Goal: Task Accomplishment & Management: Complete application form

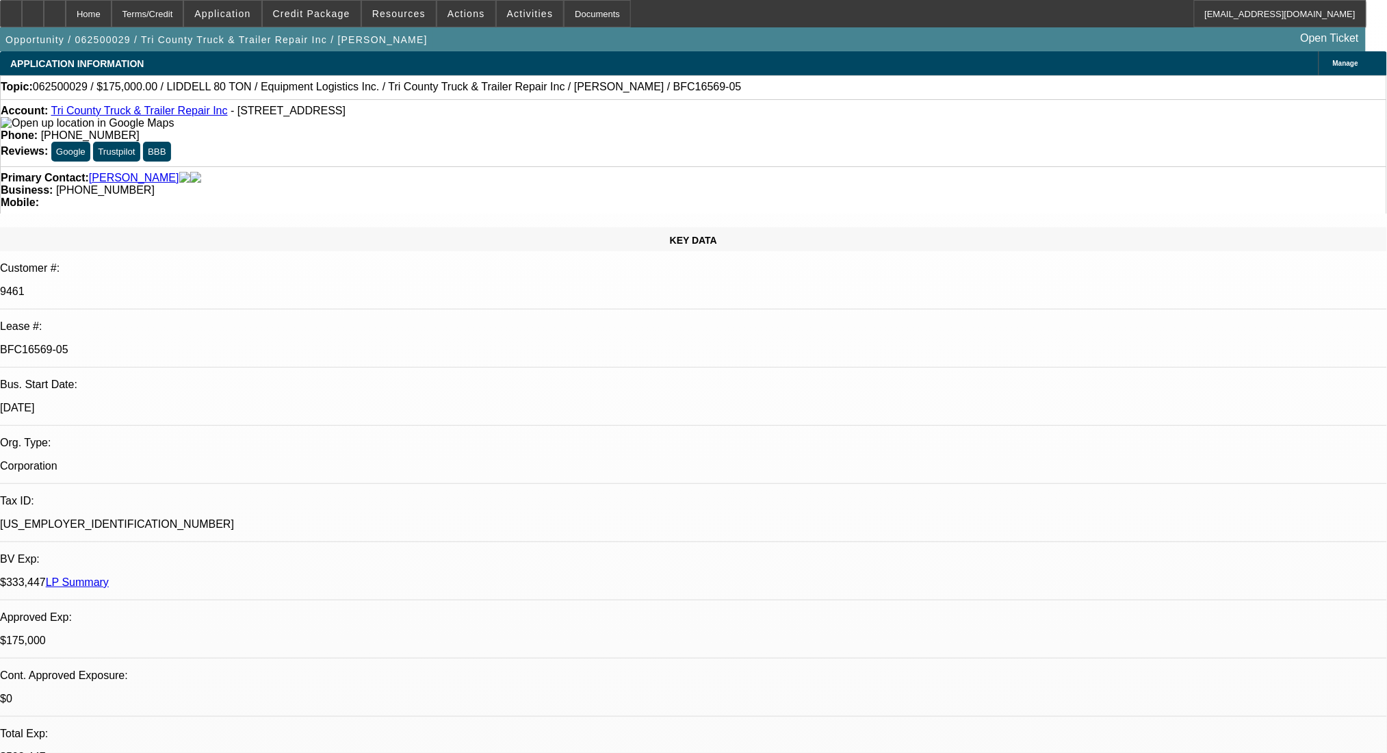
select select "0"
select select "6"
select select "0"
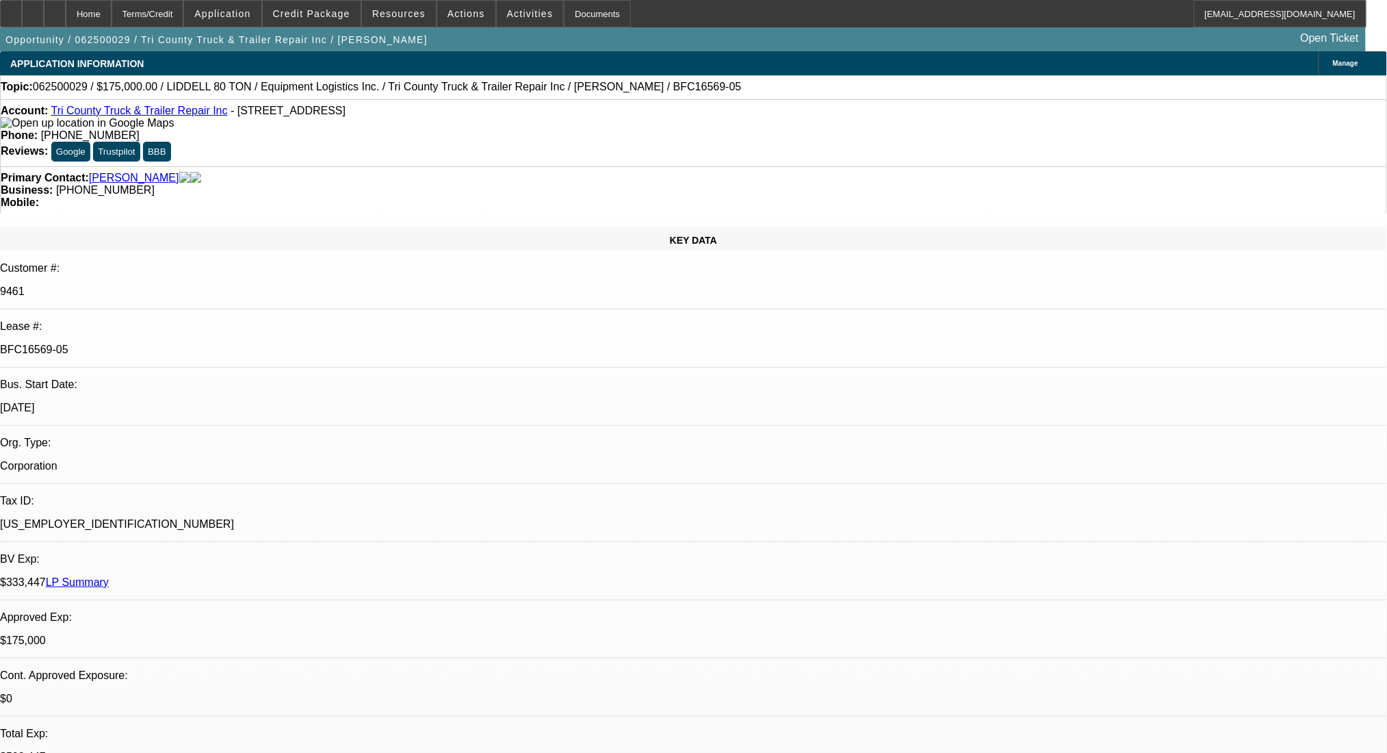
select select "0"
select select "6"
select select "0"
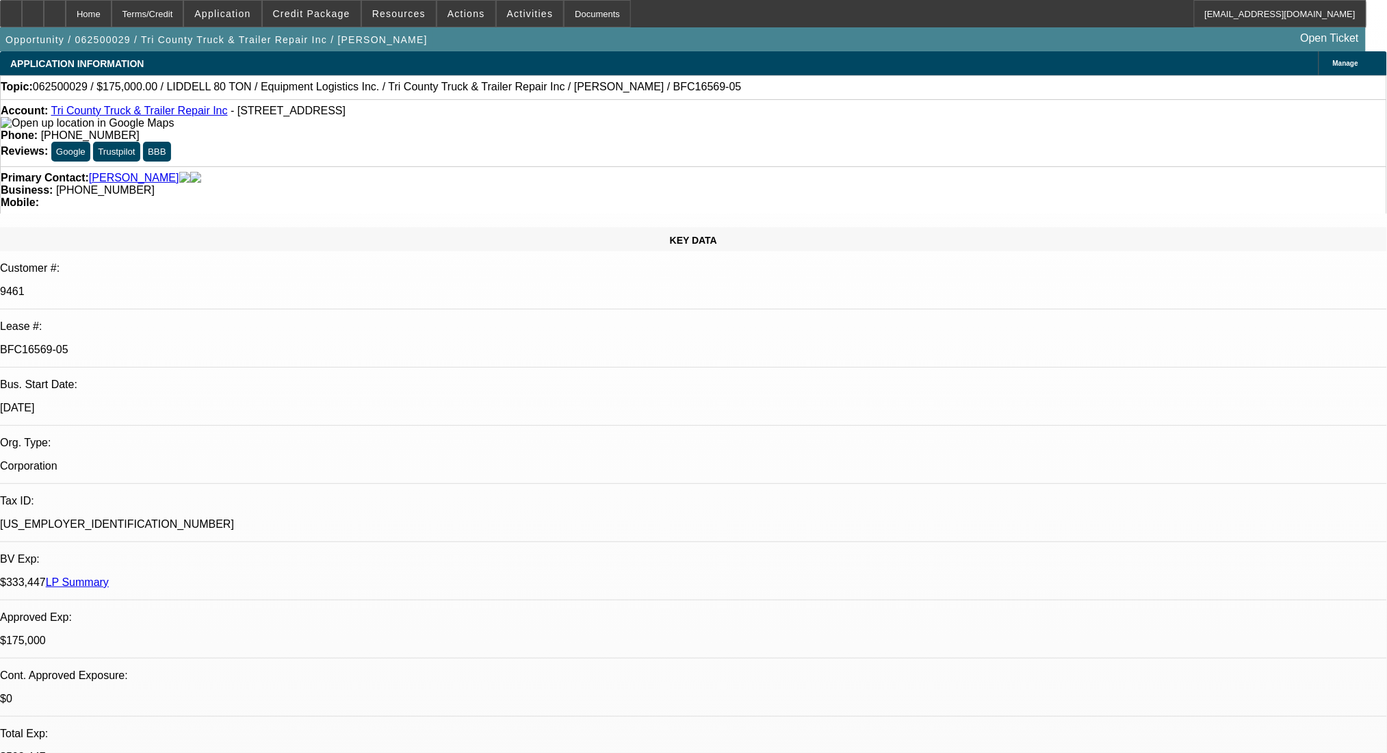
select select "0"
select select "6"
select select "0"
select select "2"
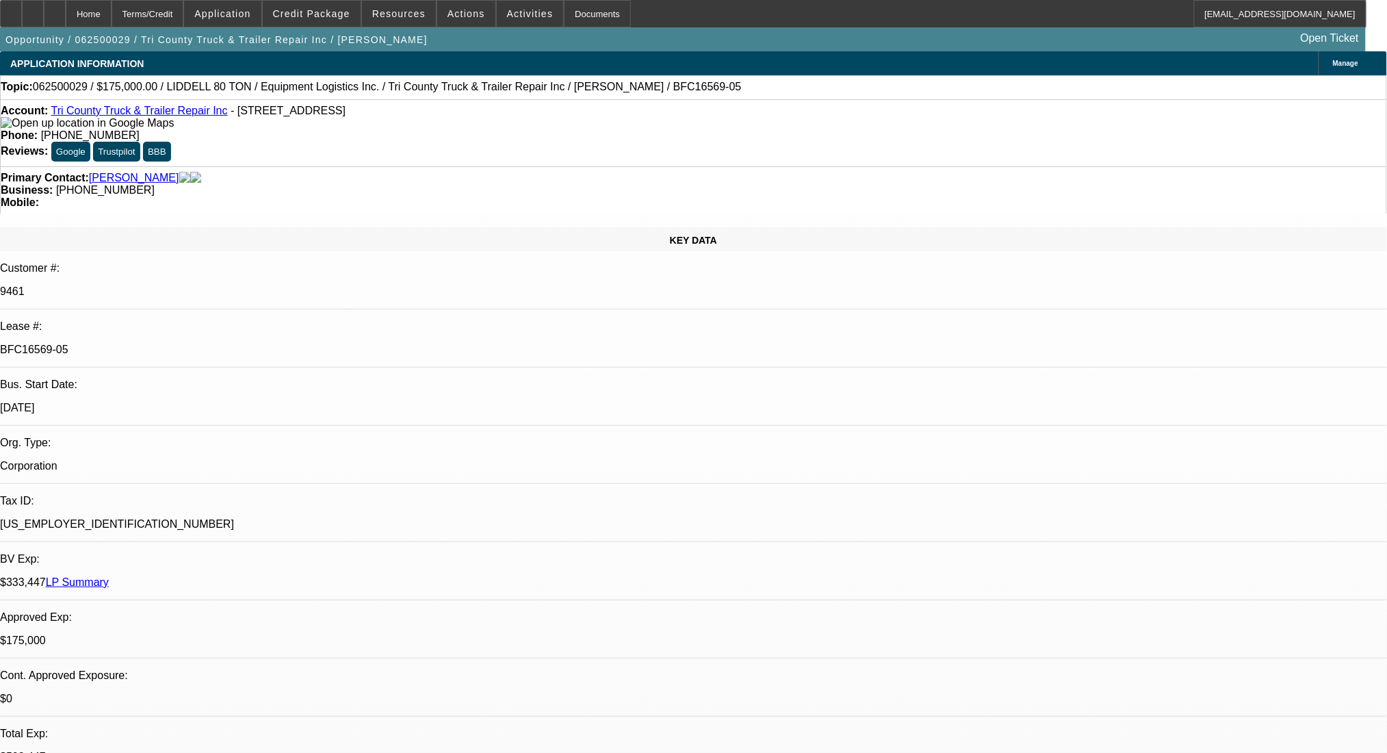
select select "0.1"
select select "4"
select select "0"
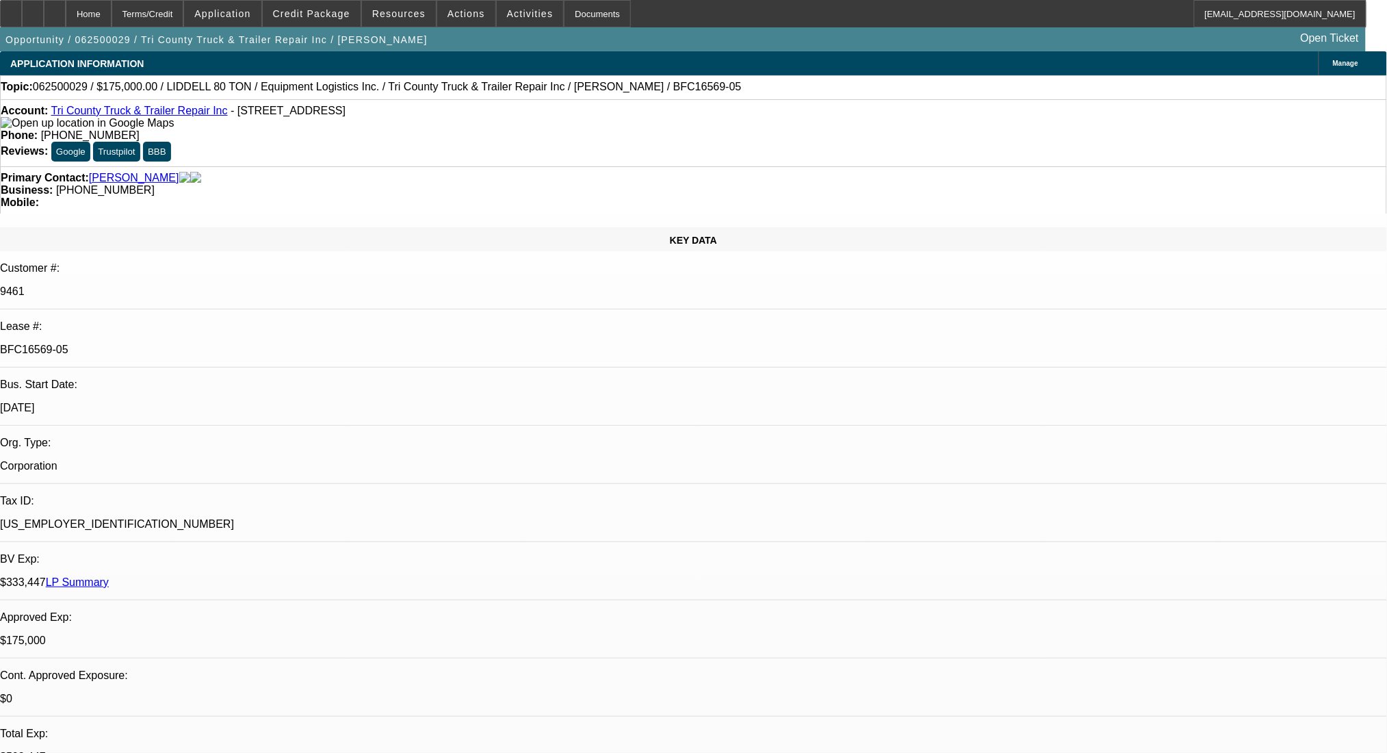
select select "6"
select select "0"
select select "6"
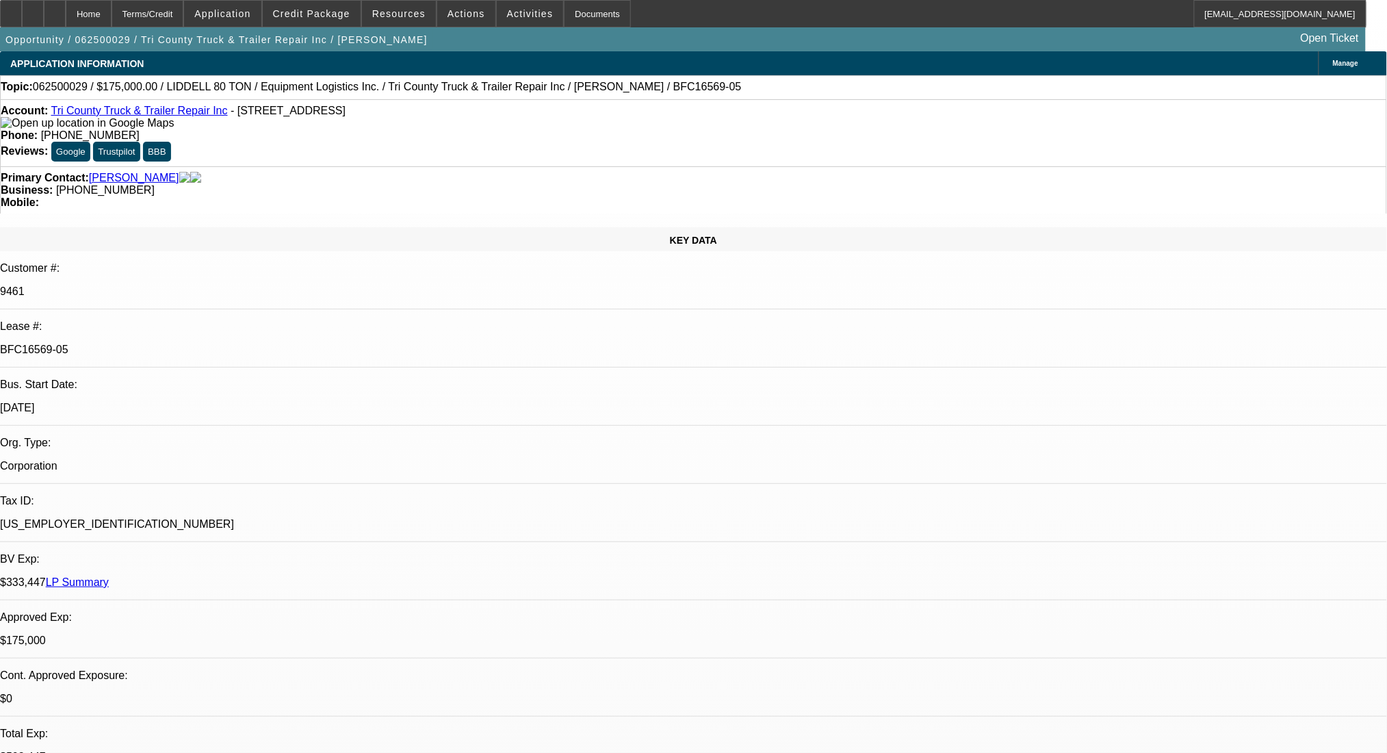
select select "0"
select select "6"
select select "0"
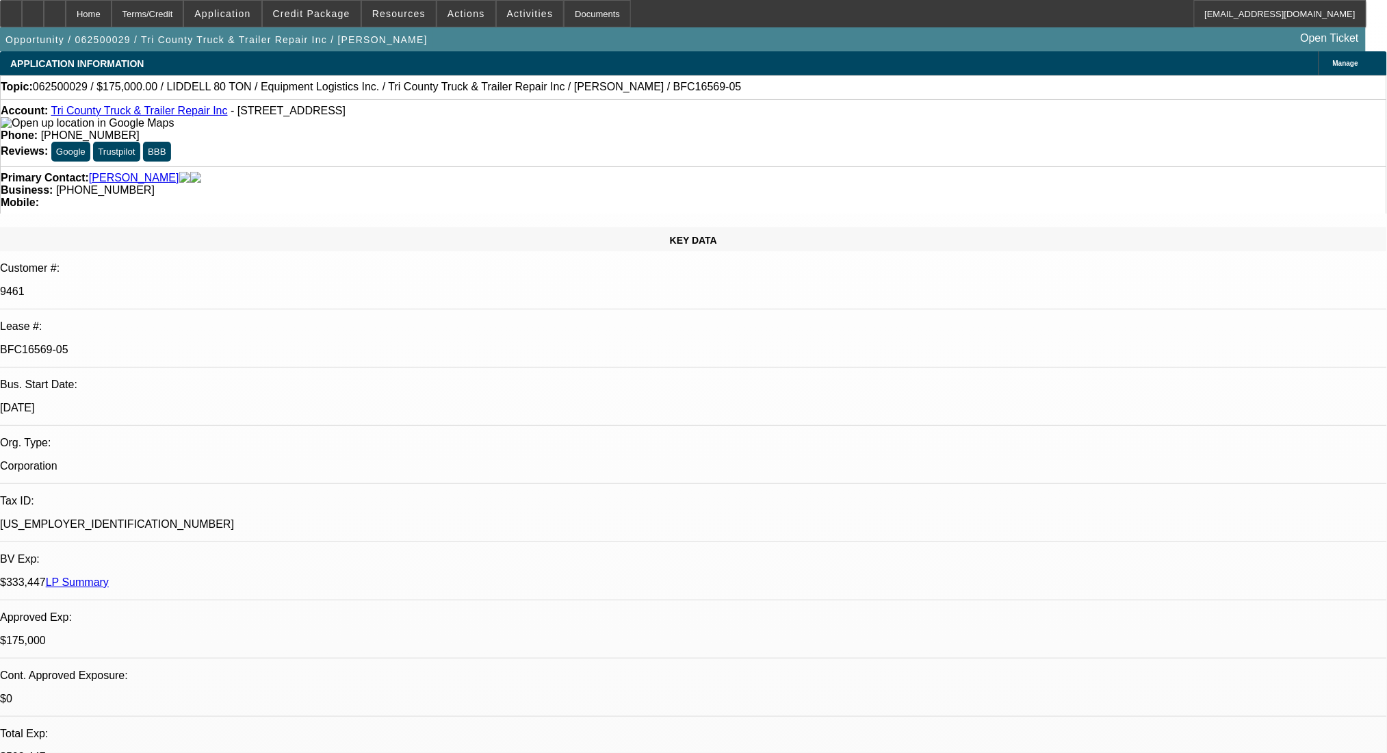
select select "0"
select select "2"
select select "0.1"
select select "4"
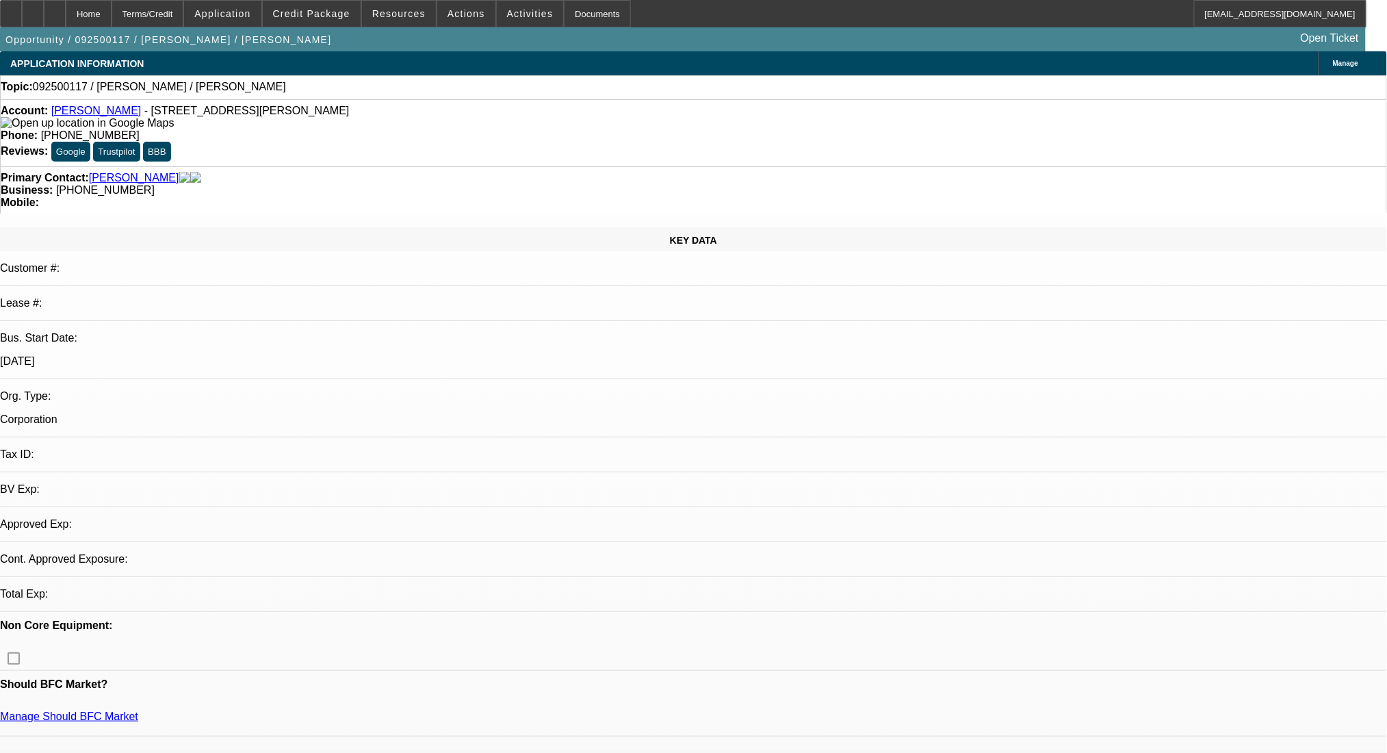
select select "0"
select select "2"
select select "0.1"
select select "4"
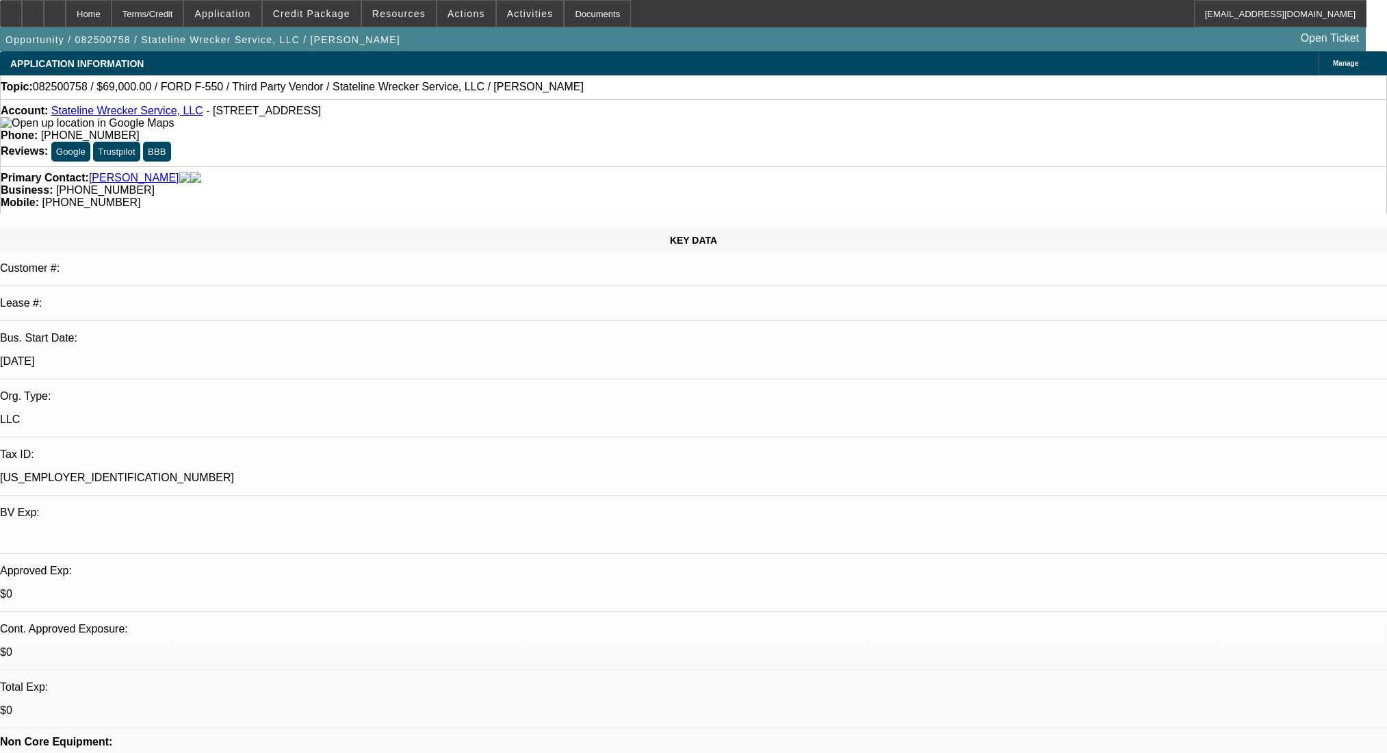
select select "0"
select select "2"
select select "0.1"
select select "4"
click at [55, 9] on icon at bounding box center [55, 9] width 0 height 0
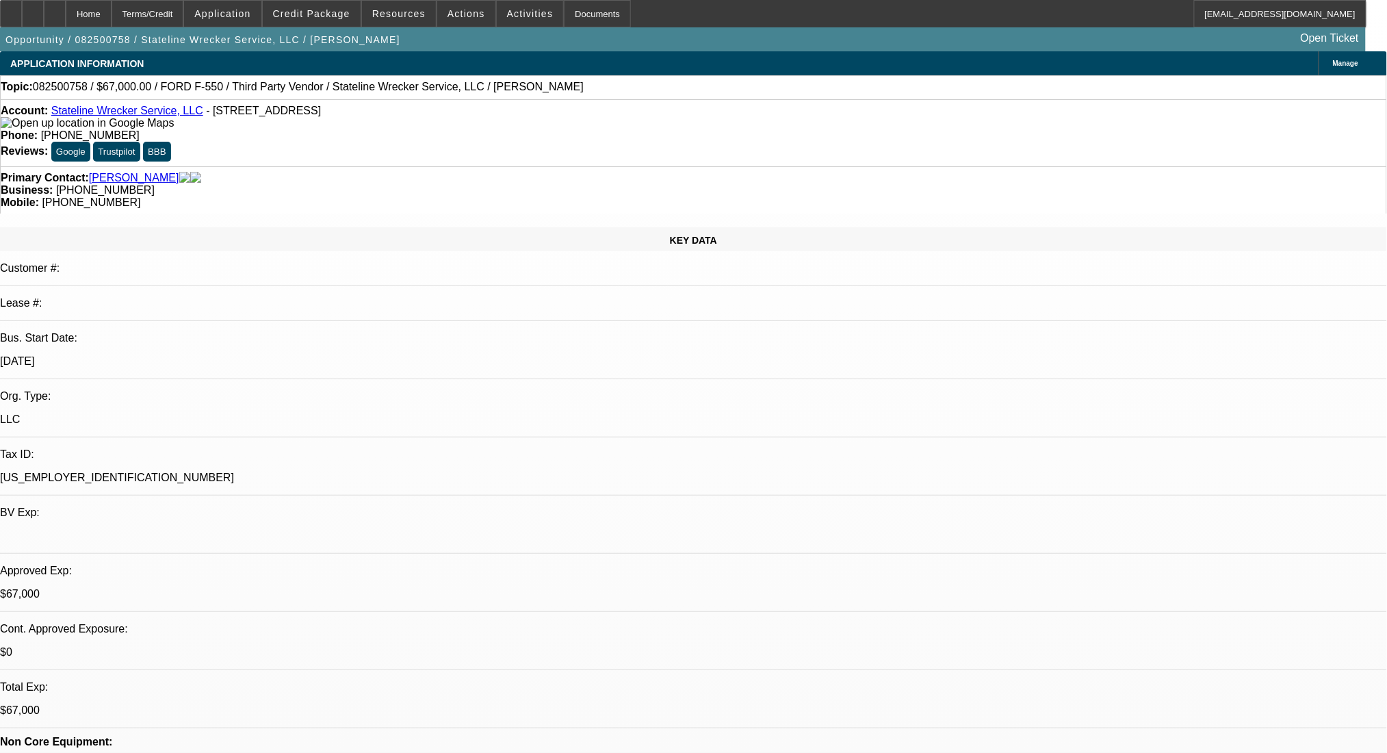
select select "0"
select select "2"
select select "0.1"
select select "0"
select select "0.1"
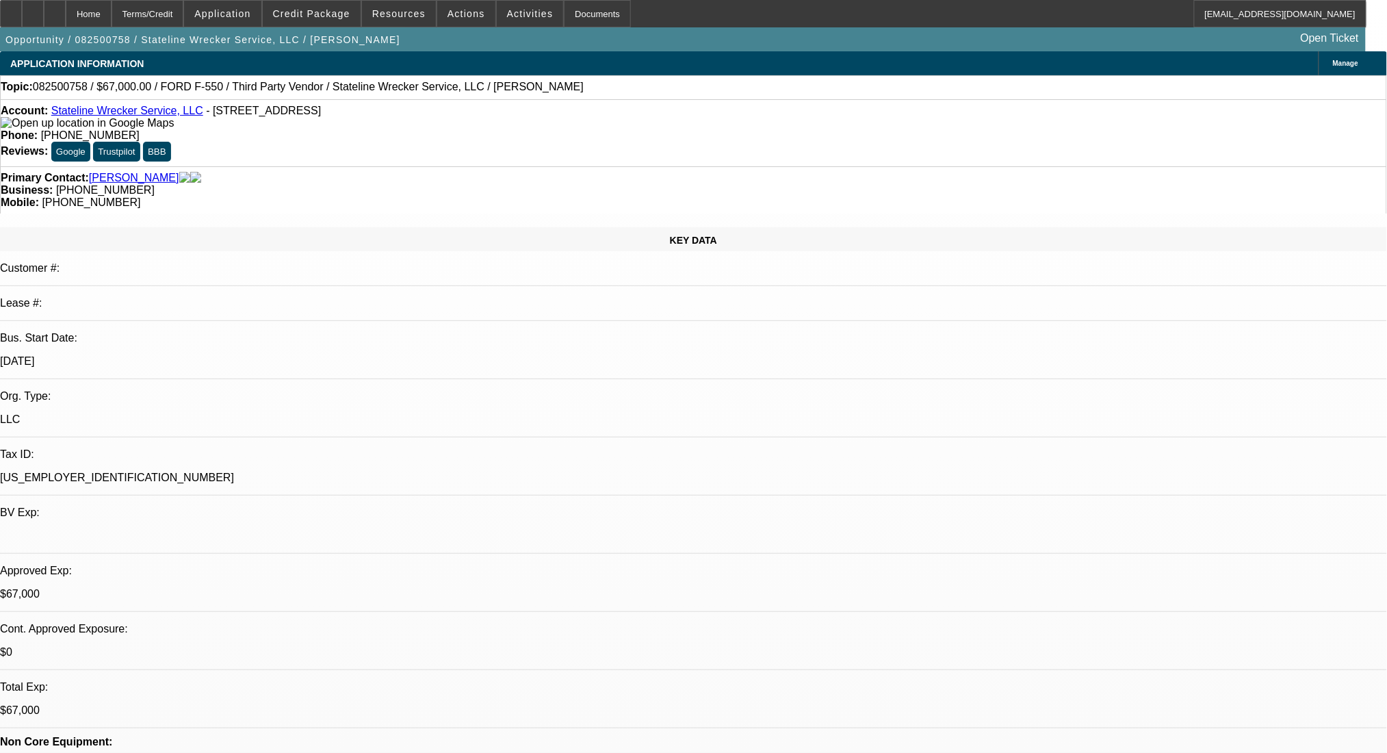
select select "0"
select select "0.1"
select select "1"
select select "2"
select select "4"
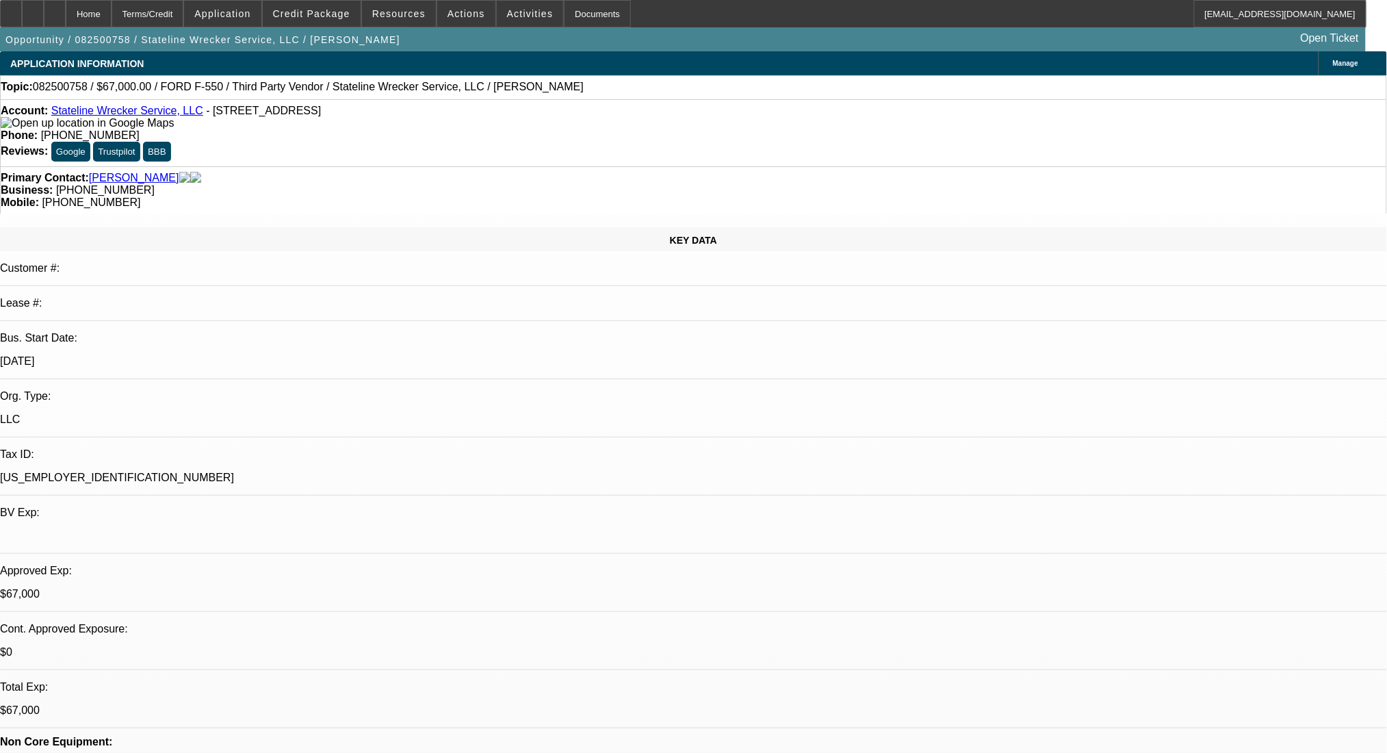
select select "1"
select select "2"
select select "4"
select select "1"
select select "2"
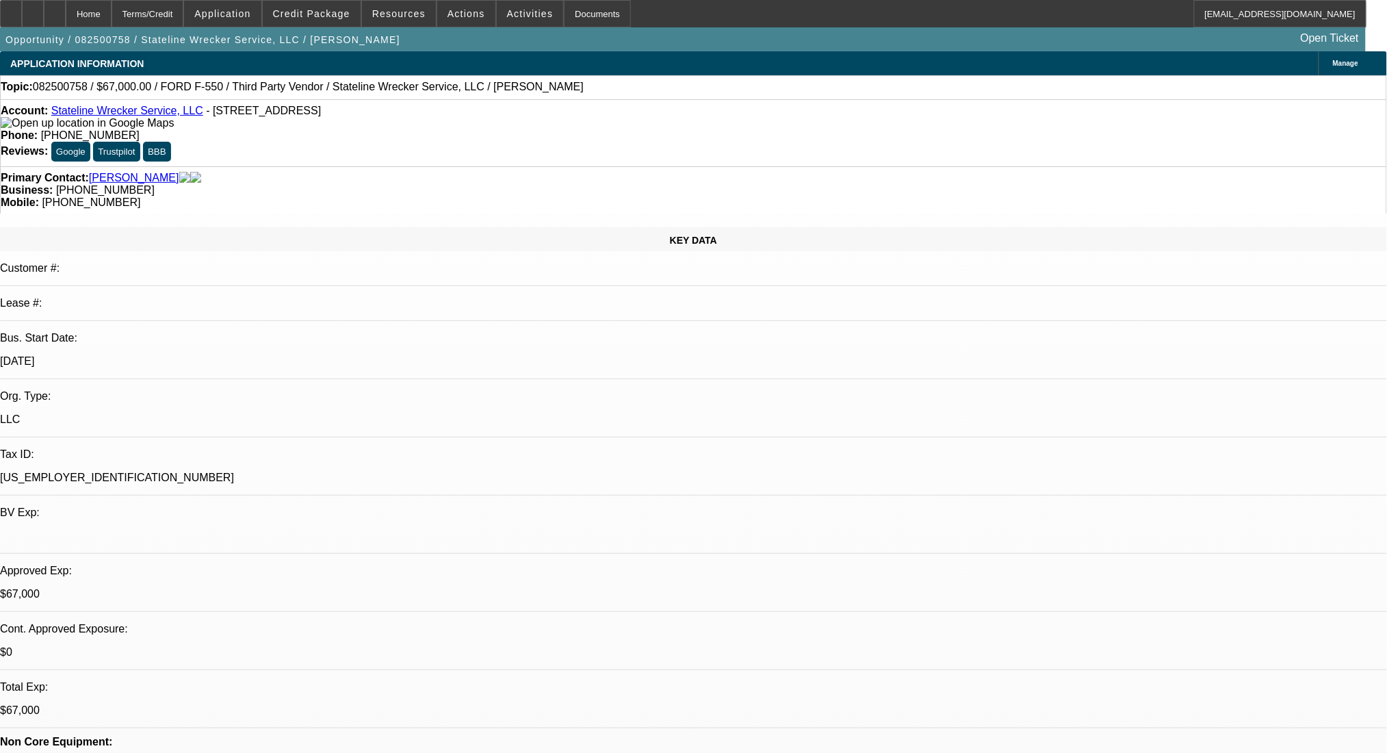
select select "4"
click at [160, 14] on div "Terms/Credit" at bounding box center [148, 13] width 73 height 27
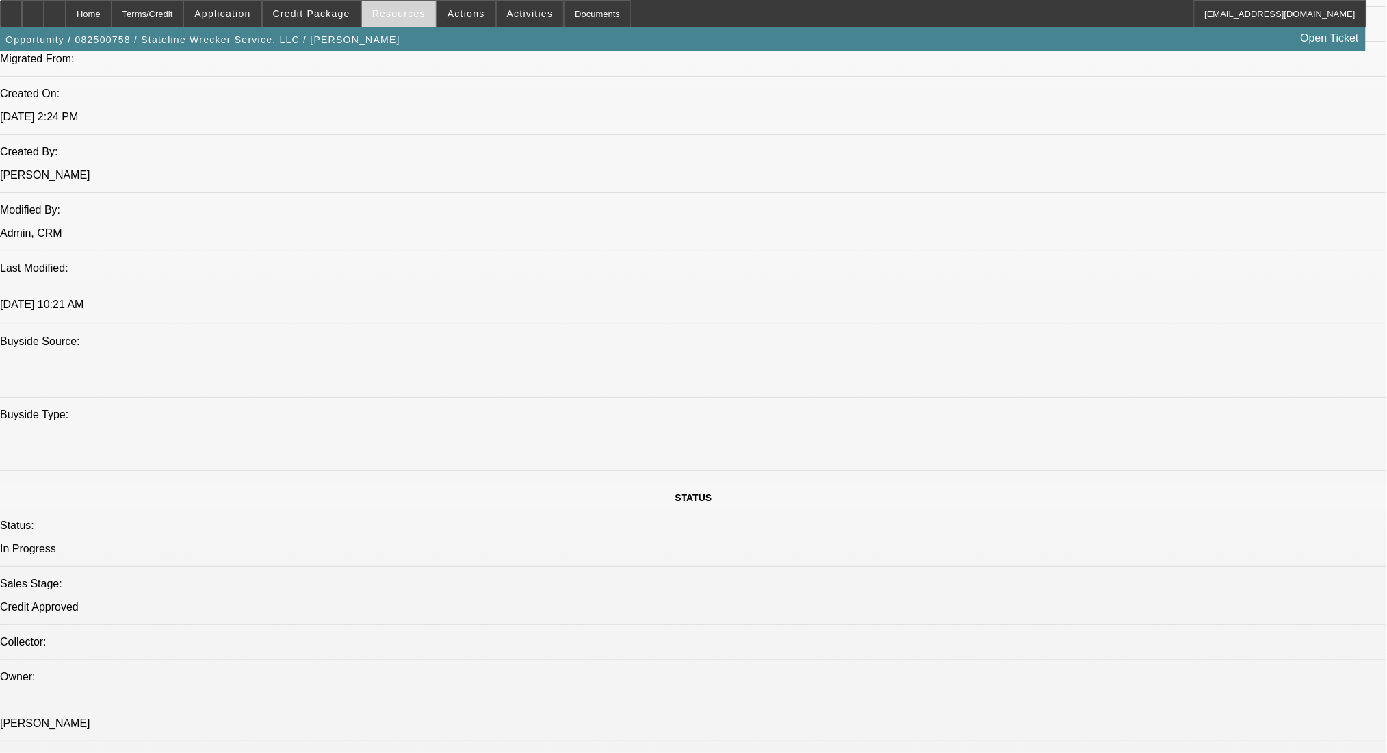
scroll to position [888, 0]
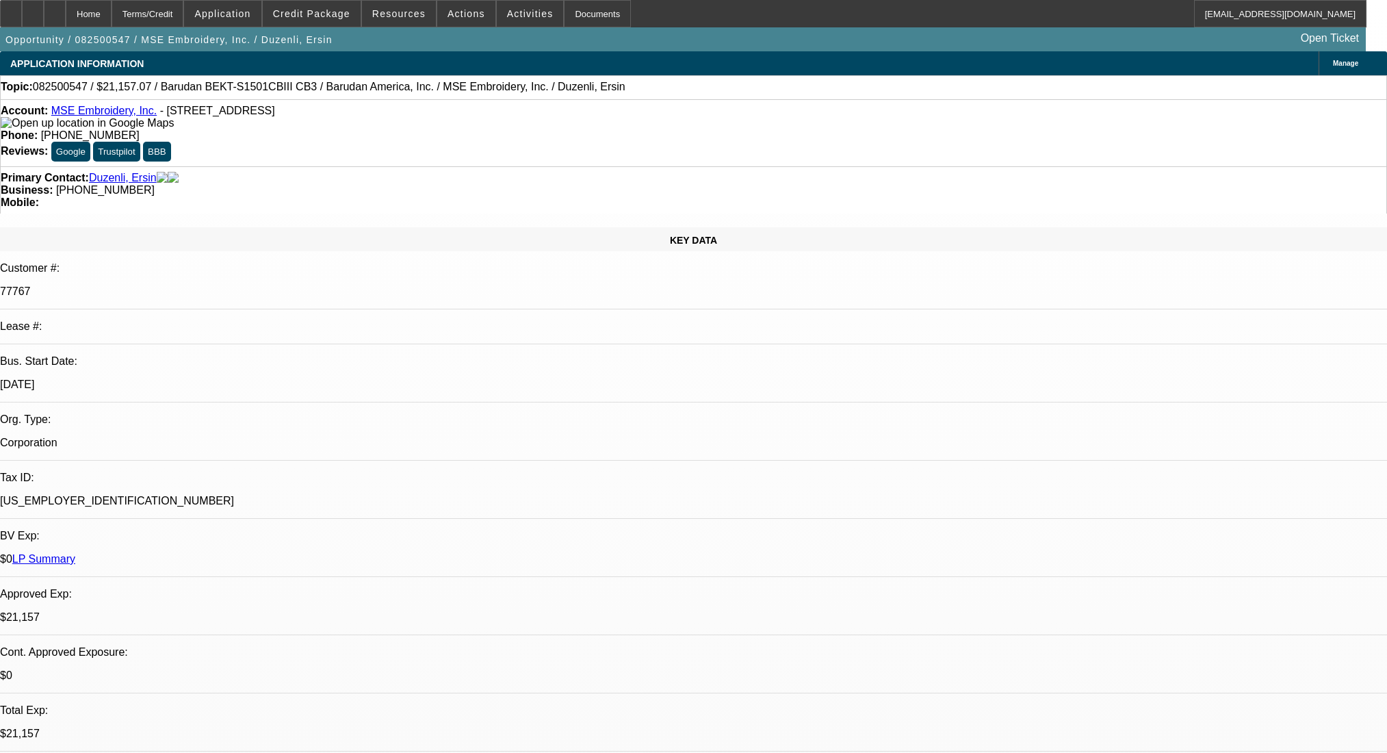
select select "0"
select select "6"
select select "0"
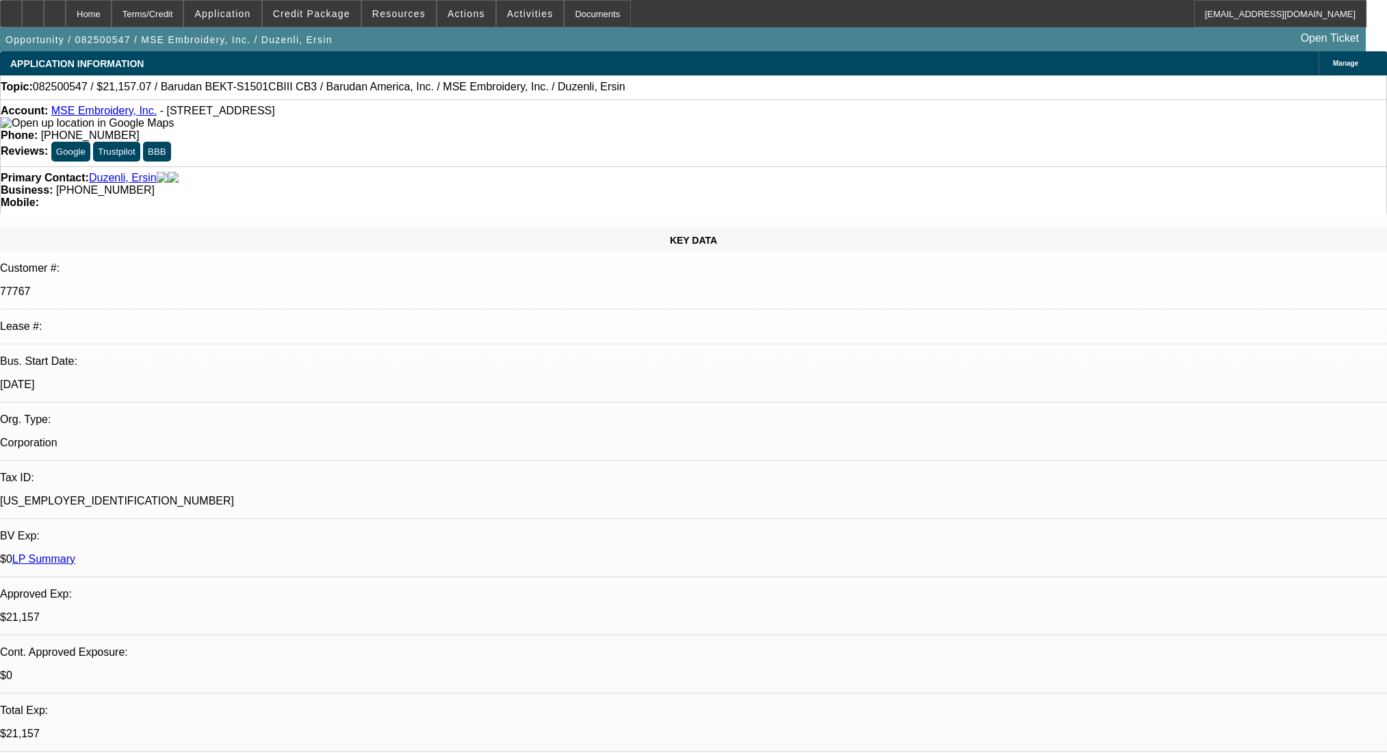
select select "0"
select select "2"
select select "0"
select select "6"
select select "0"
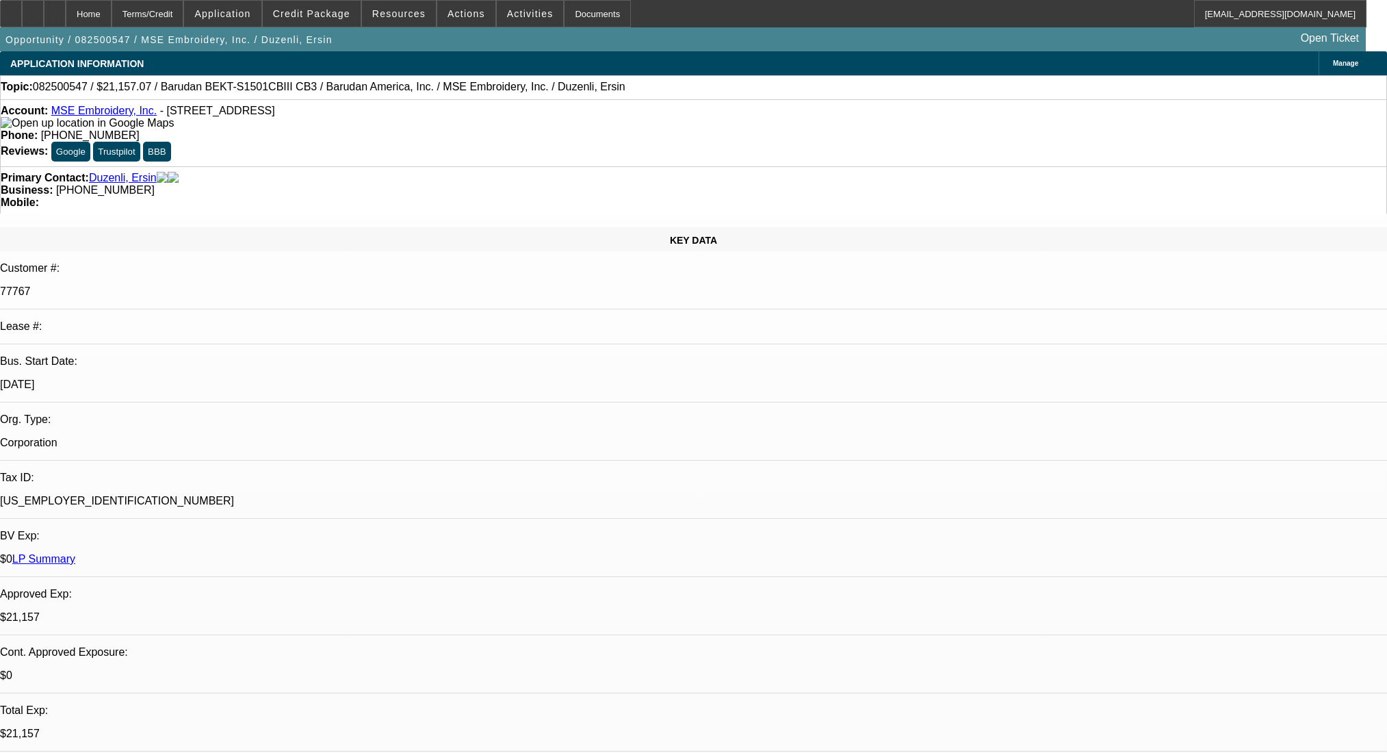
select select "0"
select select "6"
select select "0"
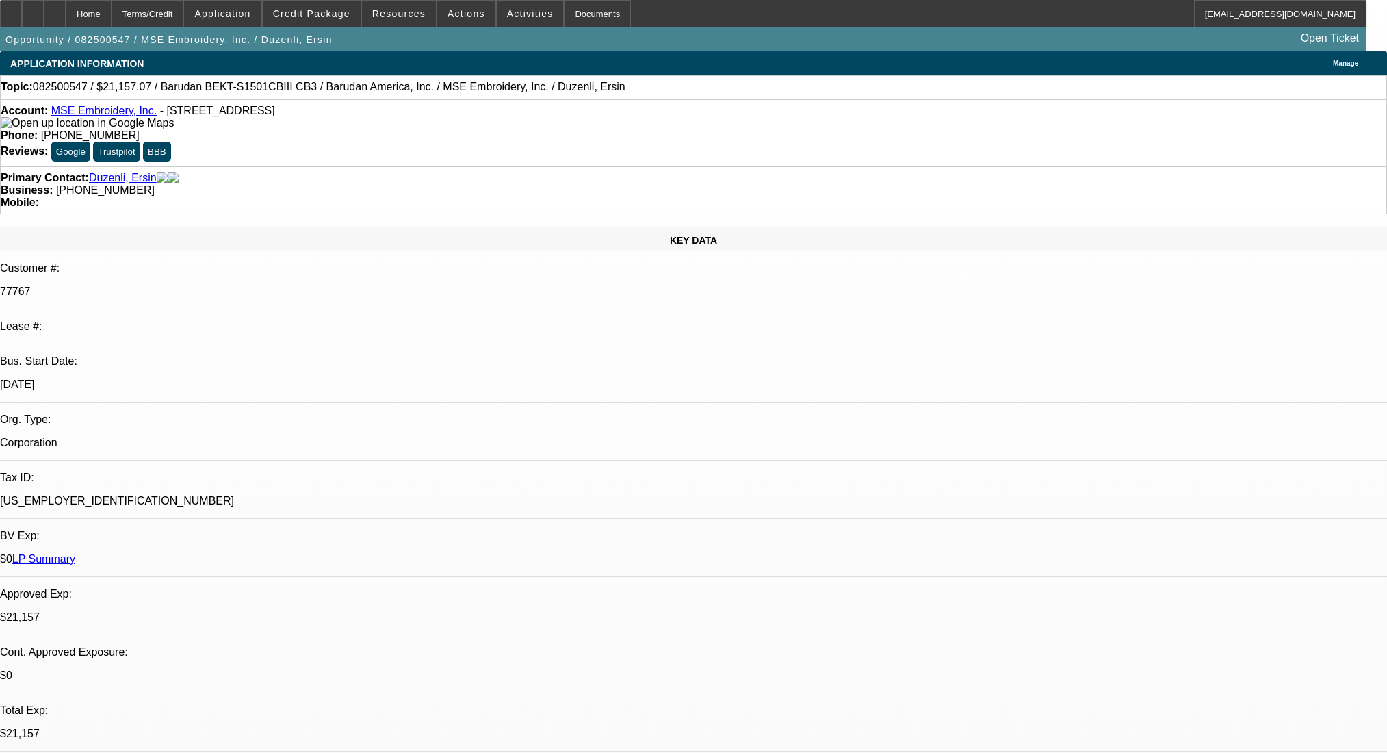
select select "2"
select select "0"
select select "6"
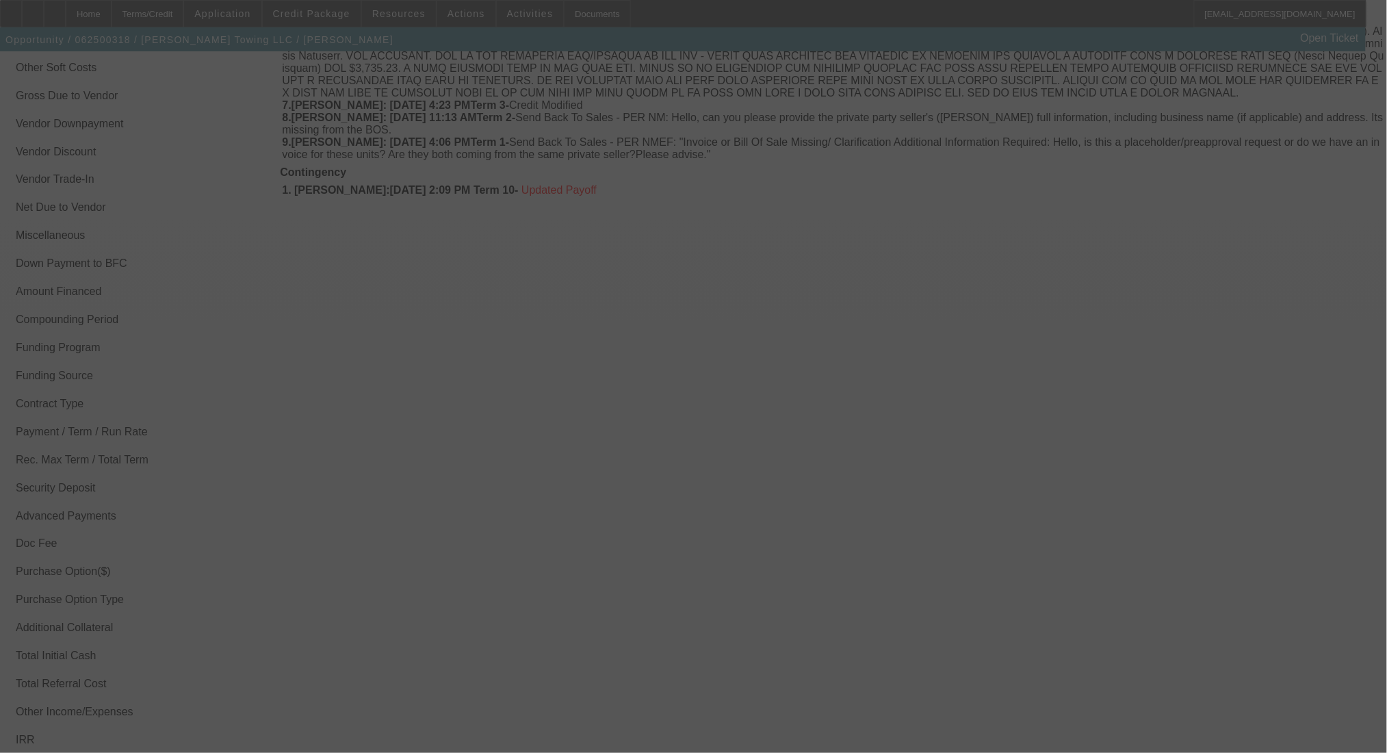
scroll to position [2240, 0]
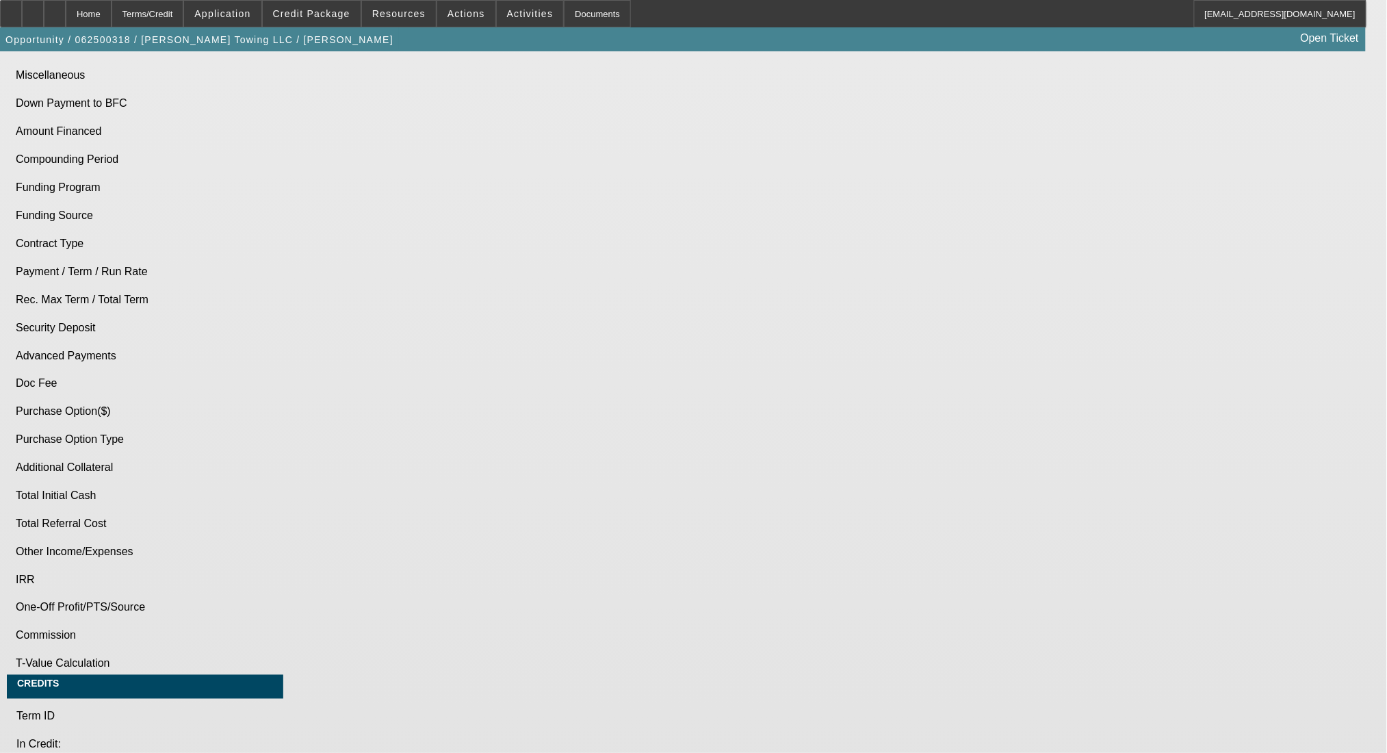
select select "0"
select select "2"
select select "0"
select select "6"
select select "0"
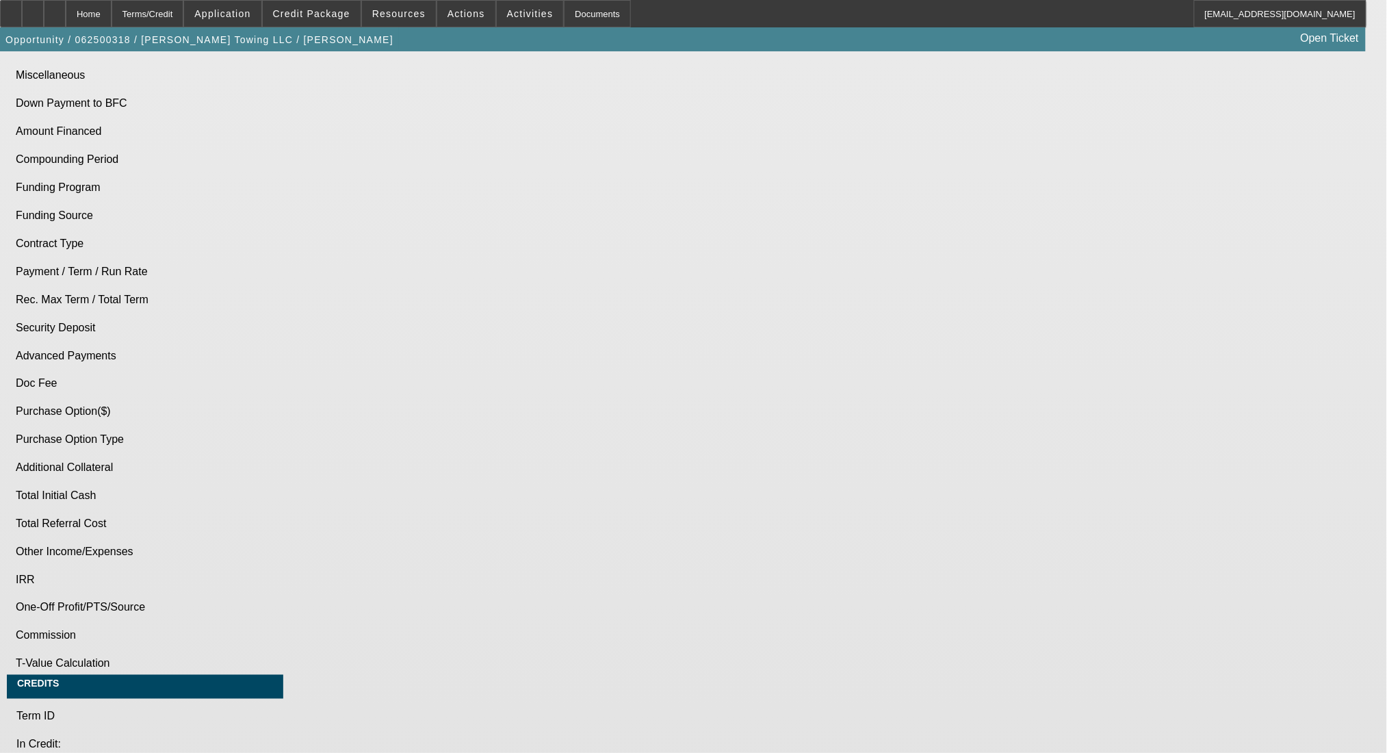
select select "2"
select select "0"
select select "6"
select select "0"
select select "2"
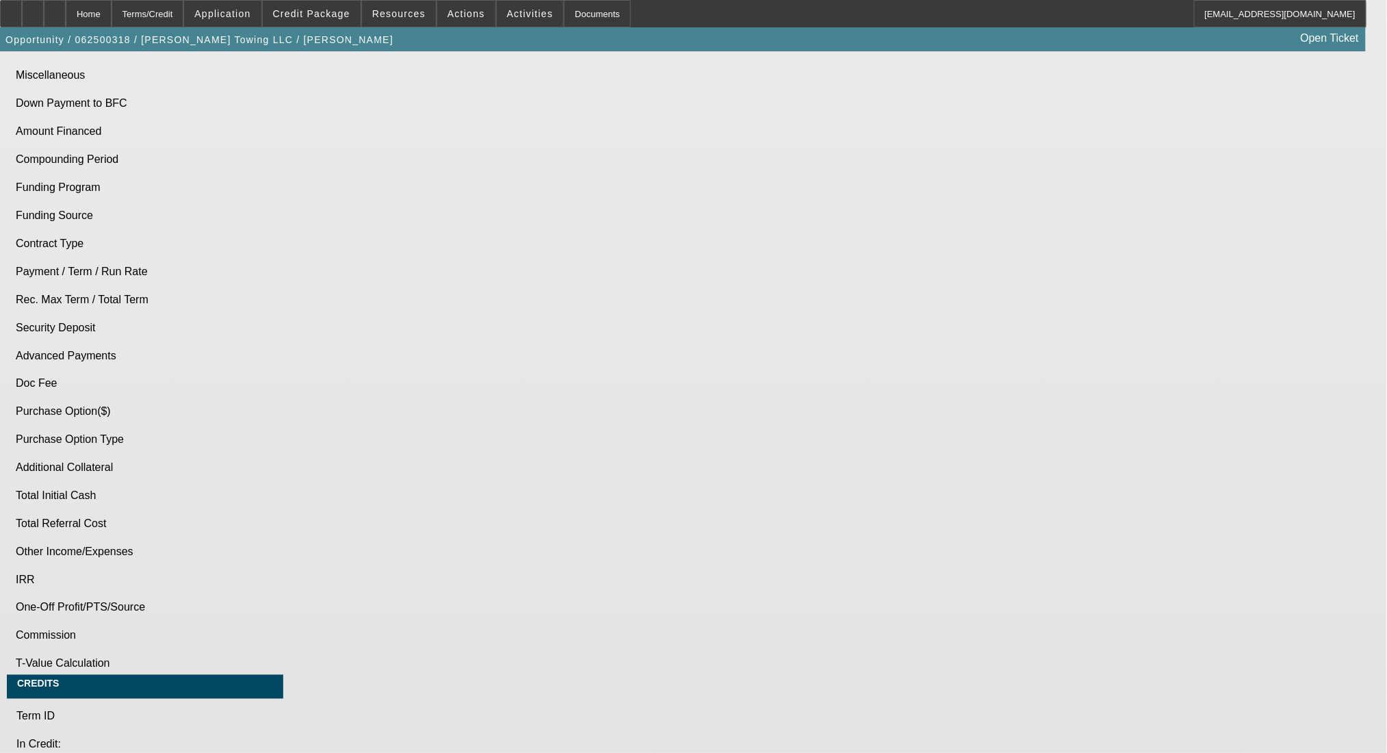
select select "0"
select select "6"
select select "0"
select select "2"
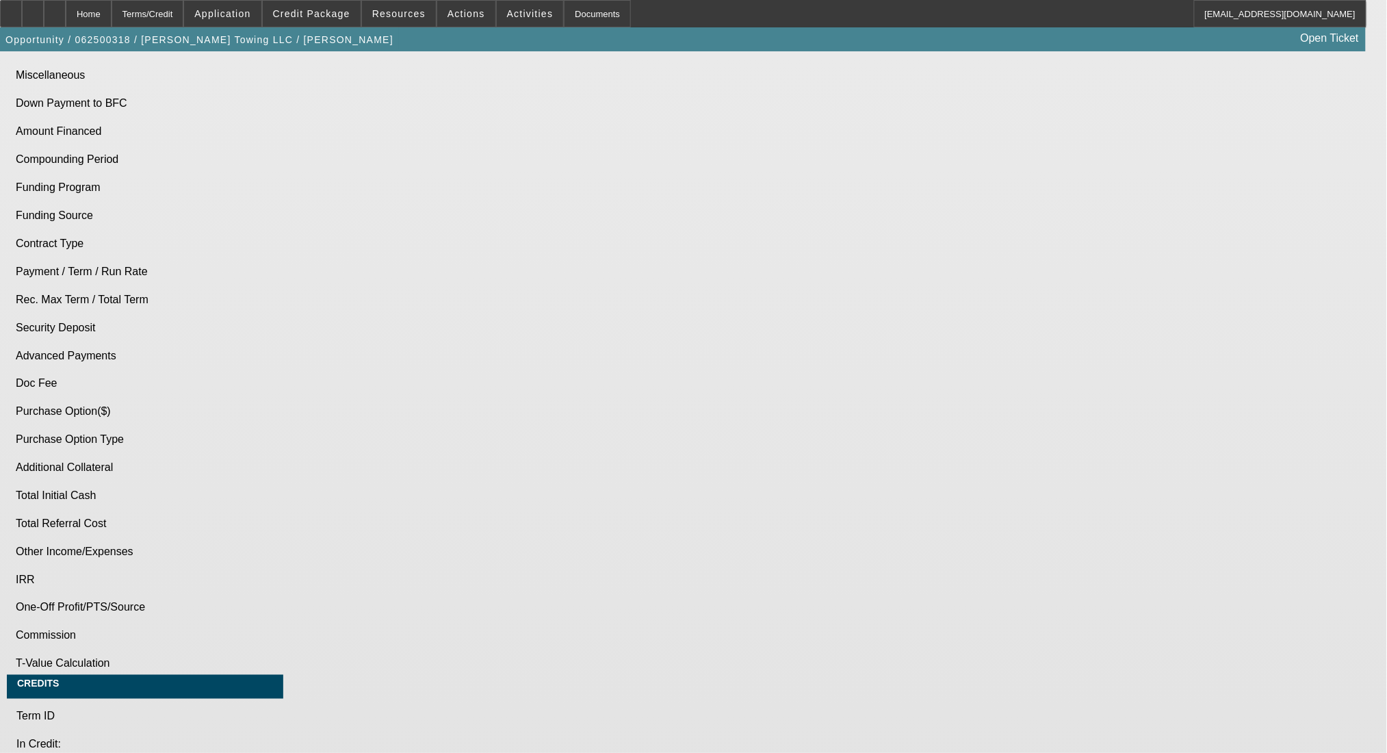
select select "0"
select select "6"
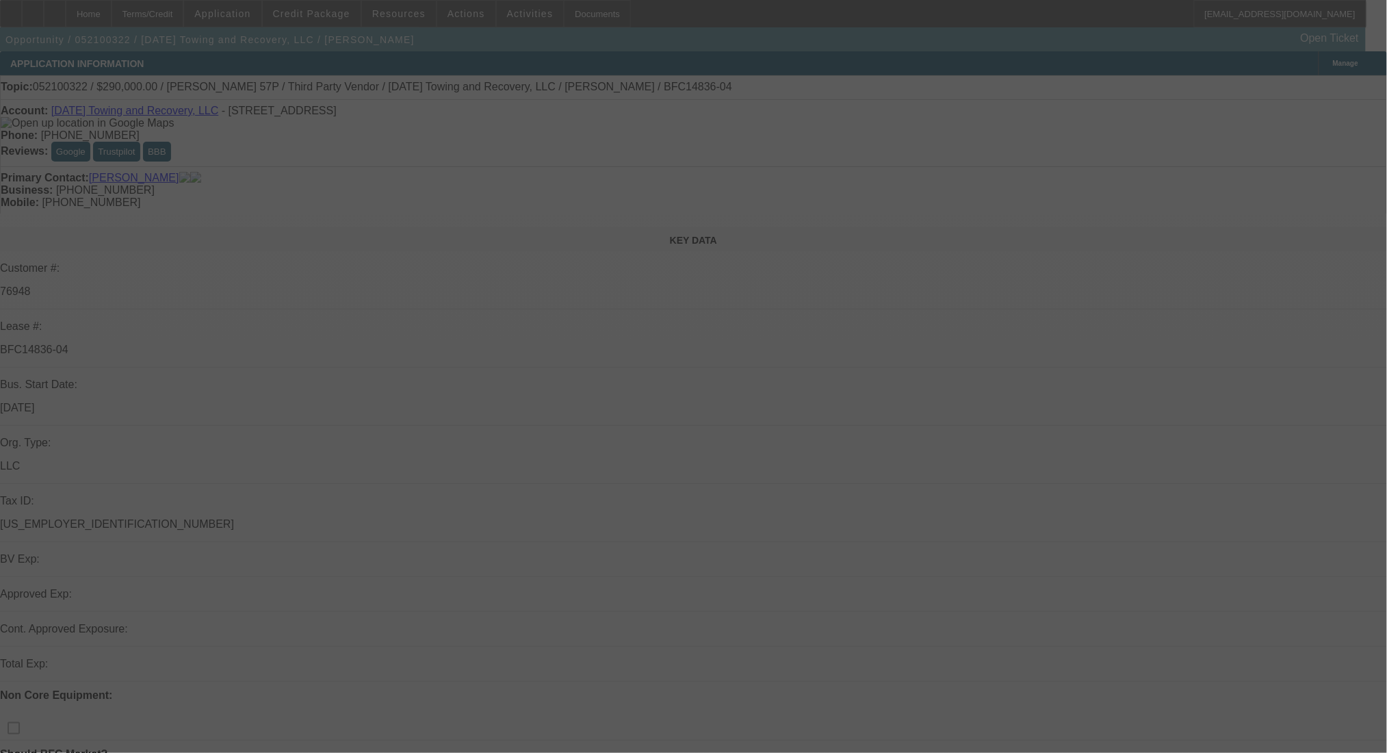
click at [92, 16] on div at bounding box center [693, 376] width 1387 height 753
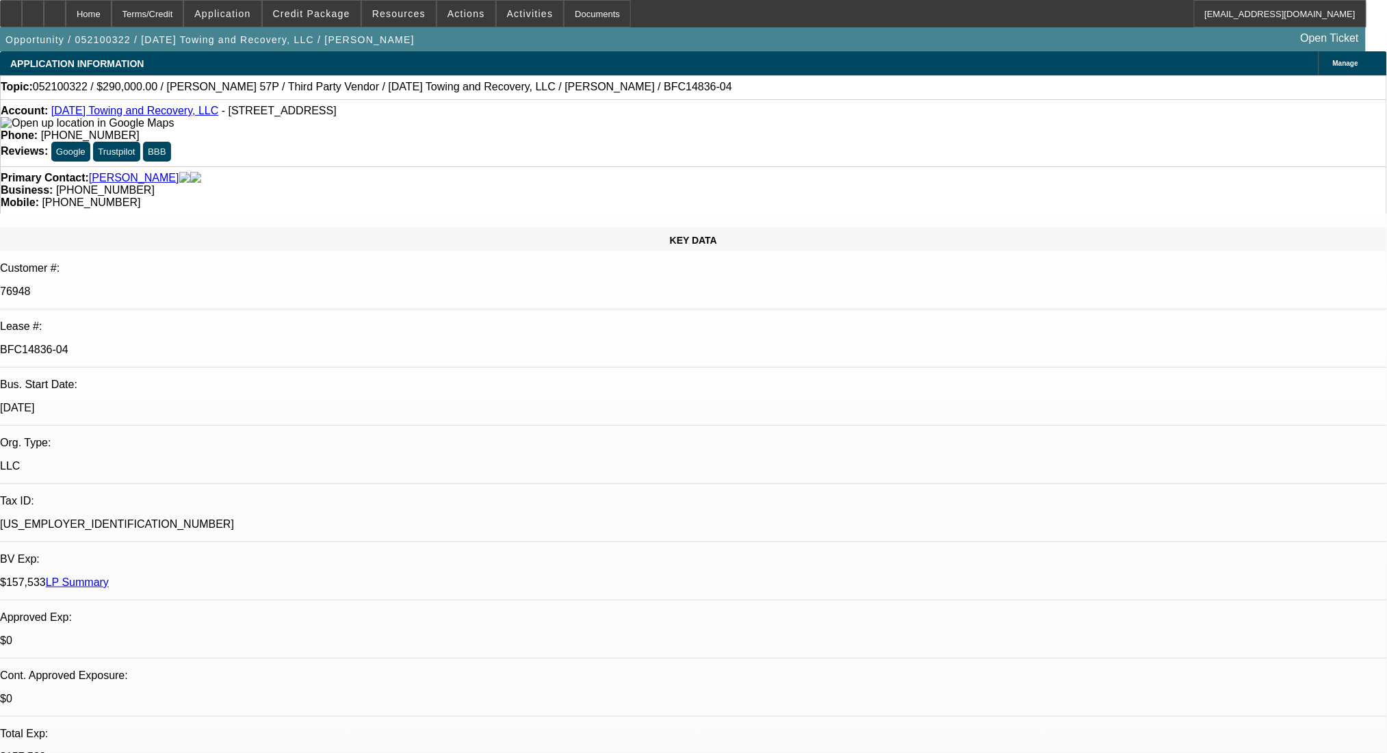
select select "0"
select select "2"
select select "0"
select select "6"
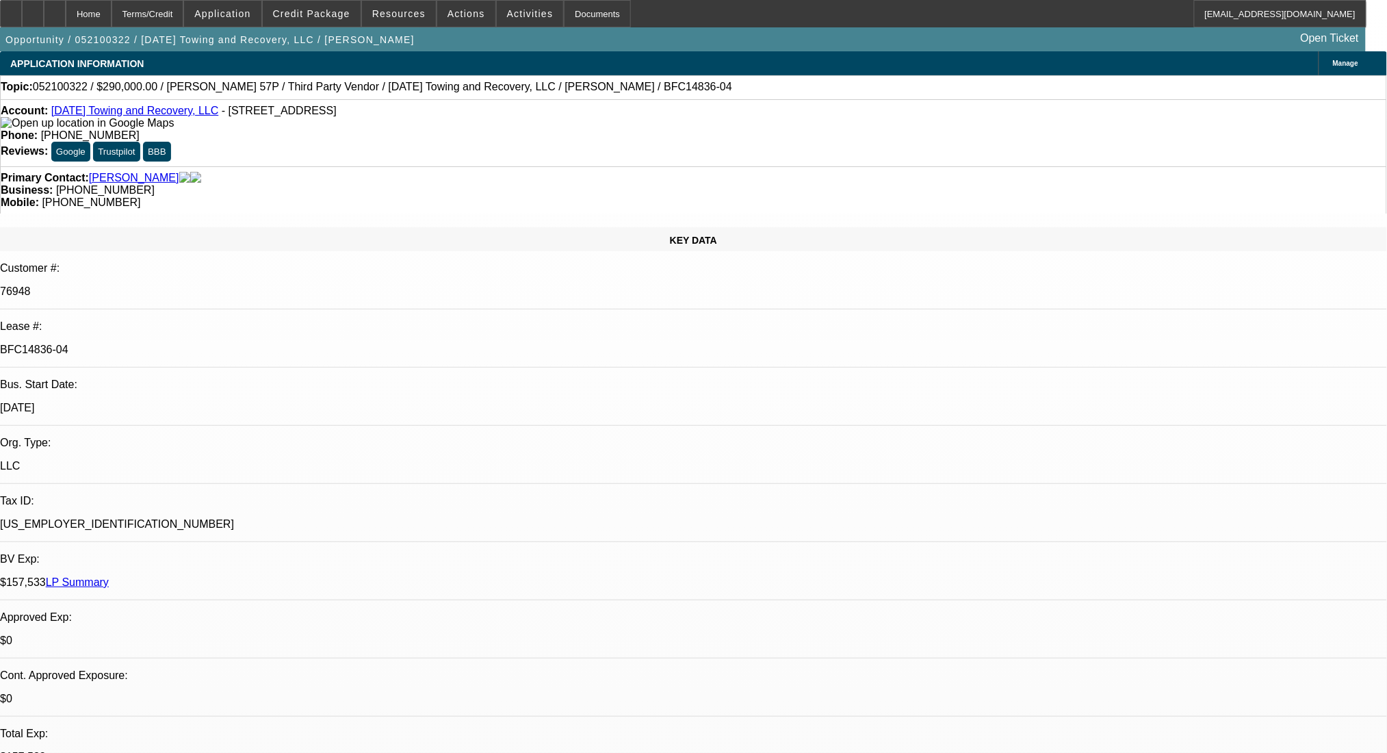
select select "0"
select select "2"
select select "0"
select select "6"
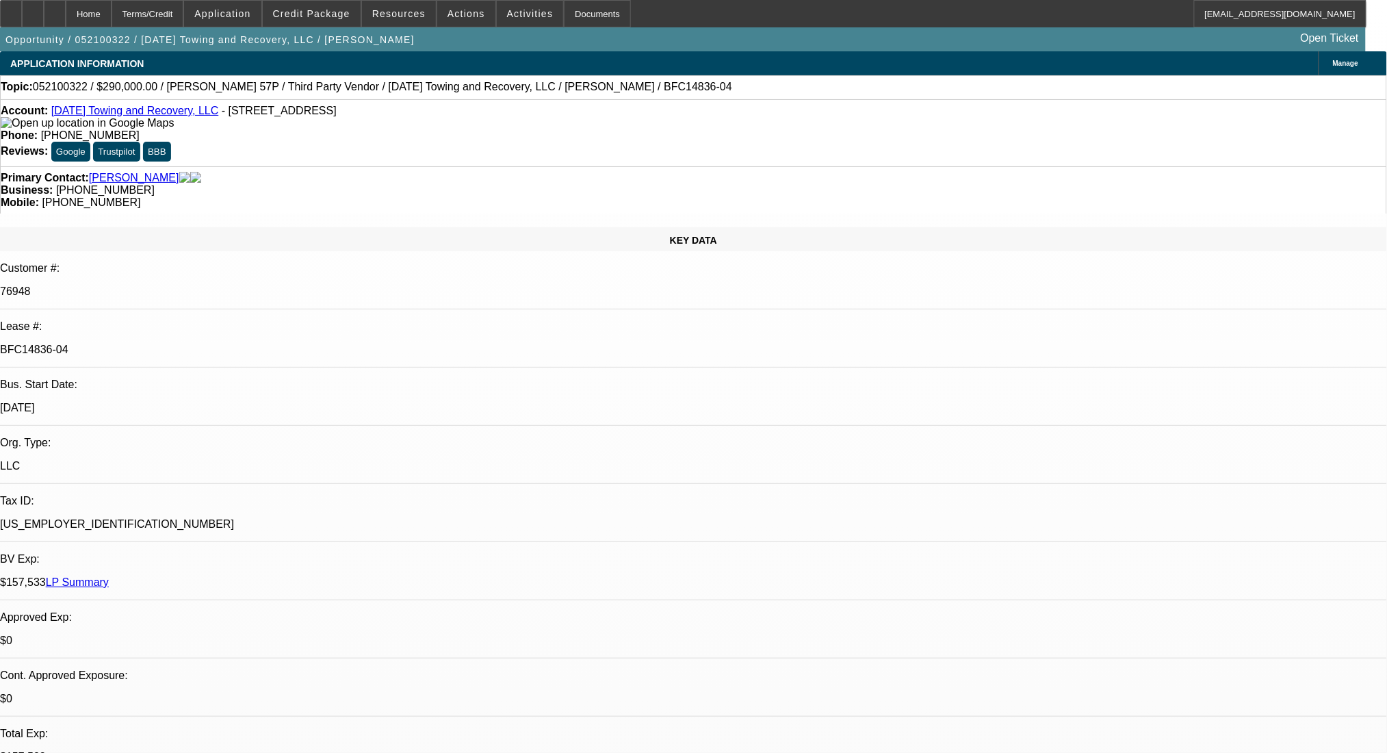
select select "0"
select select "2"
select select "0"
select select "6"
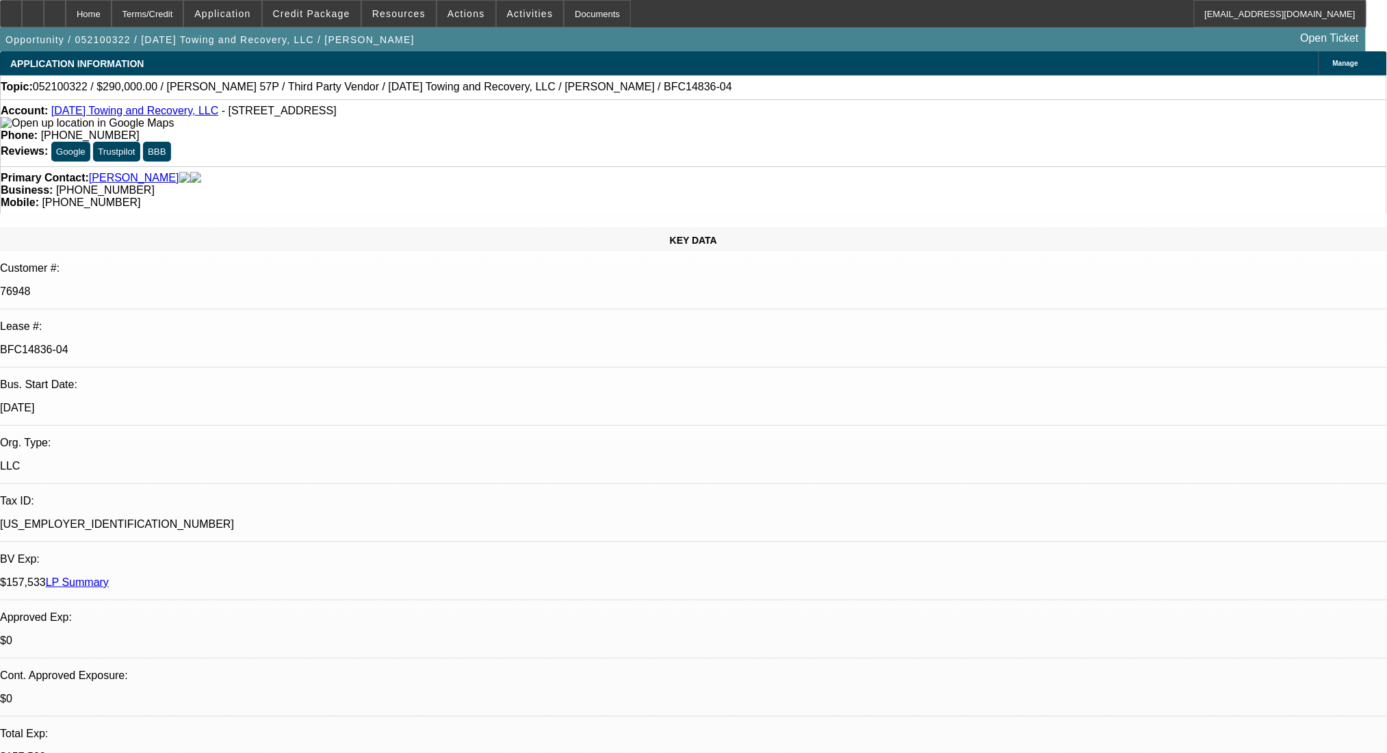
select select "0"
select select "2"
select select "0"
select select "6"
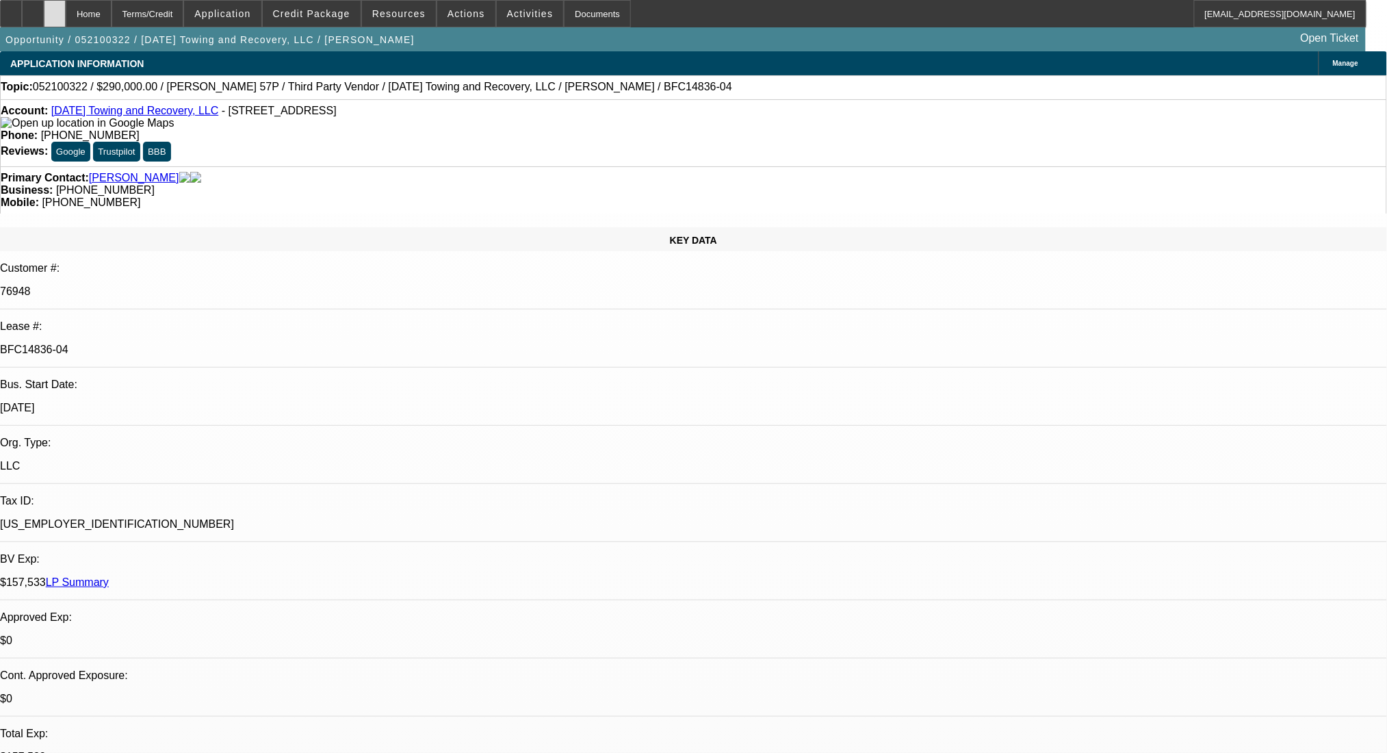
click at [66, 11] on div at bounding box center [55, 13] width 22 height 27
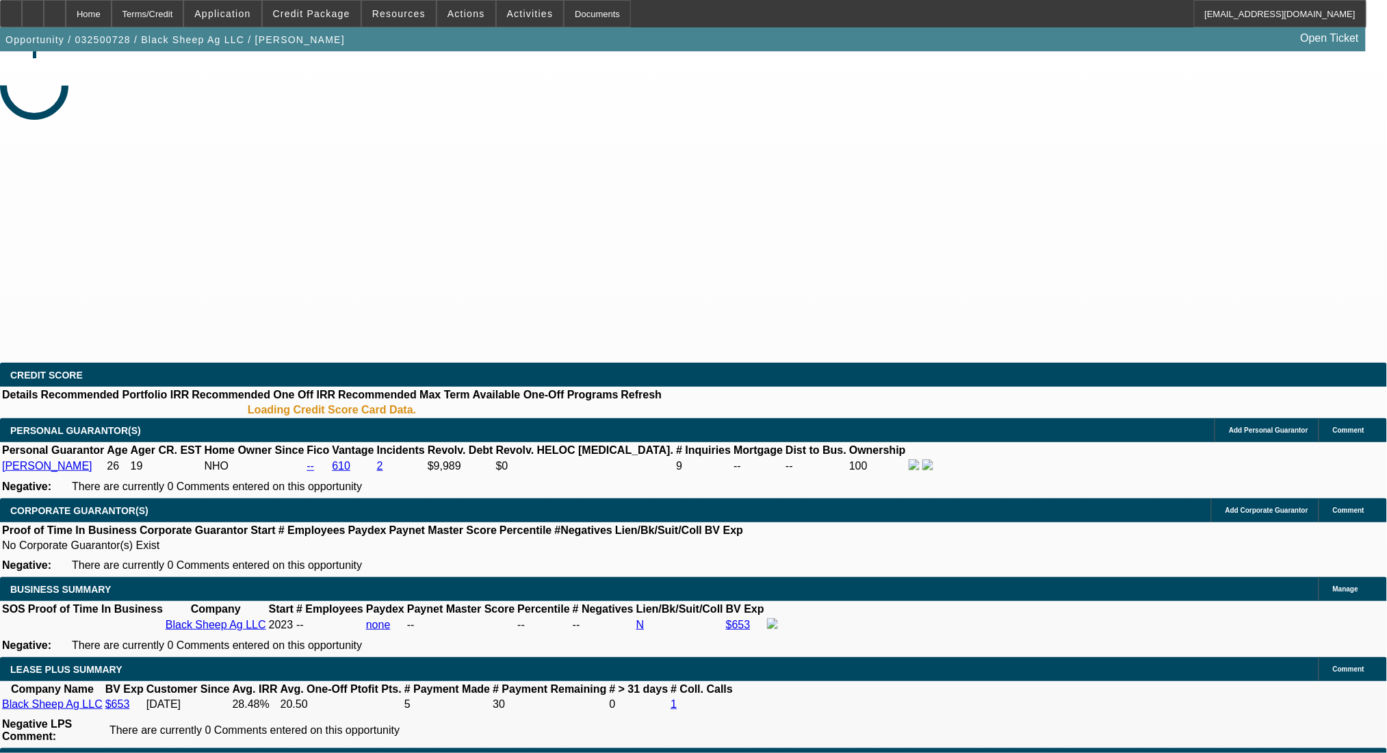
select select "0"
select select "0.1"
select select "4"
select select "0"
select select "0.1"
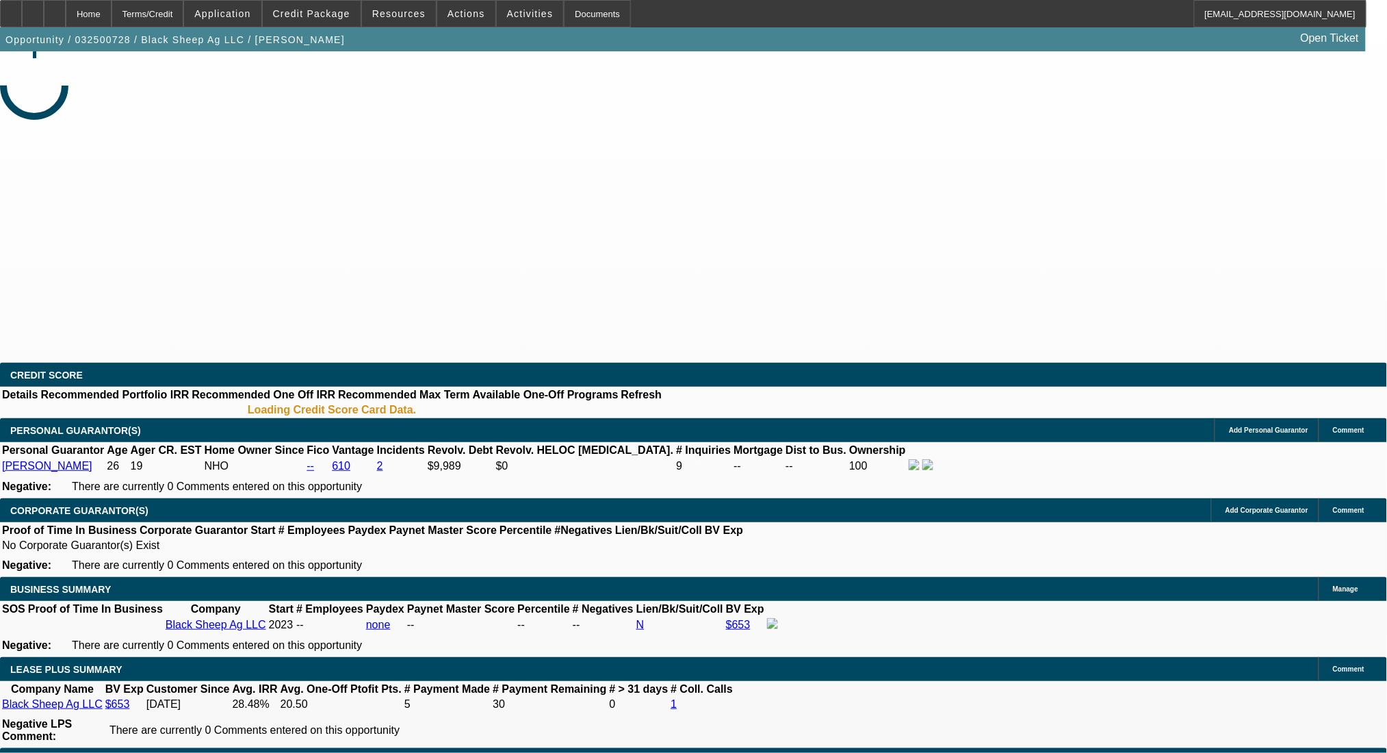
select select "4"
select select "0"
select select "0.1"
select select "4"
select select "0"
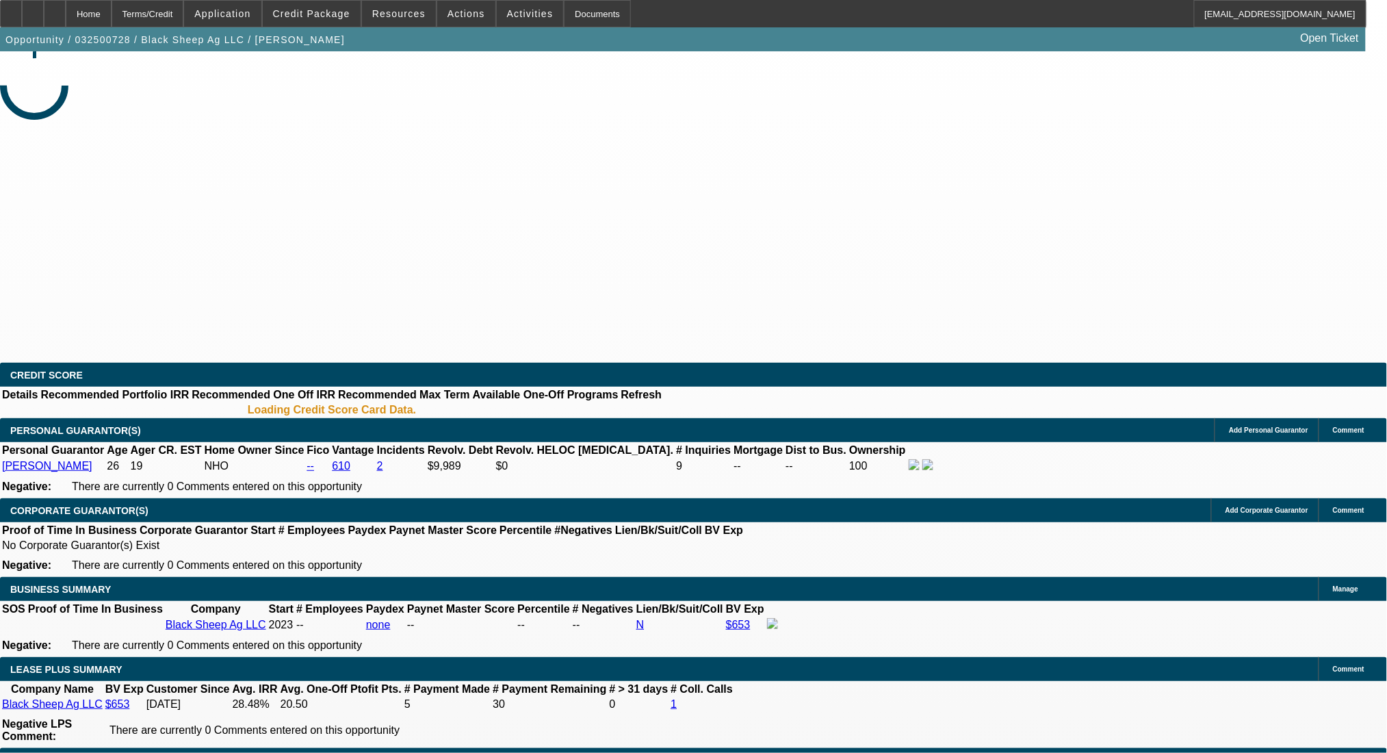
select select "0.1"
select select "4"
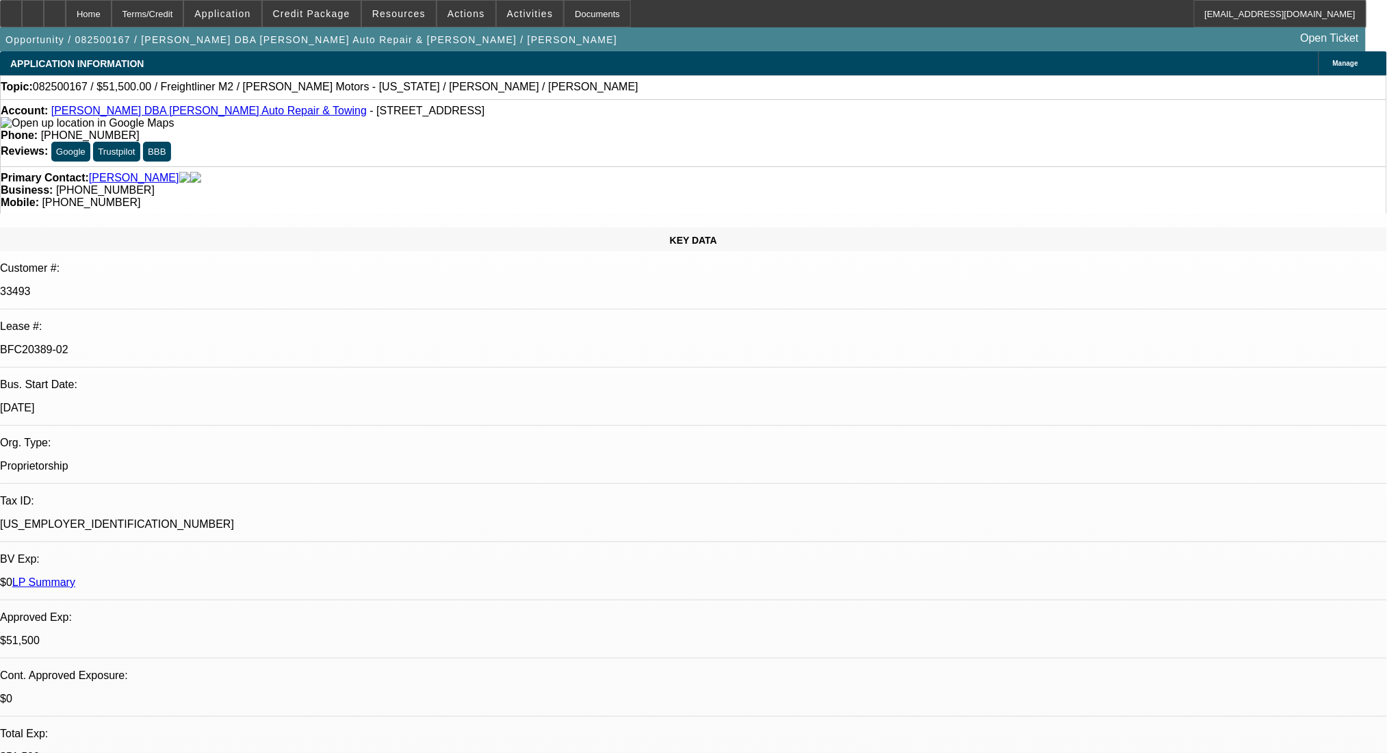
select select "0"
select select "2"
select select "0"
select select "6"
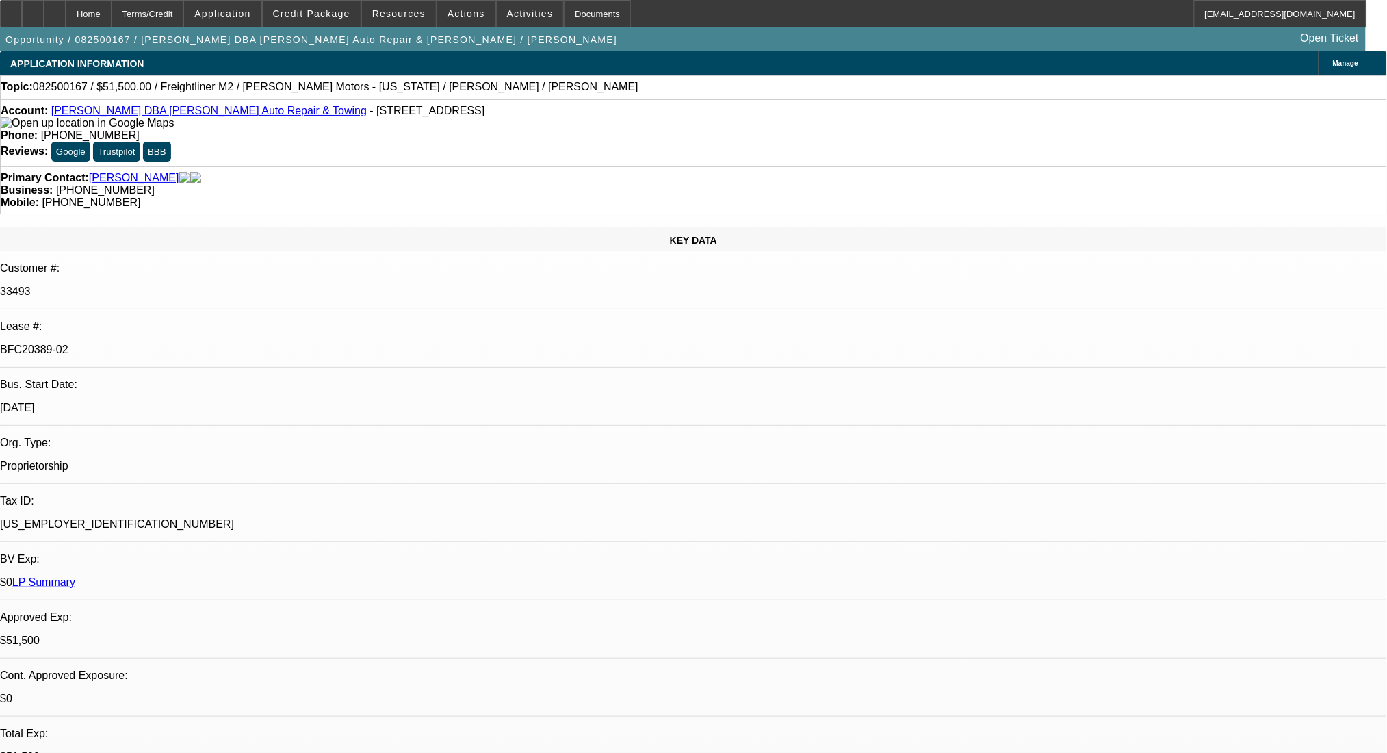
select select "0"
select select "2"
select select "0"
select select "6"
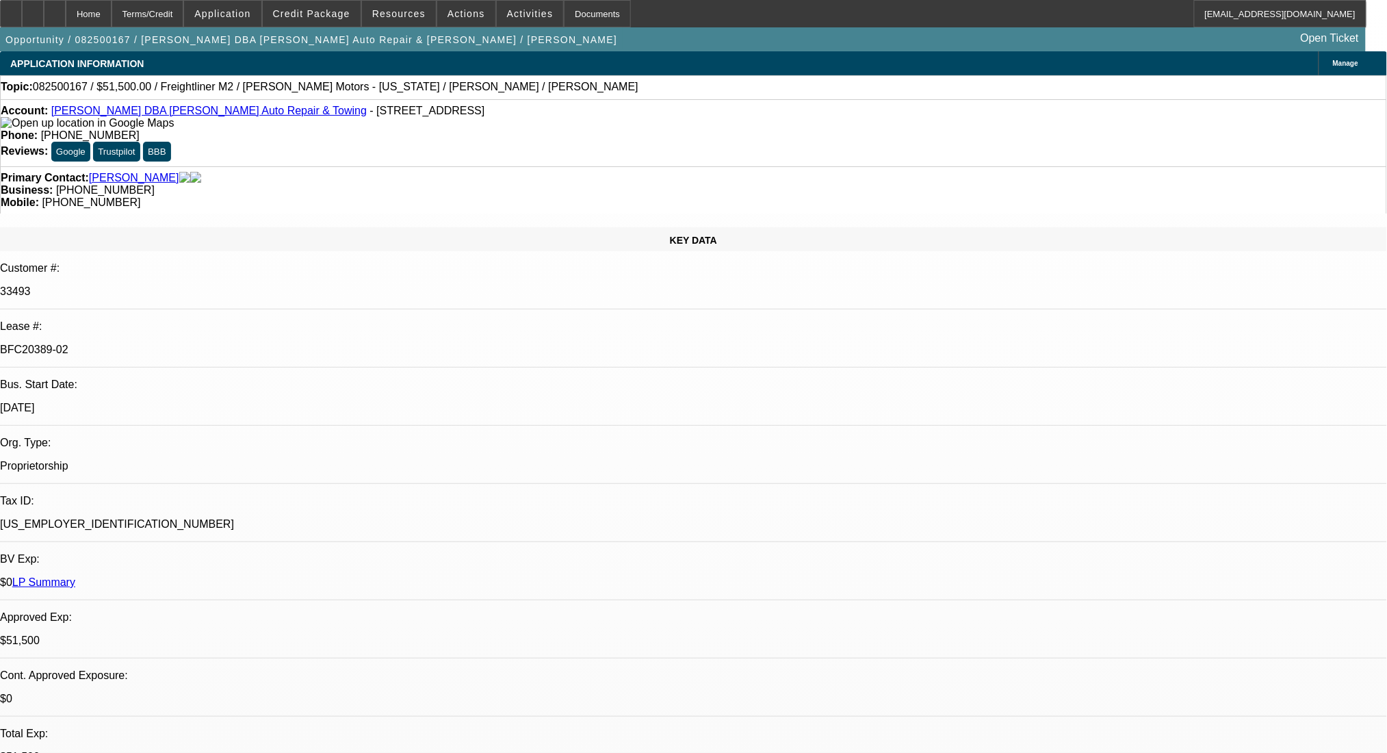
select select "0"
select select "2"
select select "0"
select select "6"
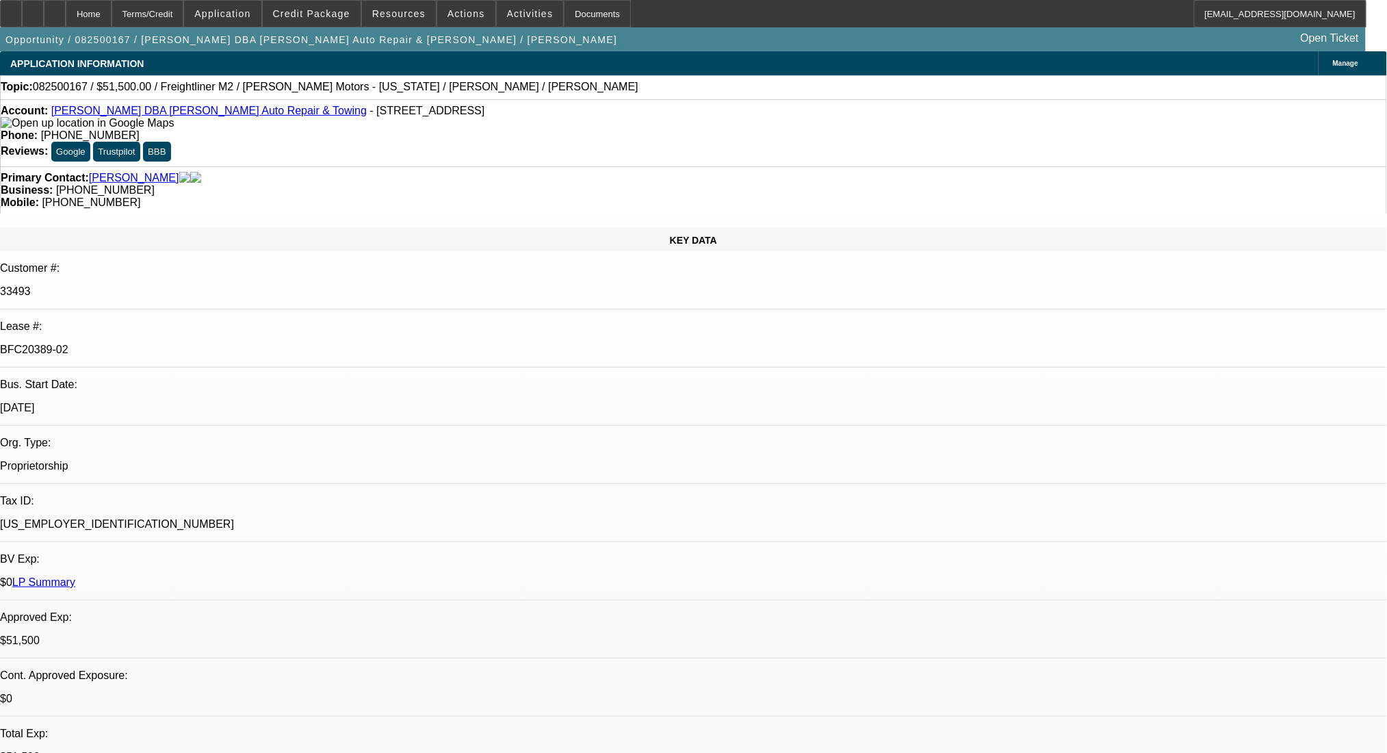
select select "0"
select select "2"
select select "0"
select select "6"
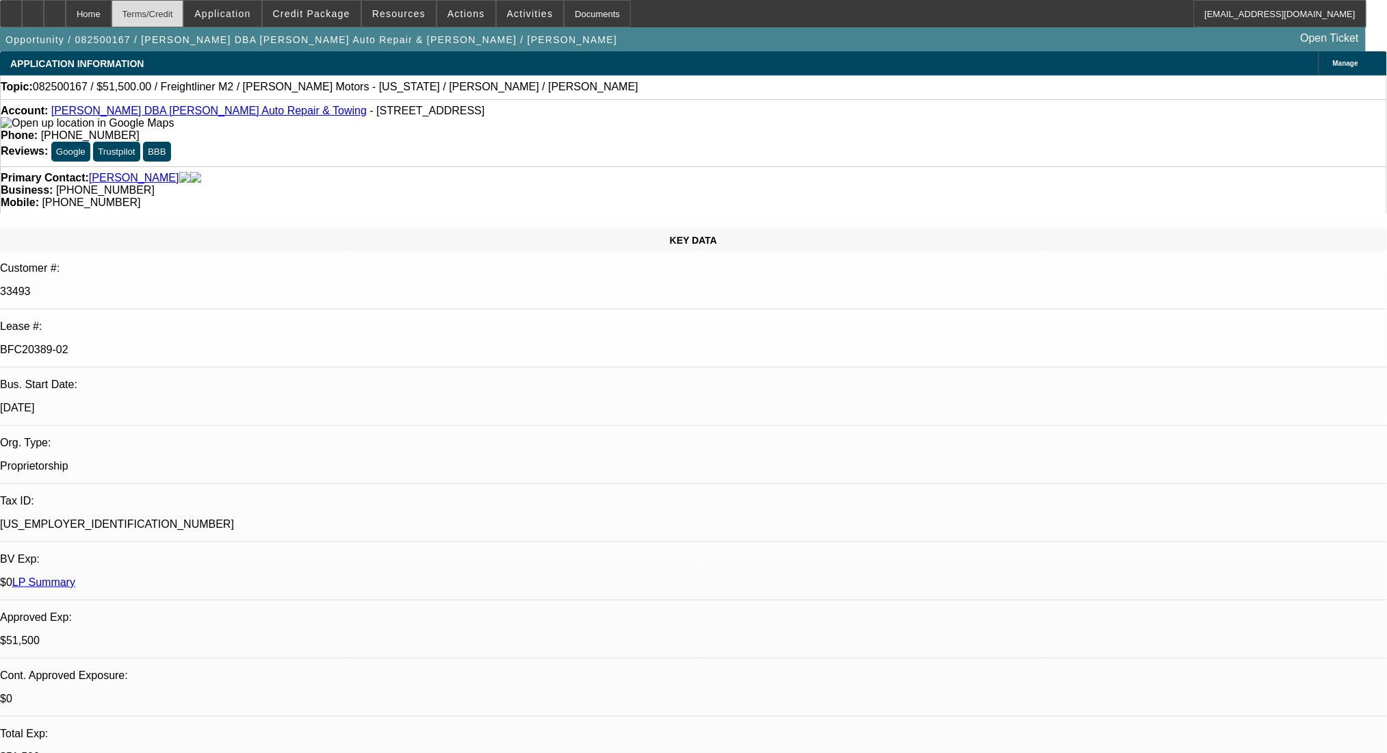
click at [184, 7] on div "Terms/Credit" at bounding box center [148, 13] width 73 height 27
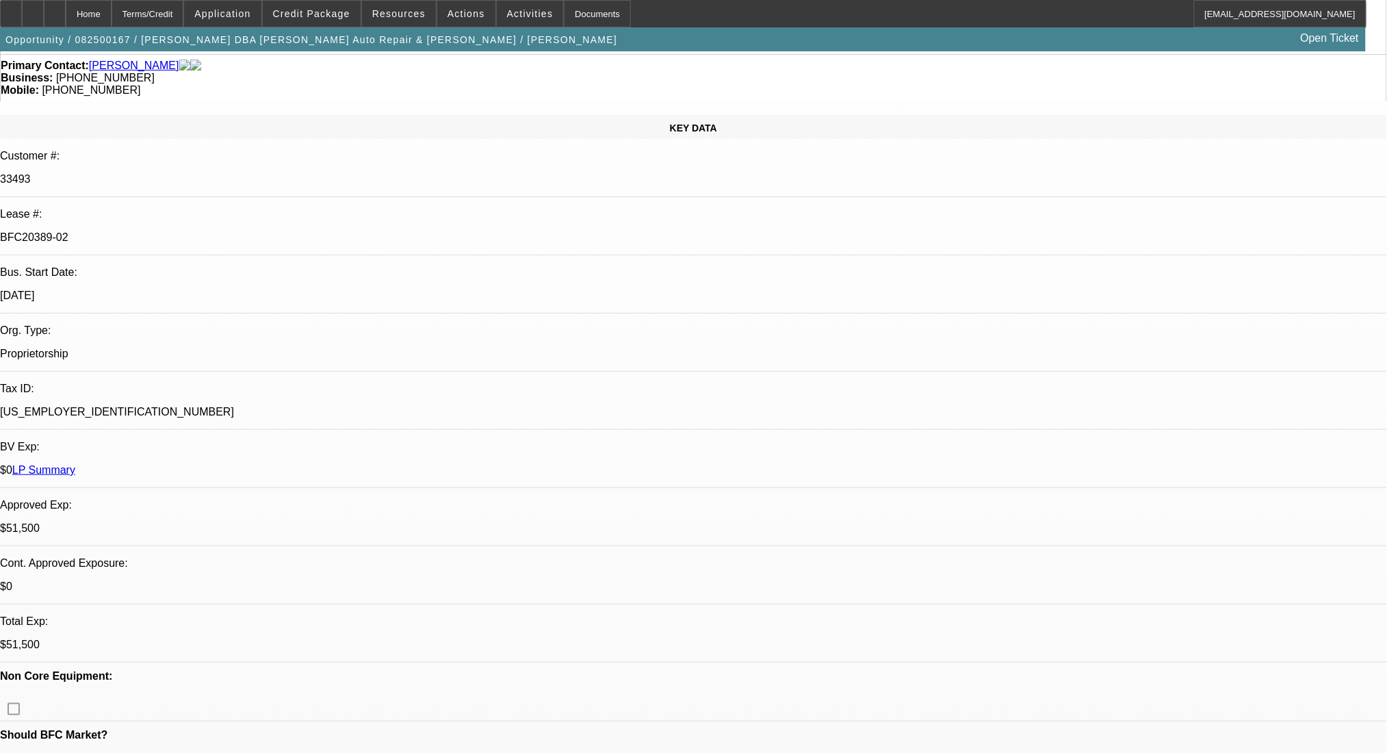
scroll to position [0, 0]
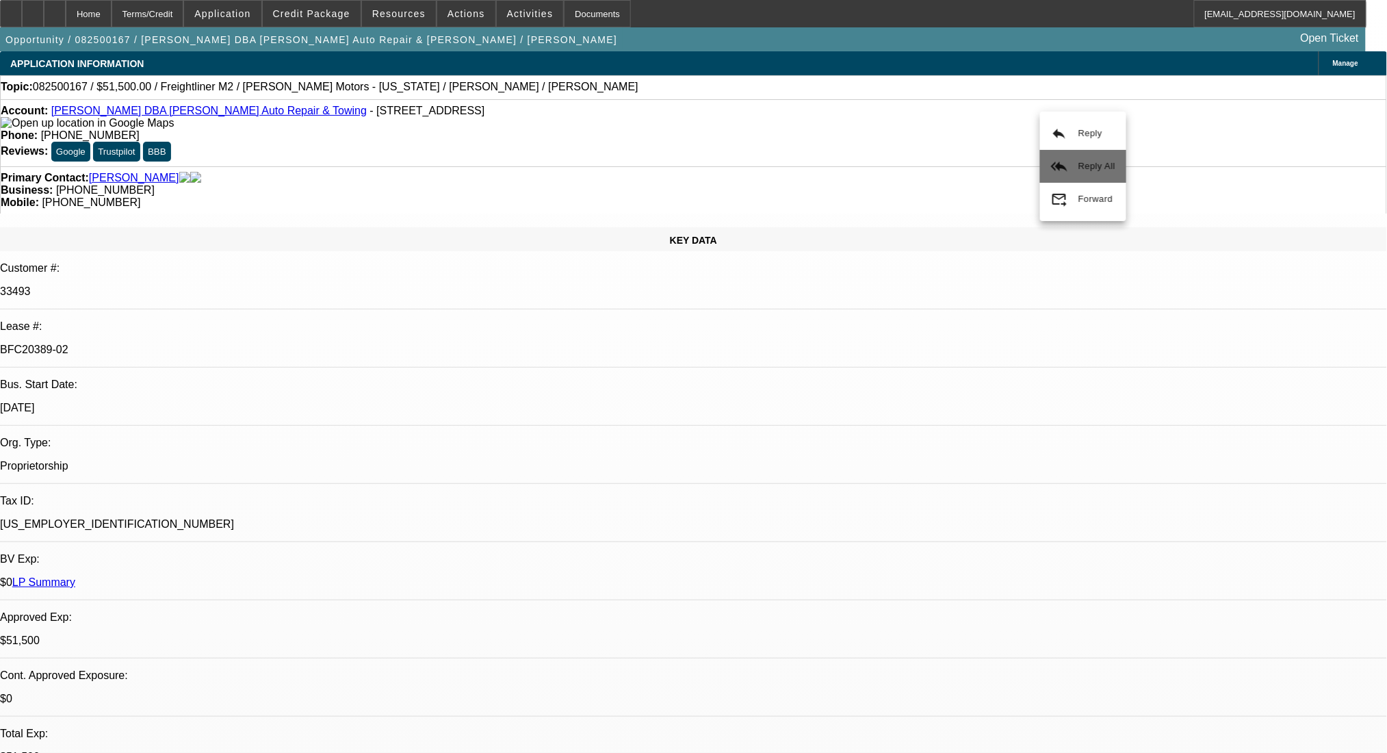
click at [1088, 168] on span "Reply All" at bounding box center [1096, 166] width 37 height 10
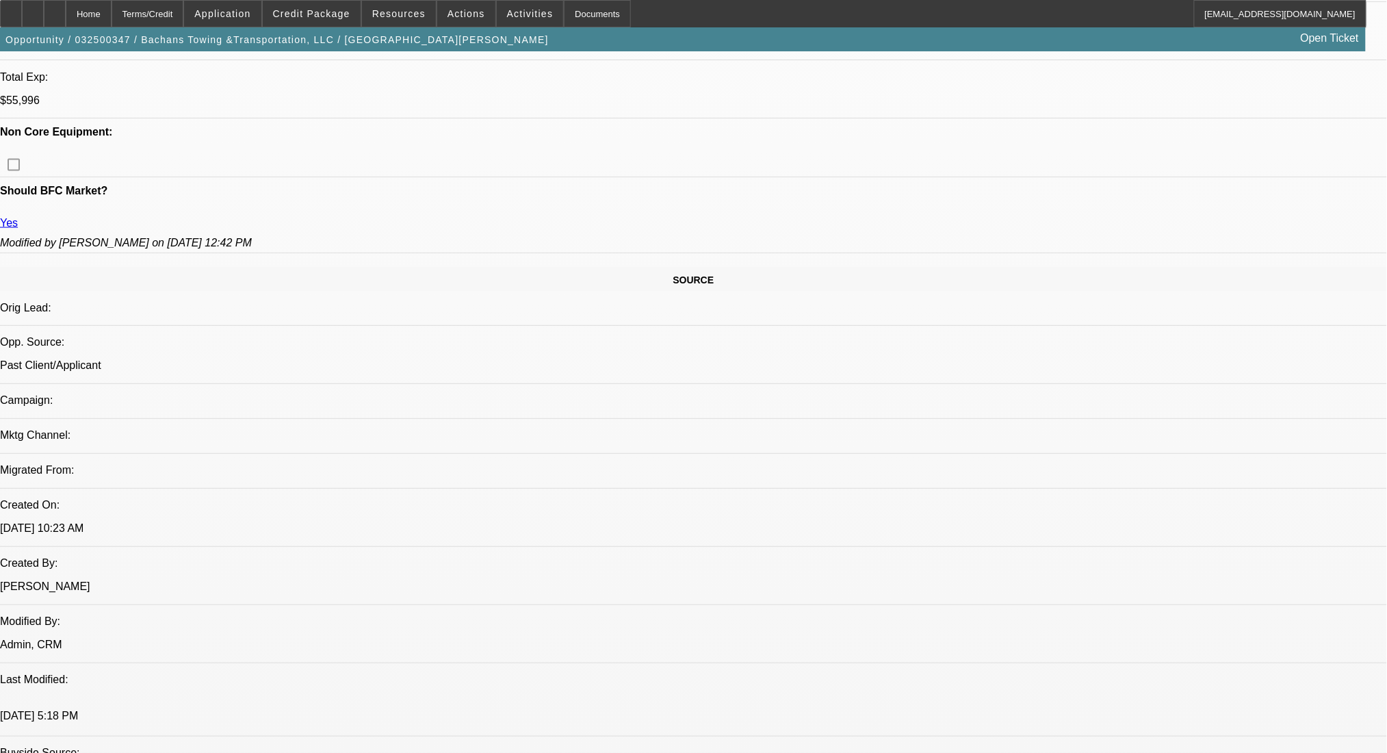
select select "0.2"
select select "2"
select select "0.1"
select select "4"
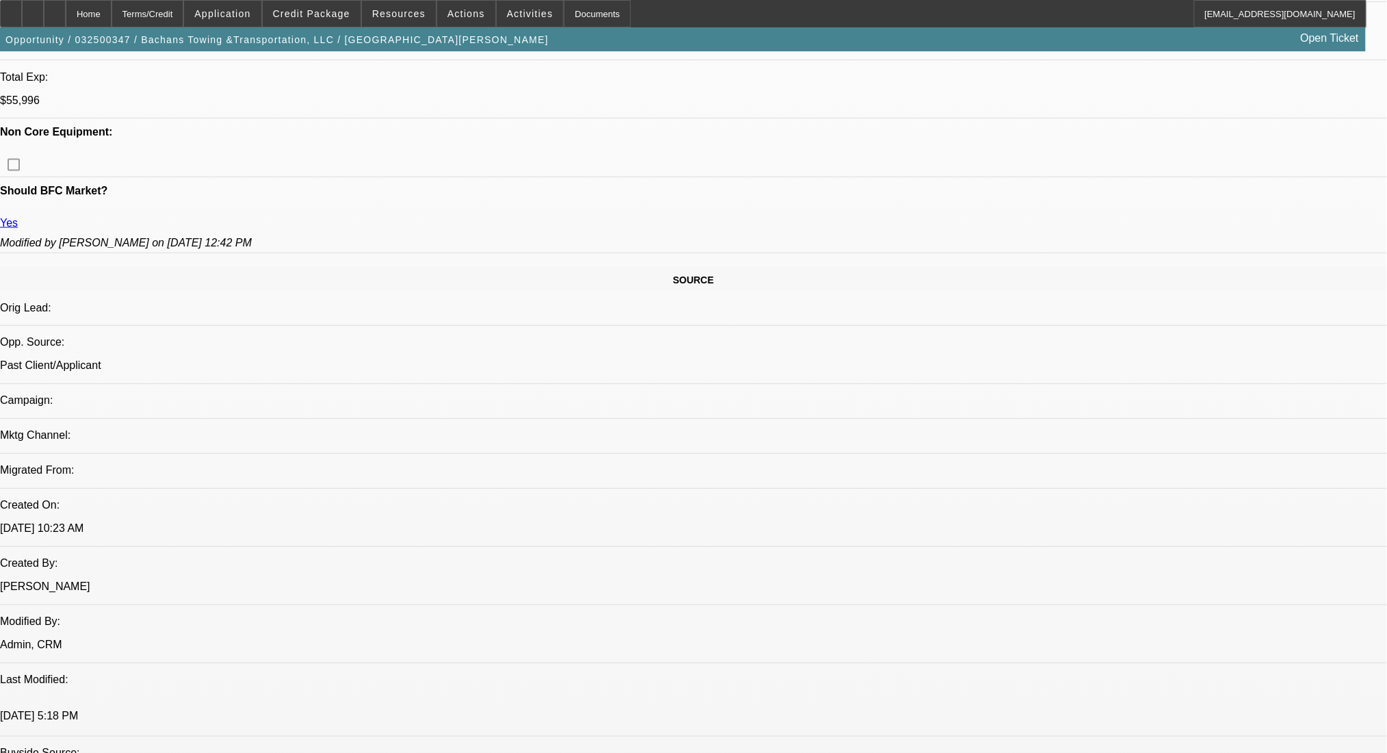
select select "0"
select select "2"
select select "0.1"
select select "4"
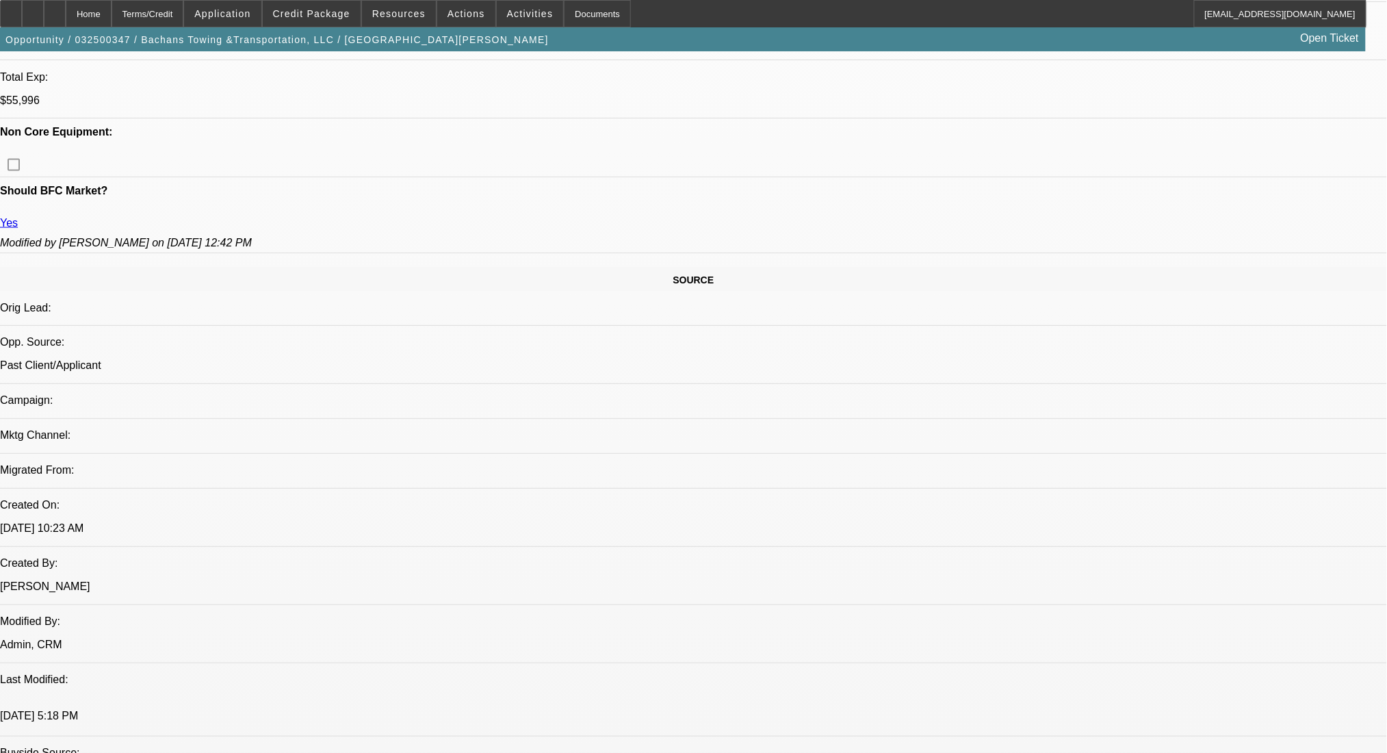
select select "0.2"
select select "2"
select select "0.1"
select select "4"
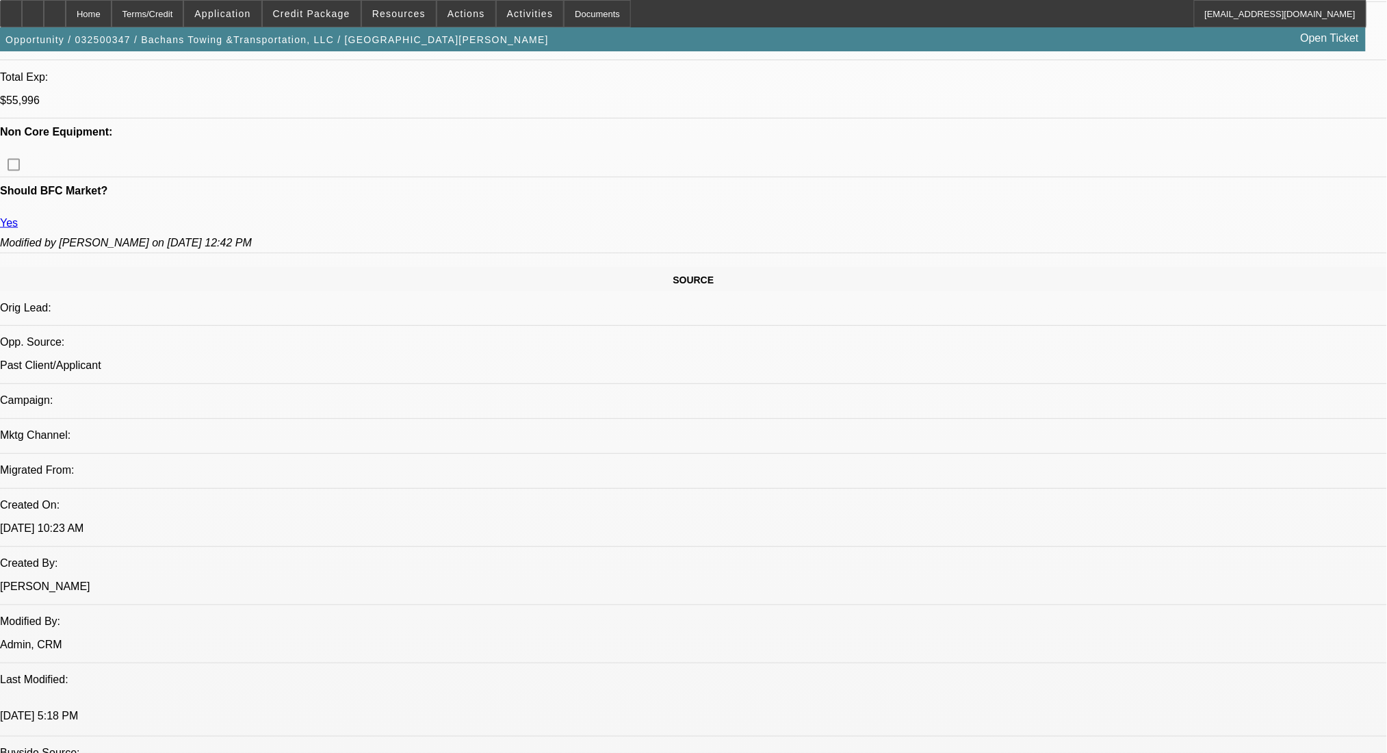
select select "0.2"
select select "2"
select select "0.1"
select select "4"
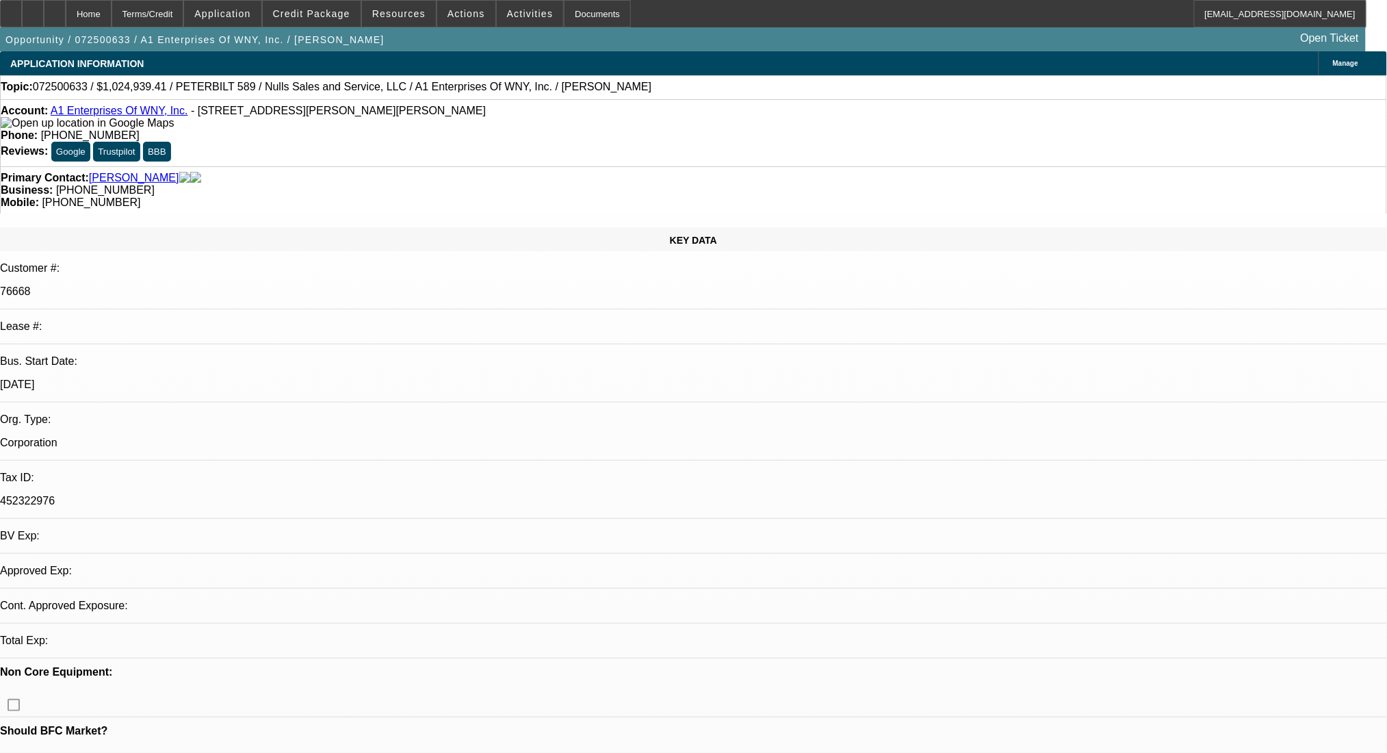
select select "0.1"
select select "2"
select select "0.1"
select select "4"
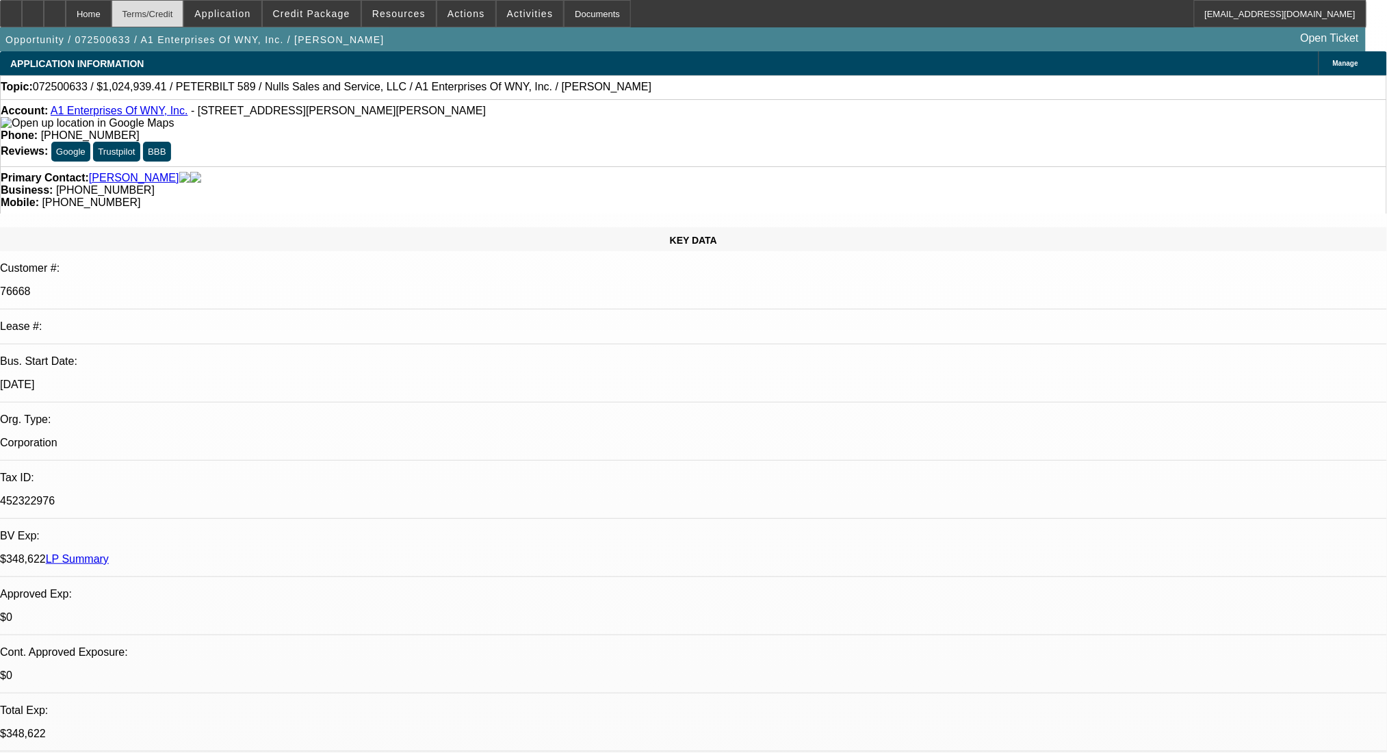
click at [184, 16] on div "Terms/Credit" at bounding box center [148, 13] width 73 height 27
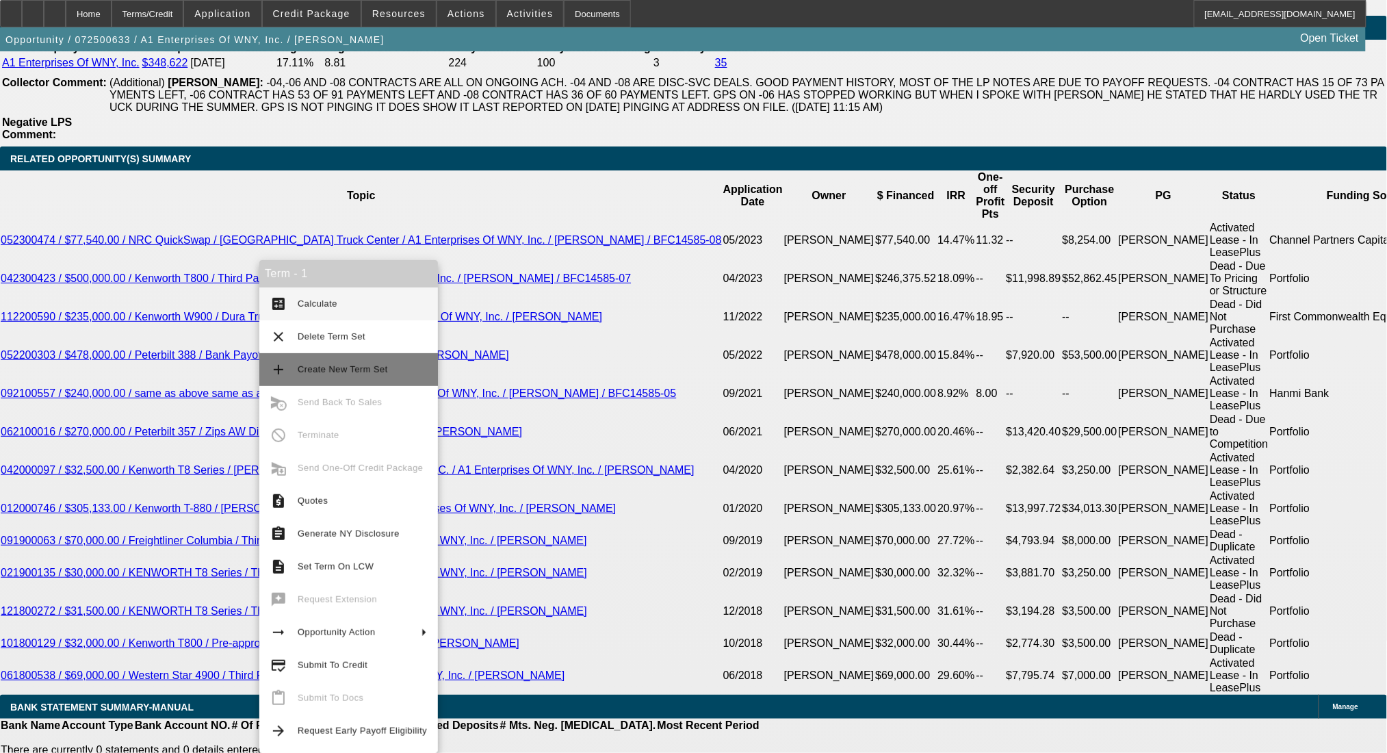
click at [322, 362] on span "Create New Term Set" at bounding box center [362, 369] width 129 height 16
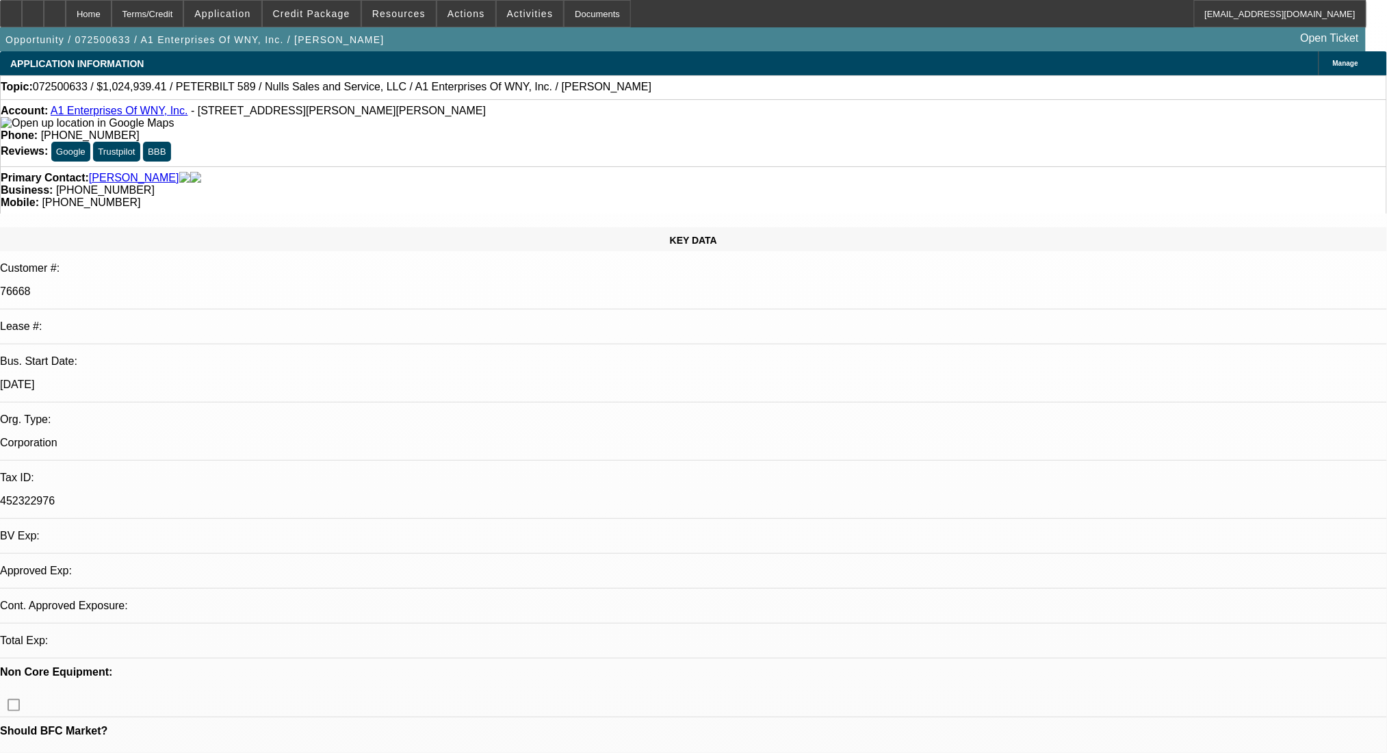
select select "0.1"
select select "2"
select select "0.1"
select select "4"
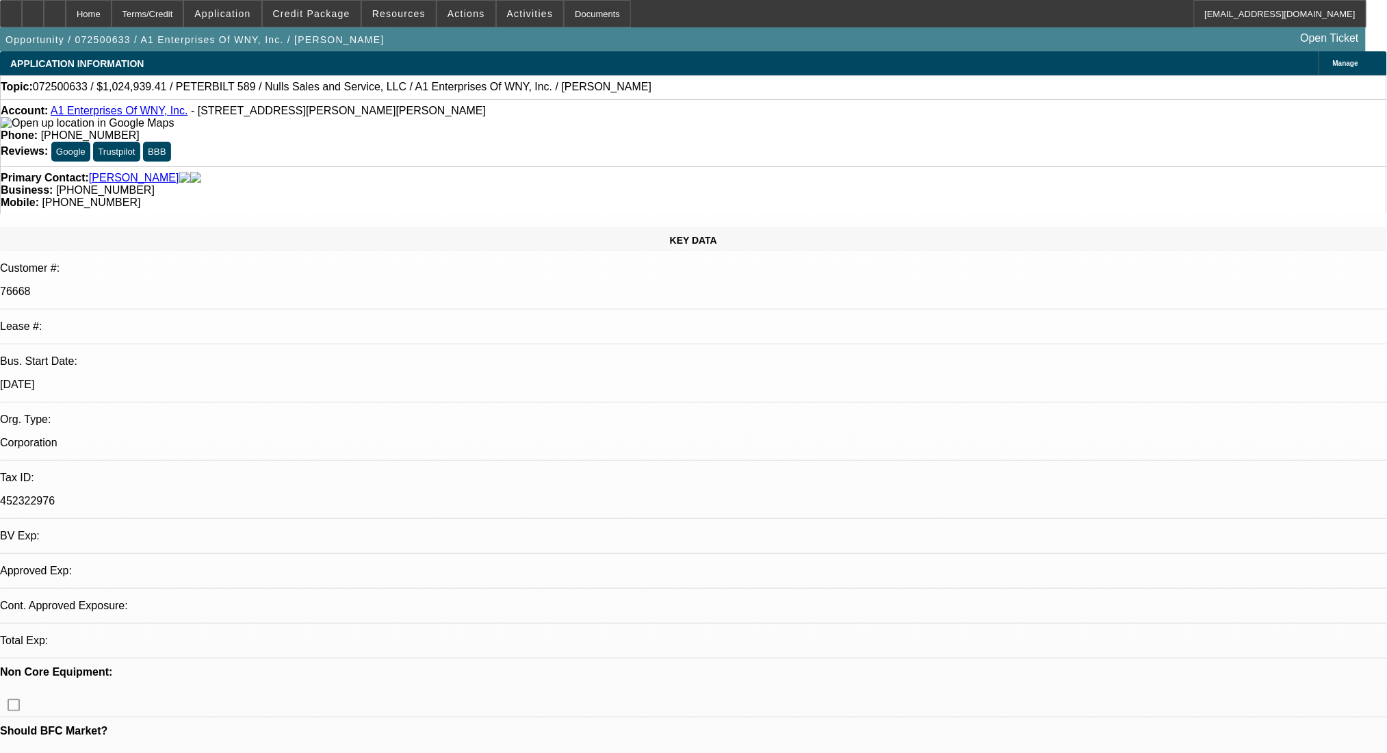
select select "0.1"
select select "2"
select select "0.1"
select select "4"
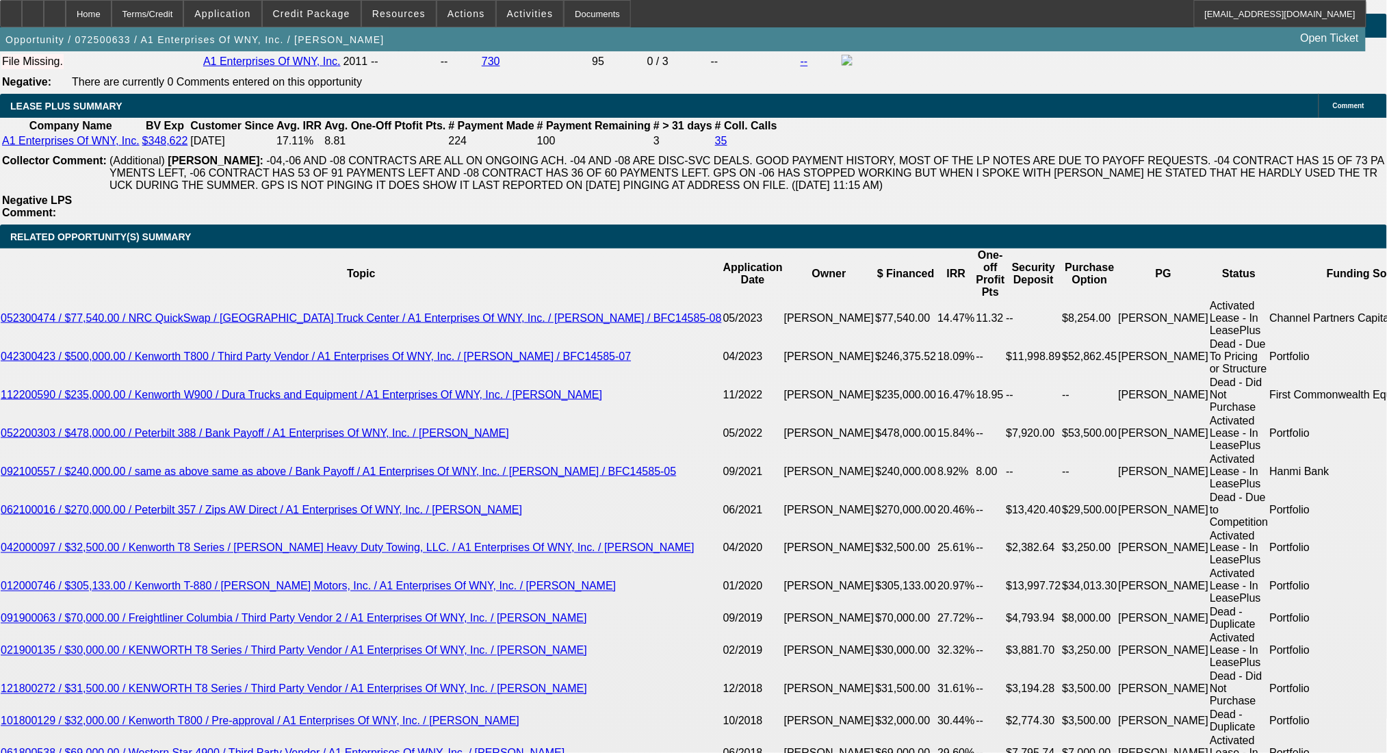
scroll to position [2280, 0]
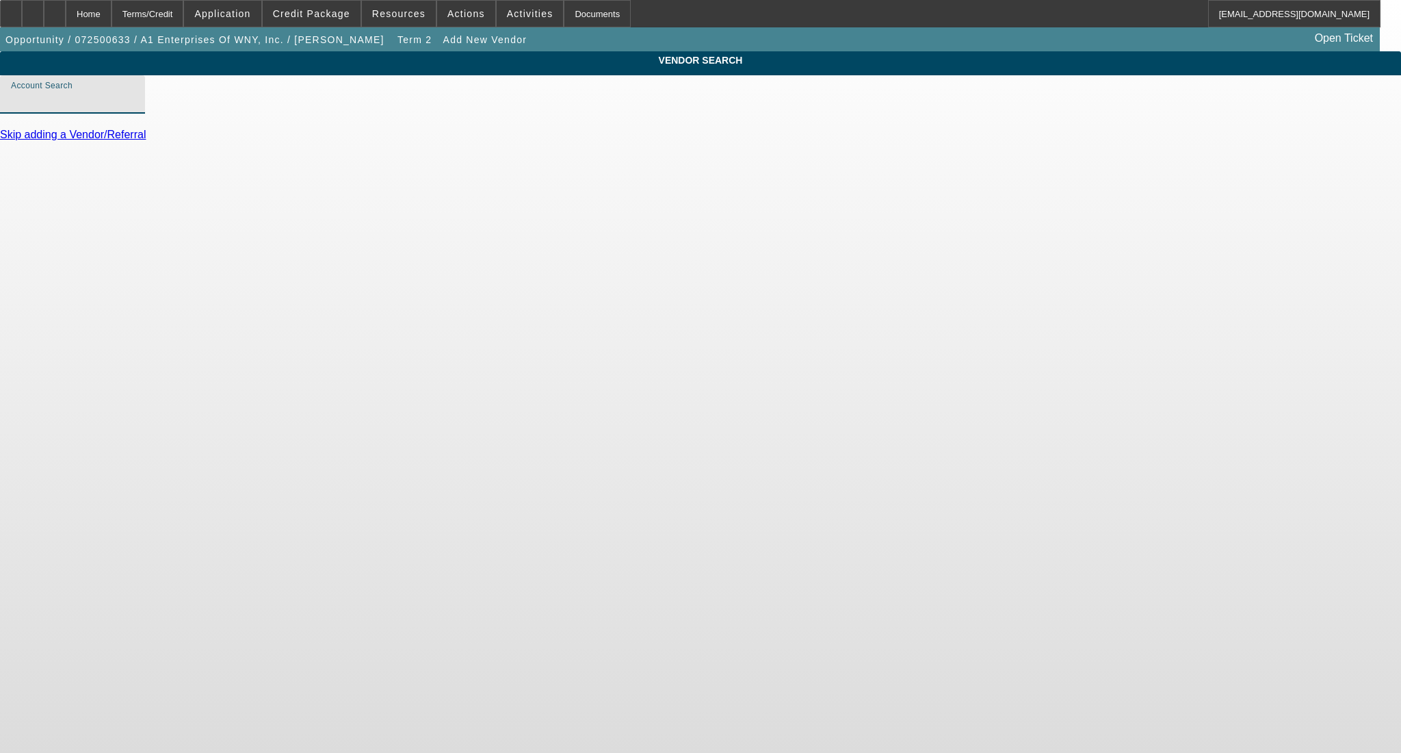
click at [134, 108] on input "Account Search" at bounding box center [72, 100] width 123 height 16
type input "Re-Write (Northbrook, IL) - Rewrite, Rewrite"
click at [57, 172] on link "Add Vendor" at bounding box center [28, 166] width 57 height 12
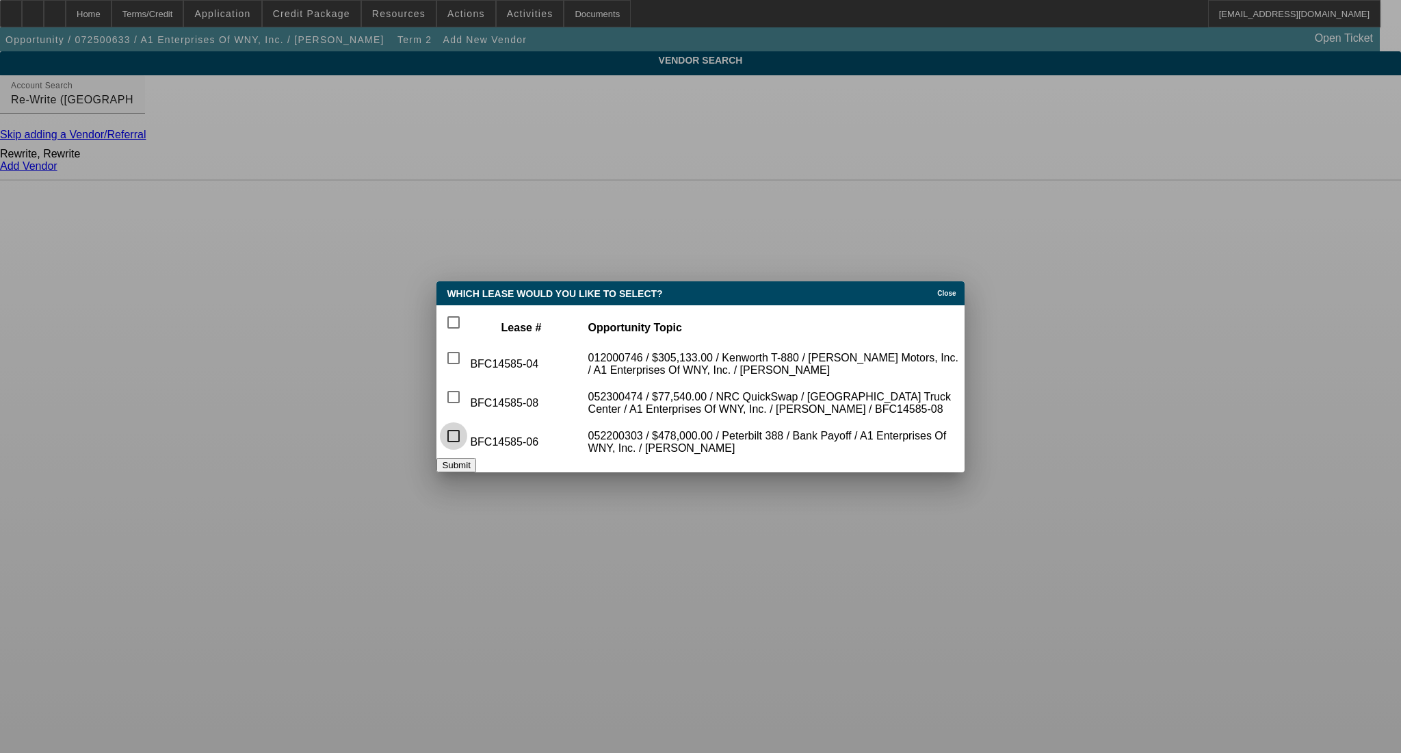
click at [460, 427] on input "checkbox" at bounding box center [453, 435] width 27 height 27
checkbox input "true"
click at [475, 468] on button "Submit" at bounding box center [455, 465] width 39 height 14
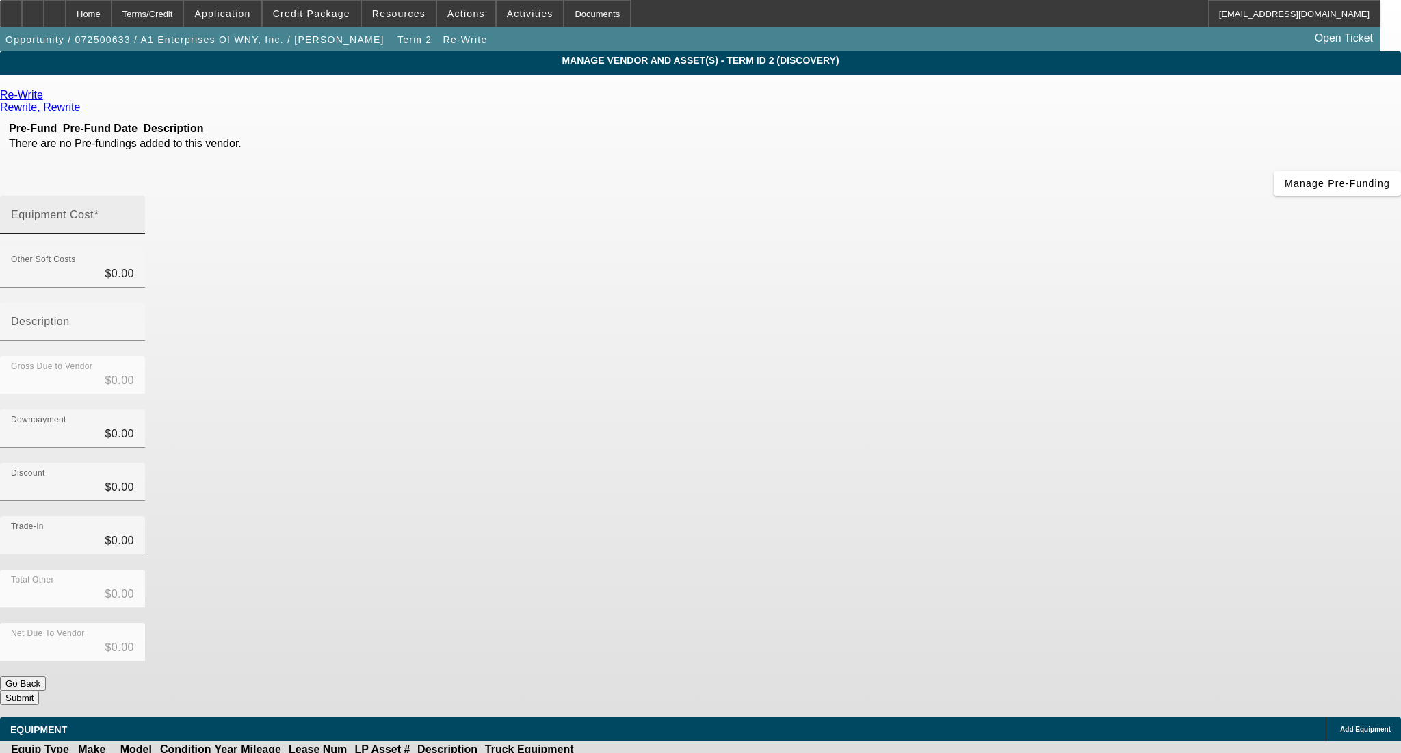
click at [94, 209] on mat-label "Equipment Cost" at bounding box center [52, 215] width 83 height 12
click at [134, 212] on input "Equipment Cost" at bounding box center [72, 220] width 123 height 16
click at [645, 752] on icon at bounding box center [645, 764] width 0 height 0
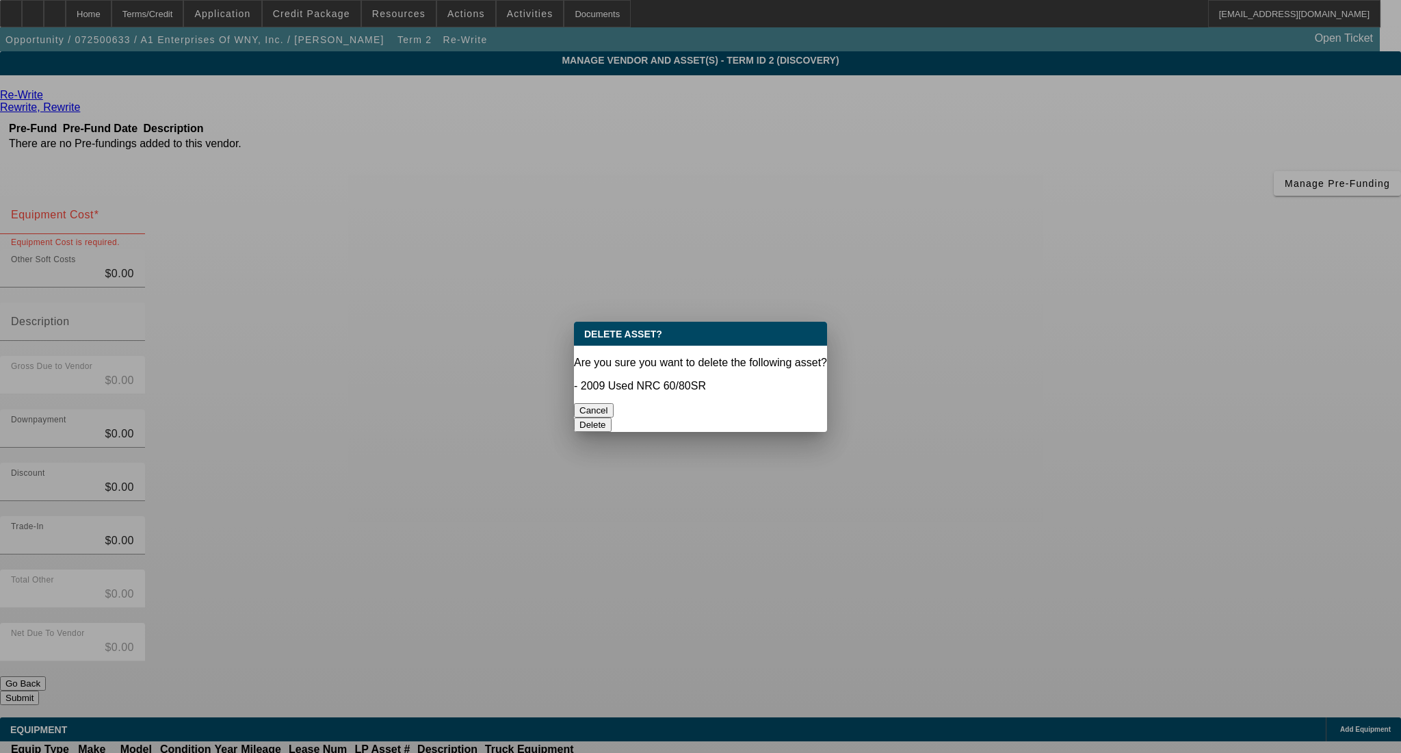
click at [612, 417] on button "Delete" at bounding box center [593, 424] width 38 height 14
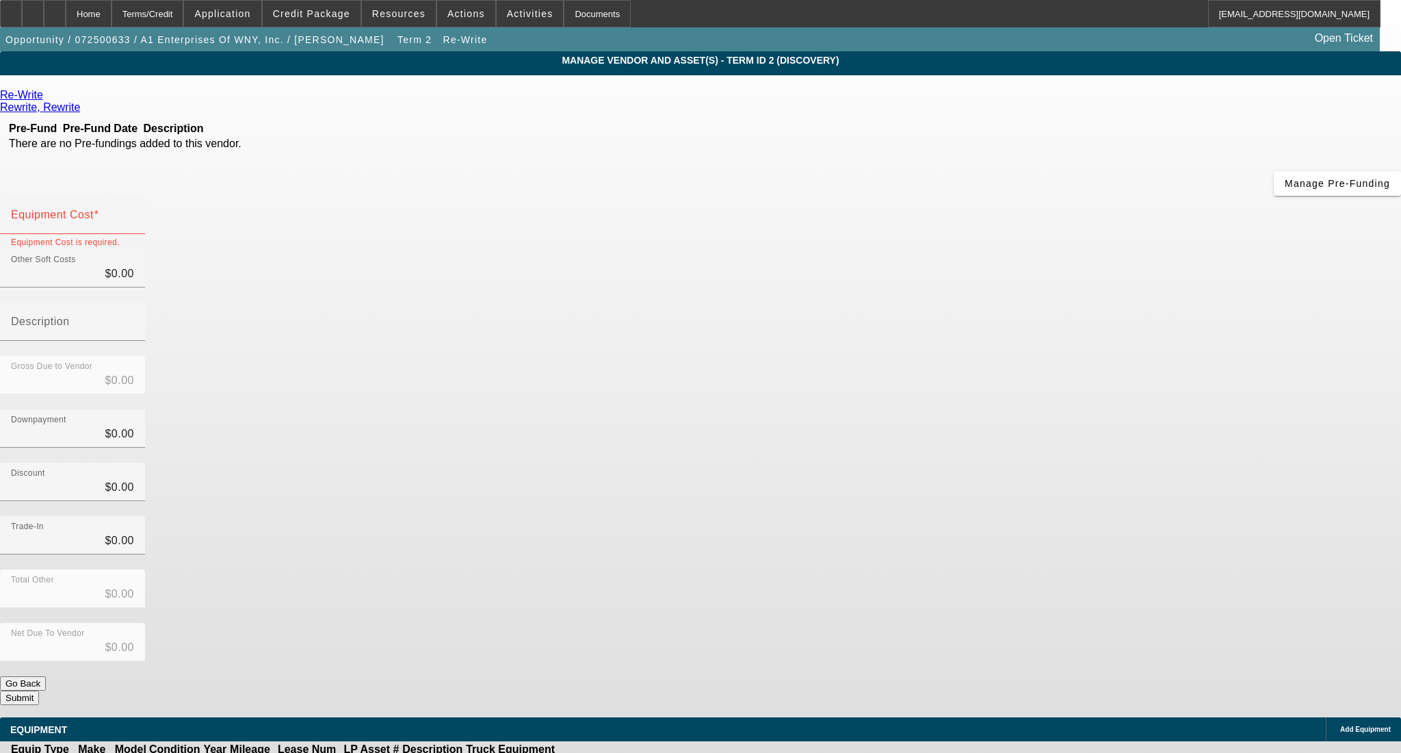
click at [627, 752] on icon at bounding box center [627, 764] width 0 height 0
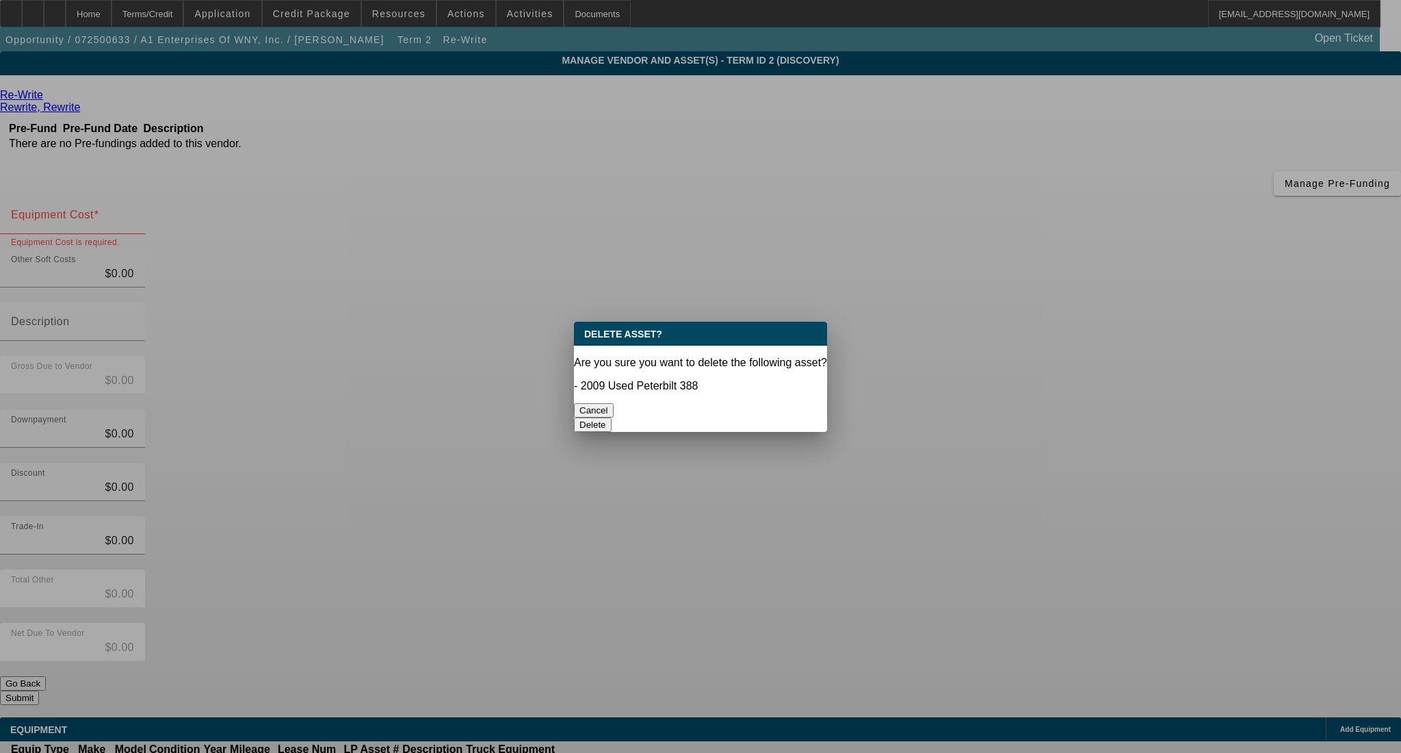
click at [612, 417] on button "Delete" at bounding box center [593, 424] width 38 height 14
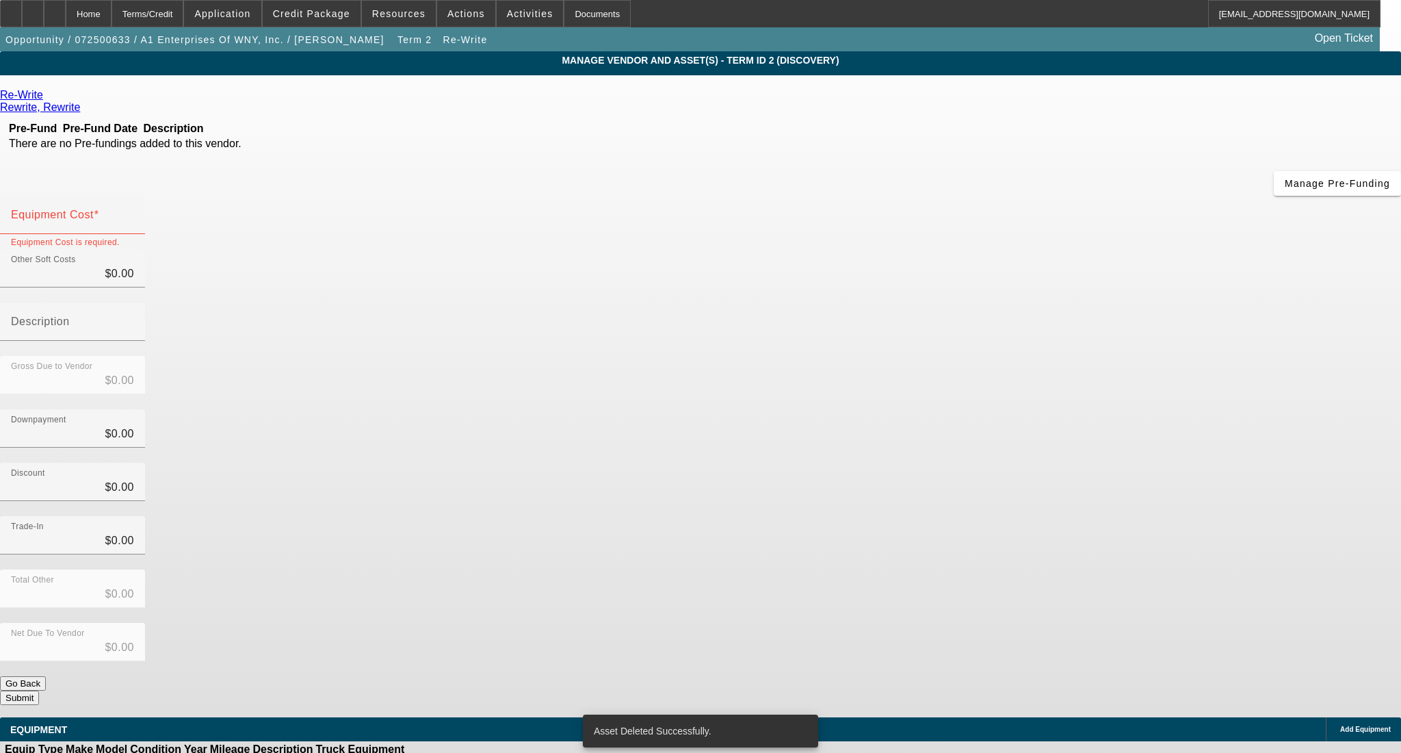
click at [1326, 717] on div "Add Equipment" at bounding box center [1363, 729] width 75 height 24
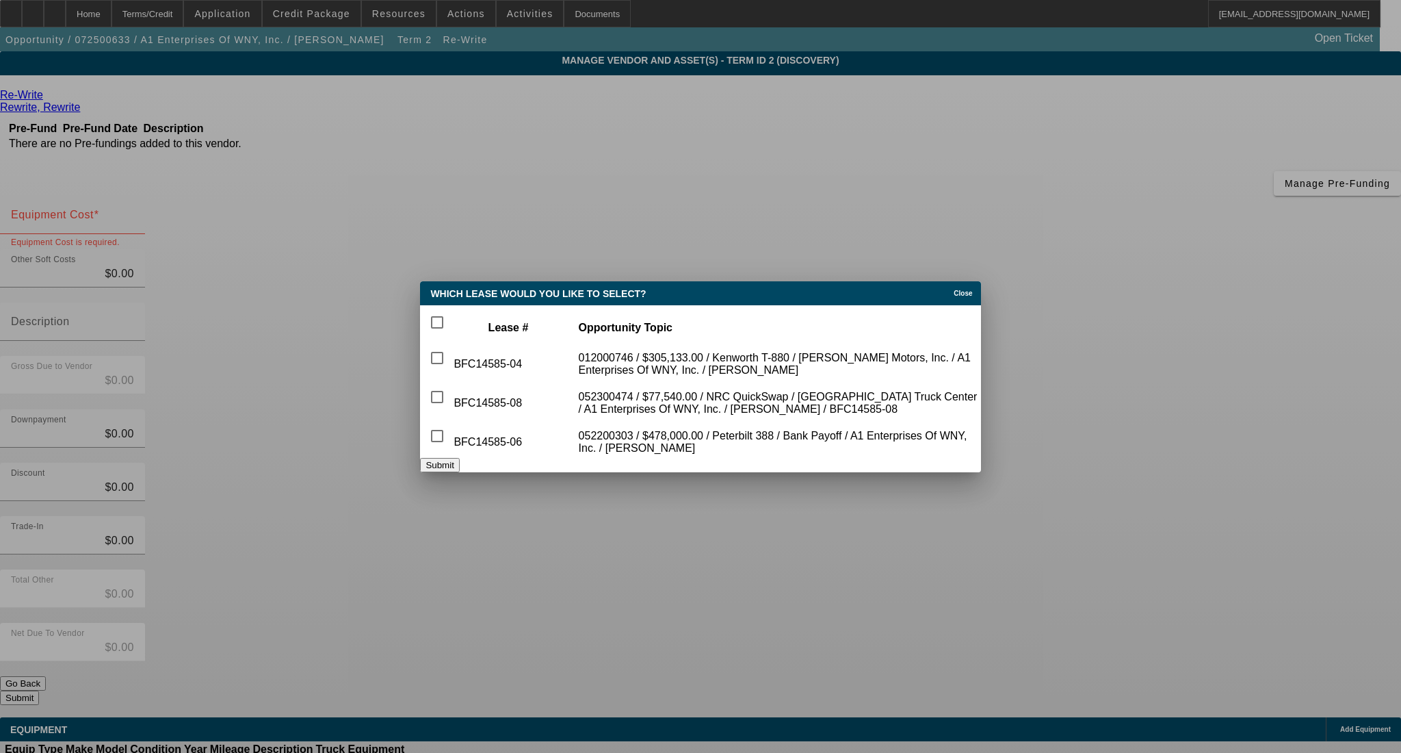
click at [950, 281] on div "Close" at bounding box center [965, 289] width 30 height 16
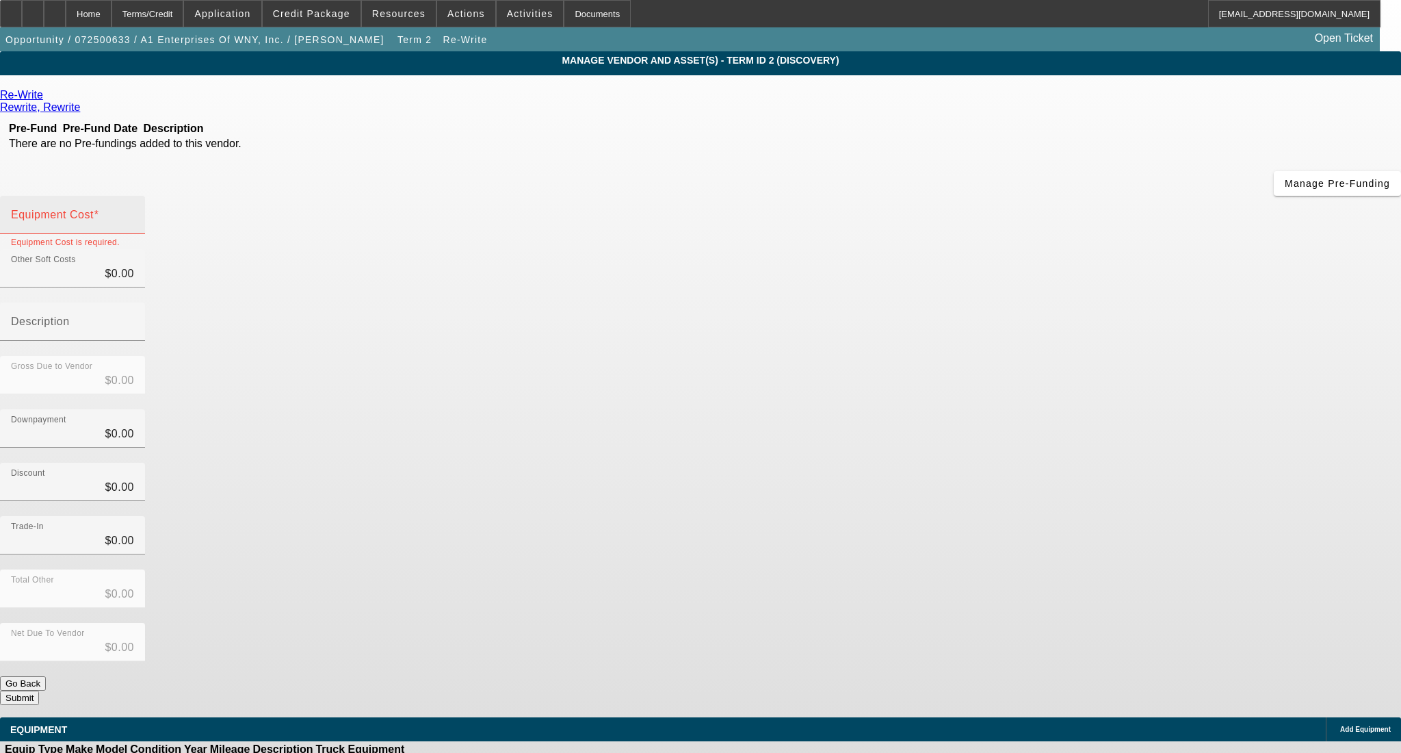
click at [134, 212] on input "Equipment Cost" at bounding box center [72, 220] width 123 height 16
type input "1"
type input "$1.00"
type input "10"
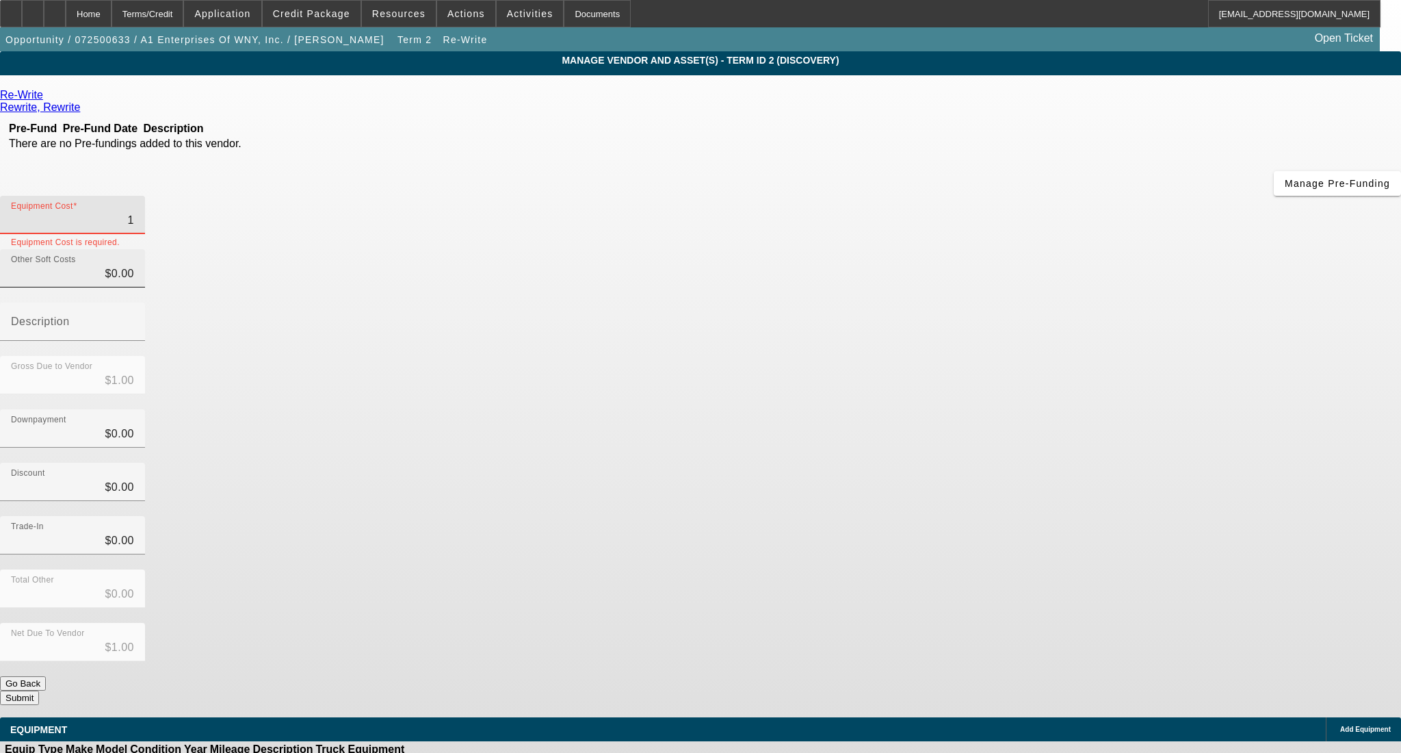
type input "$10.00"
type input "109"
type input "$109.00"
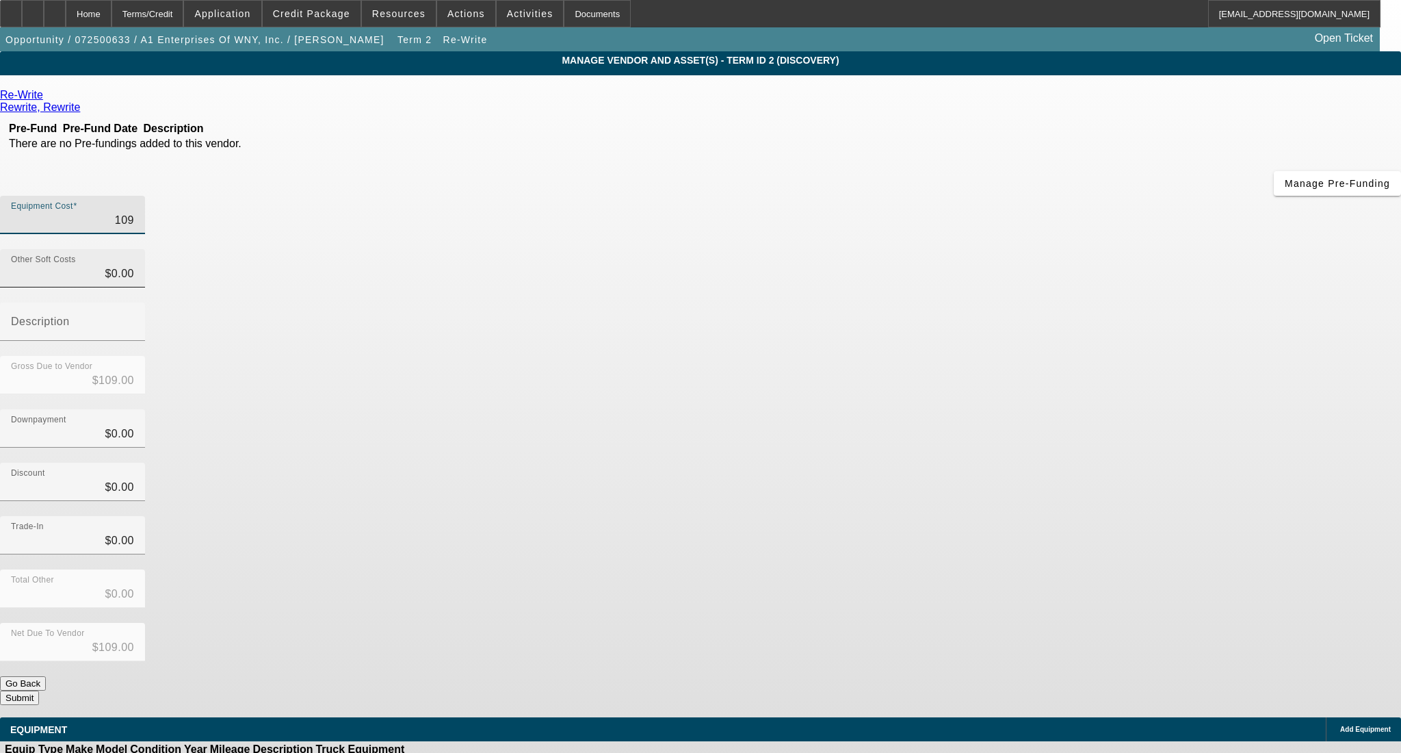
type input "1091"
type input "$1,091.00"
type input "10912"
type input "$10,912.00"
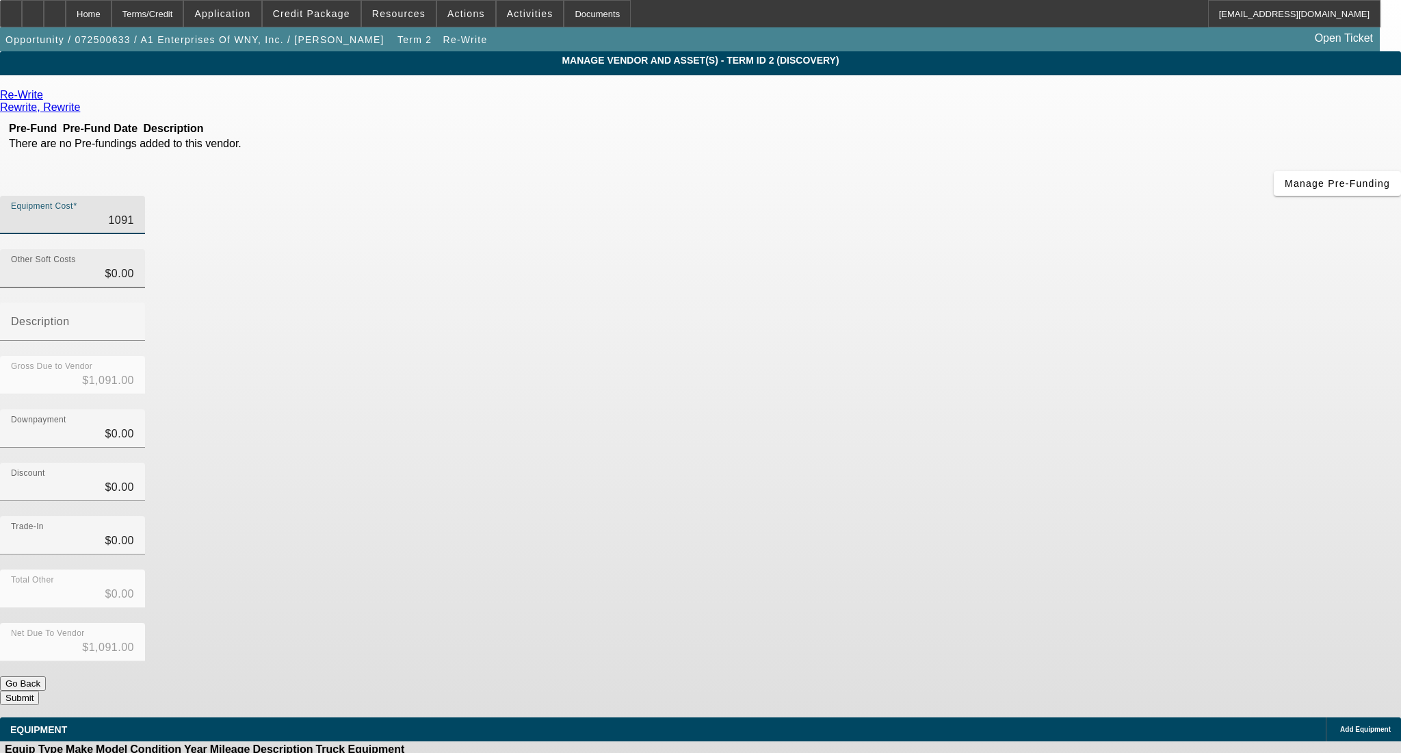
type input "$10,912.00"
type input "109122"
type input "$109,122.00"
type input "109122.4"
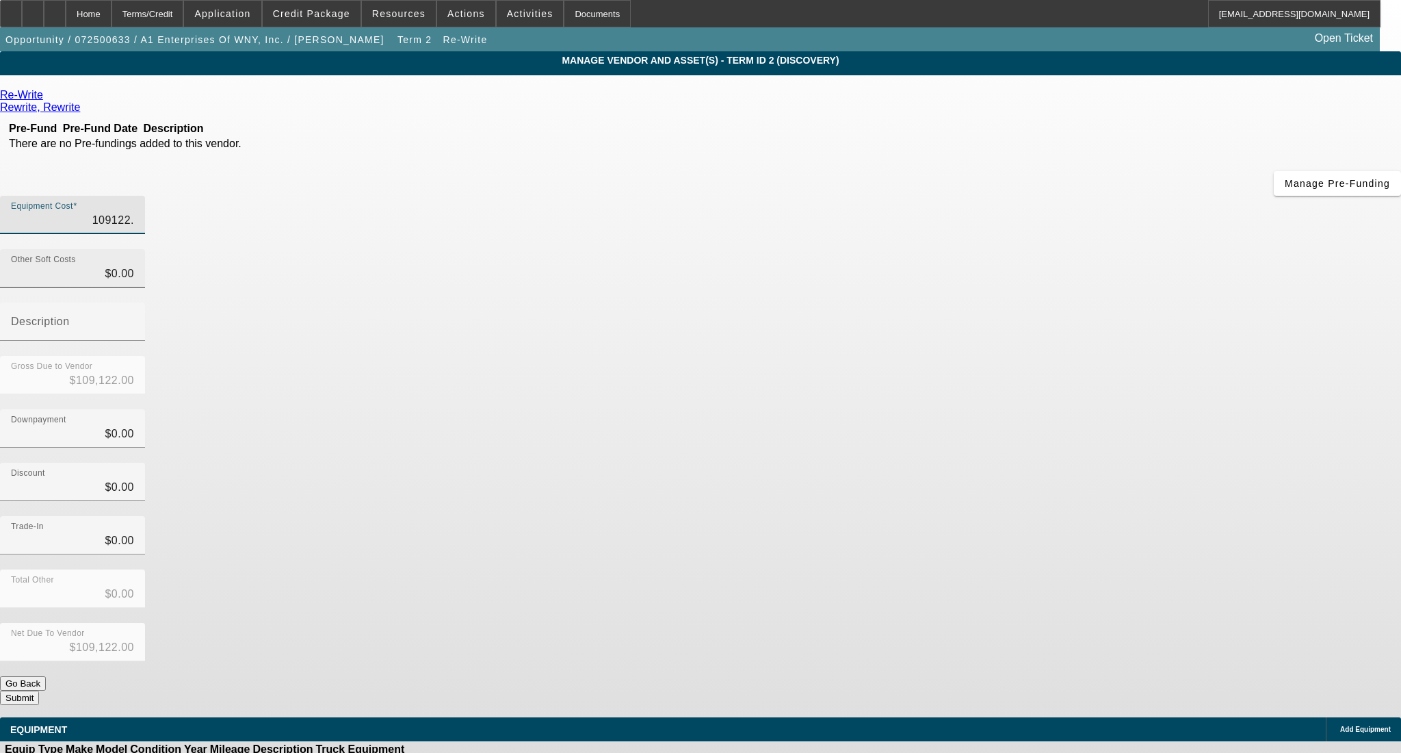
type input "$109,122.40"
type input "109122.48"
type input "$109,122.48"
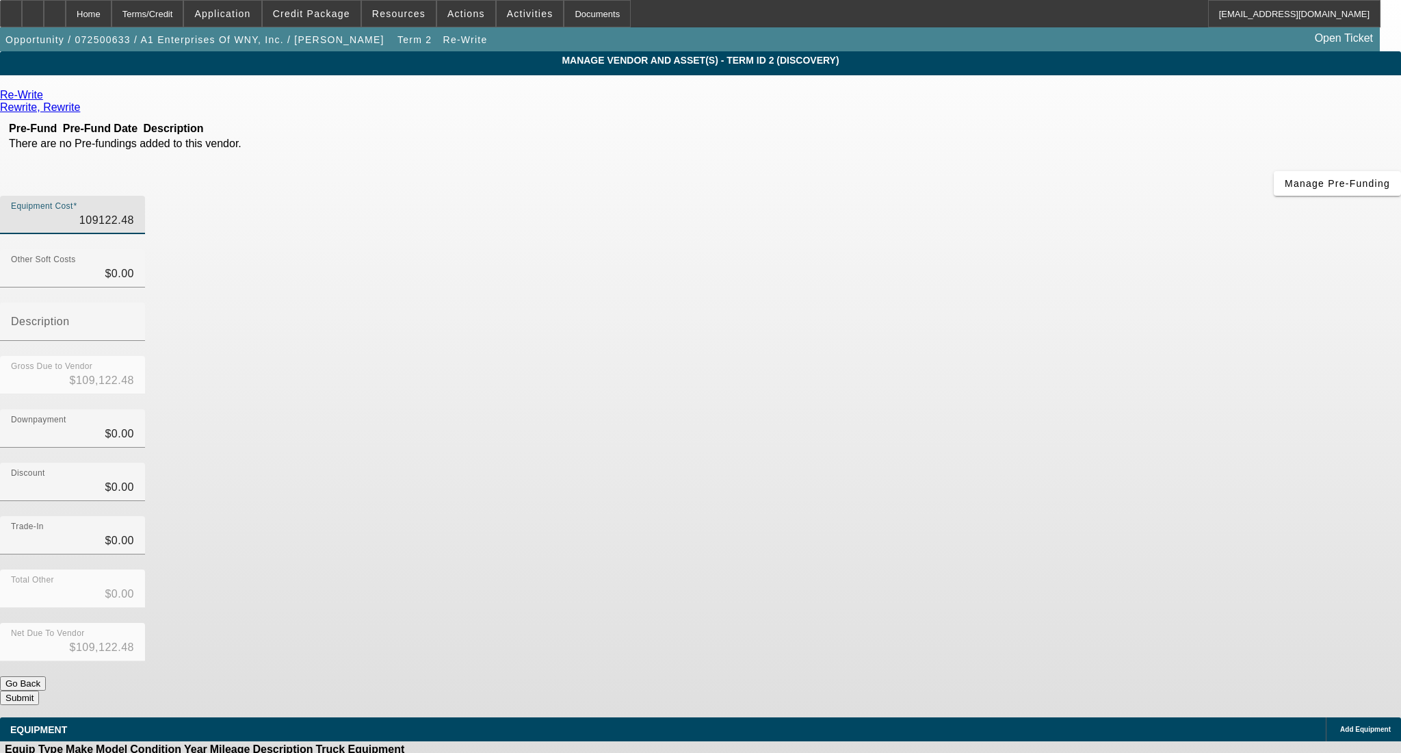
type input "$109,122.48"
drag, startPoint x: 1112, startPoint y: 400, endPoint x: 1056, endPoint y: 397, distance: 56.8
click at [1096, 397] on app-vendor-asset-manage "MANAGE VENDOR AND ASSET(S) - Term ID 2 (Discovery) Remove Vendor Re-Write Rewri…" at bounding box center [700, 418] width 1401 height 735
click at [1021, 516] on div "Trade-In $0.00" at bounding box center [700, 542] width 1401 height 53
click at [39, 690] on button "Submit" at bounding box center [19, 697] width 39 height 14
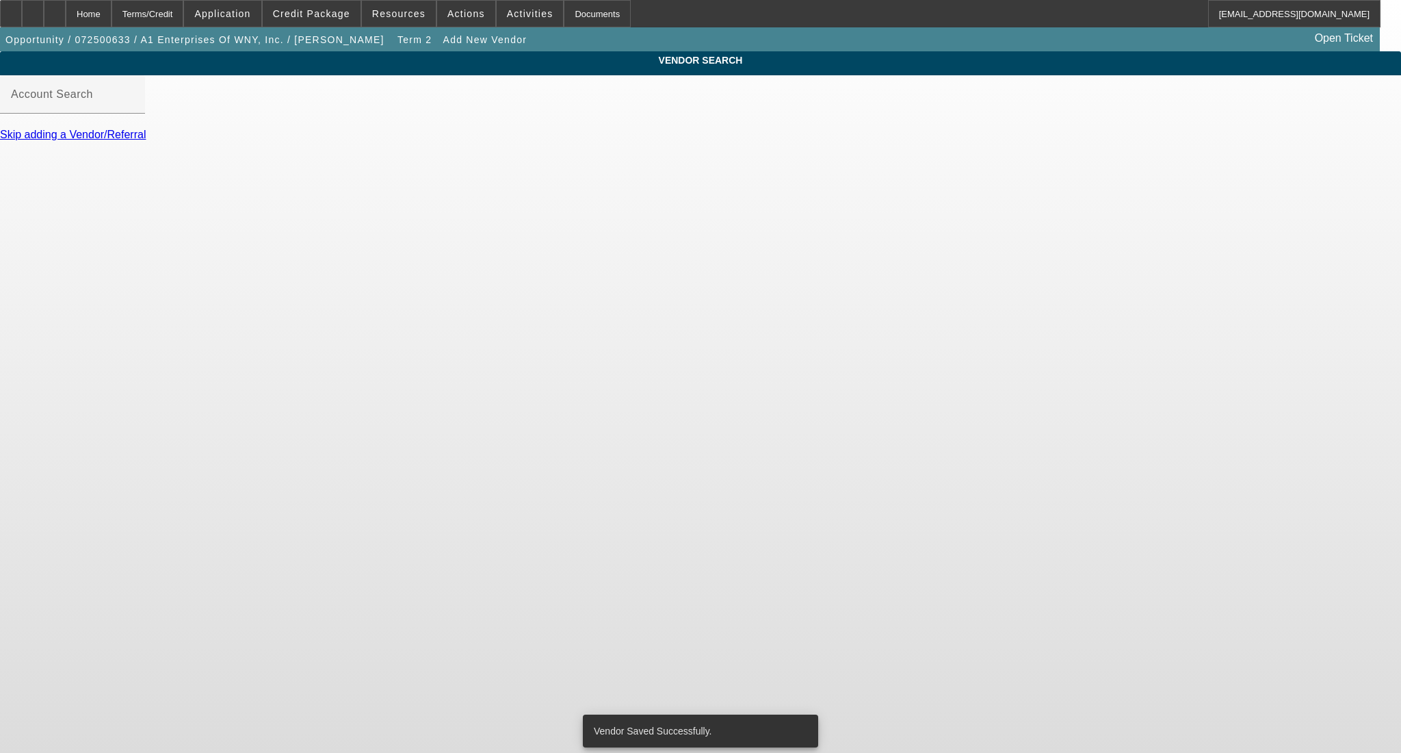
click at [146, 140] on link "Skip adding a Vendor/Referral" at bounding box center [73, 135] width 146 height 12
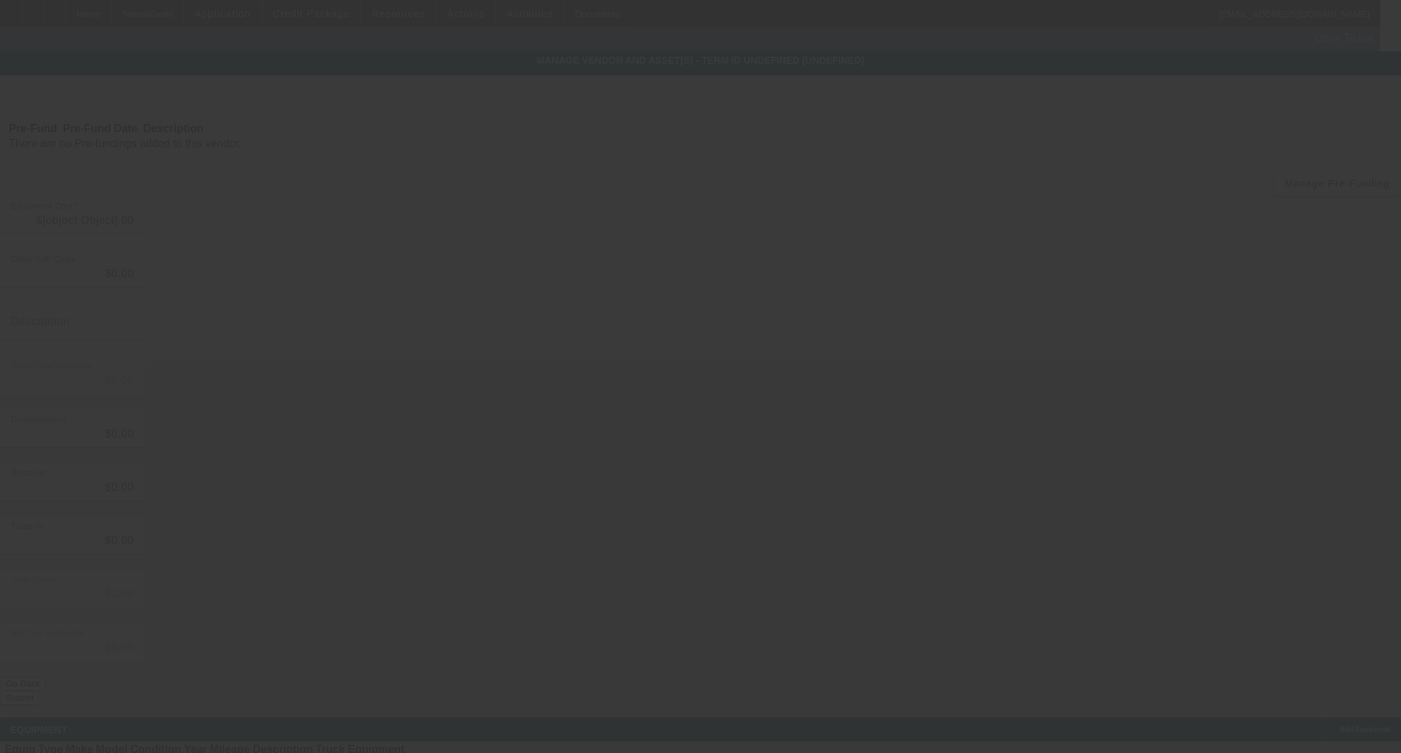
type input "$109,122.48"
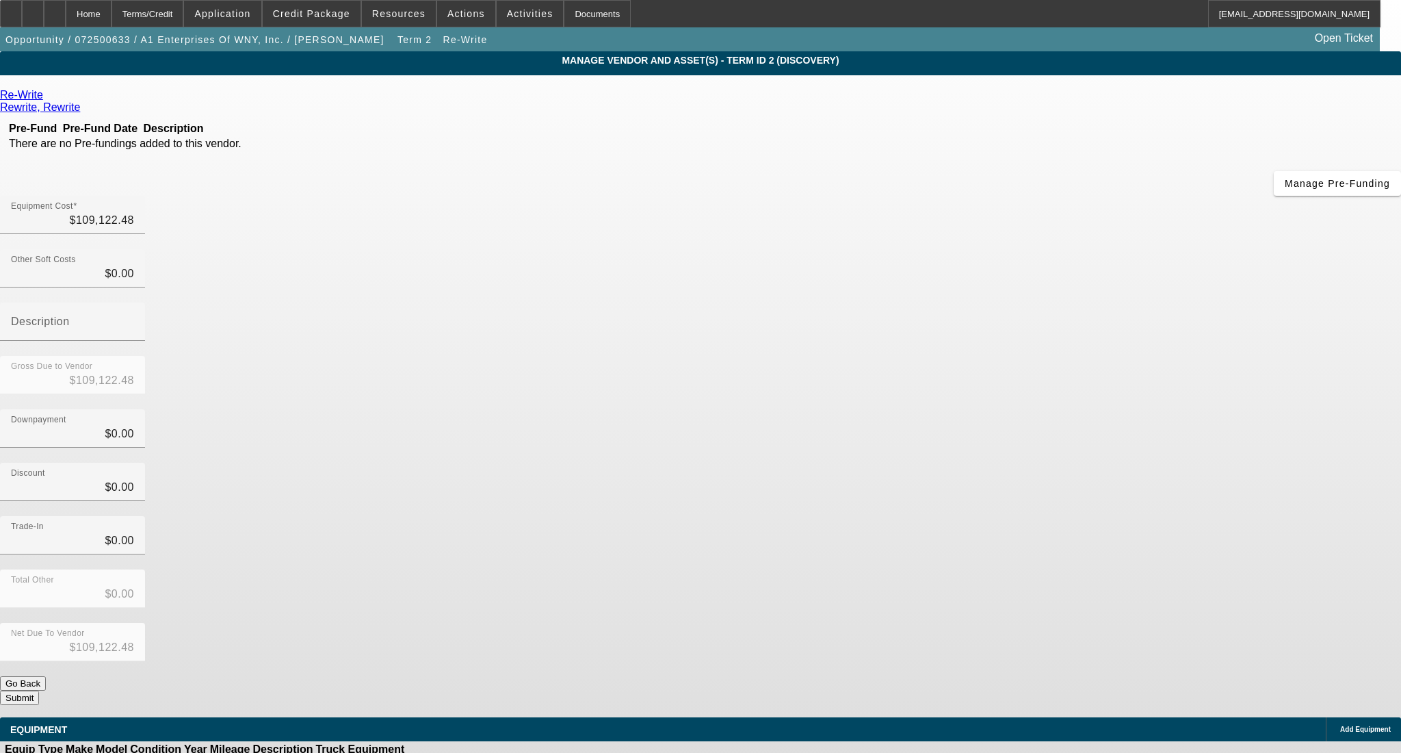
click at [39, 690] on button "Submit" at bounding box center [19, 697] width 39 height 14
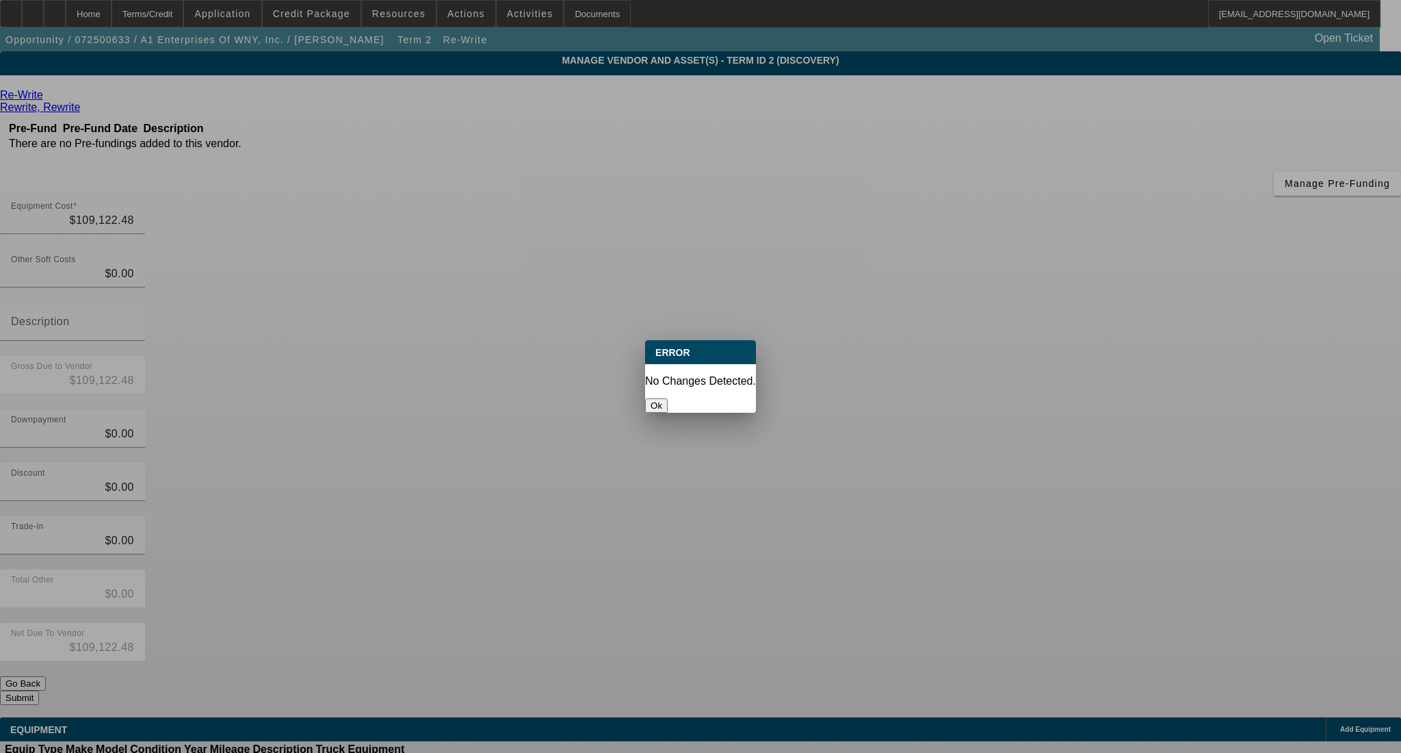
click at [668, 398] on button "Ok" at bounding box center [656, 405] width 23 height 14
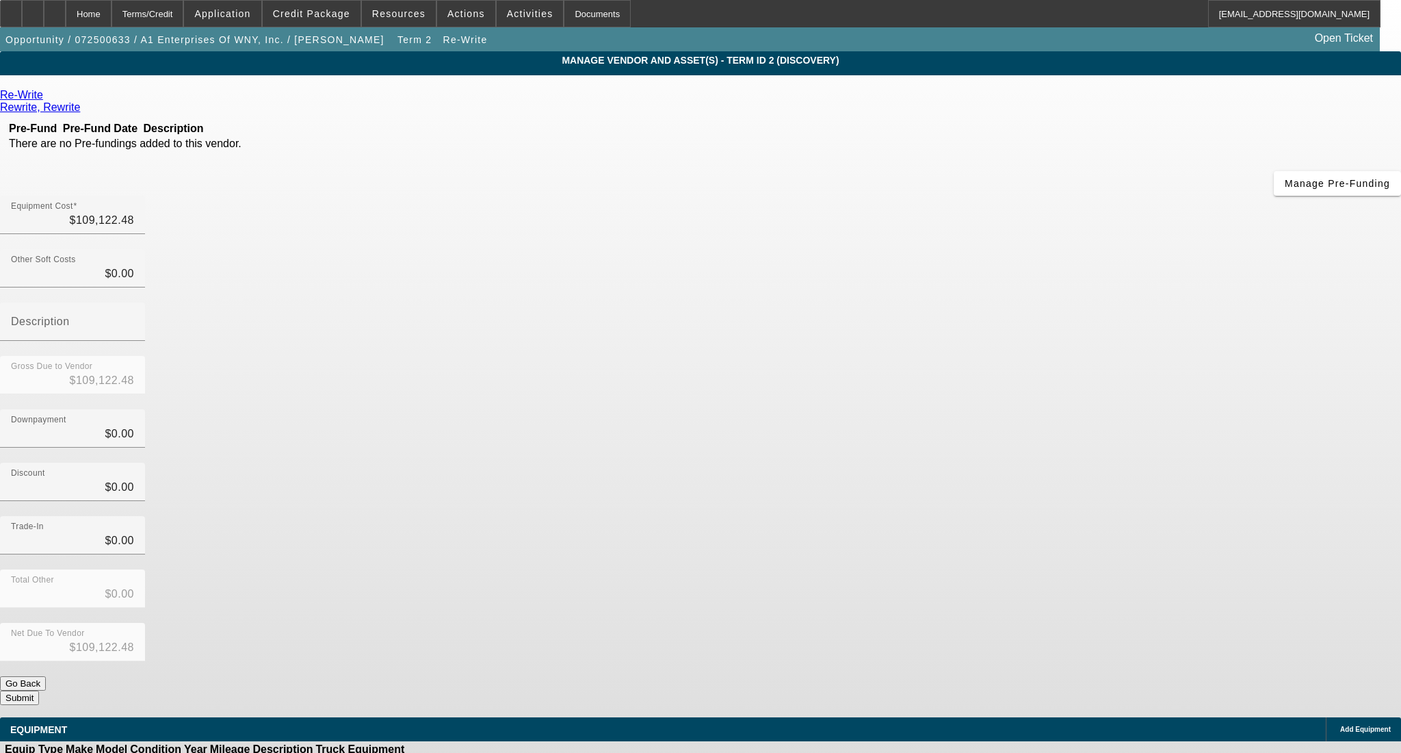
click at [39, 690] on button "Submit" at bounding box center [19, 697] width 39 height 14
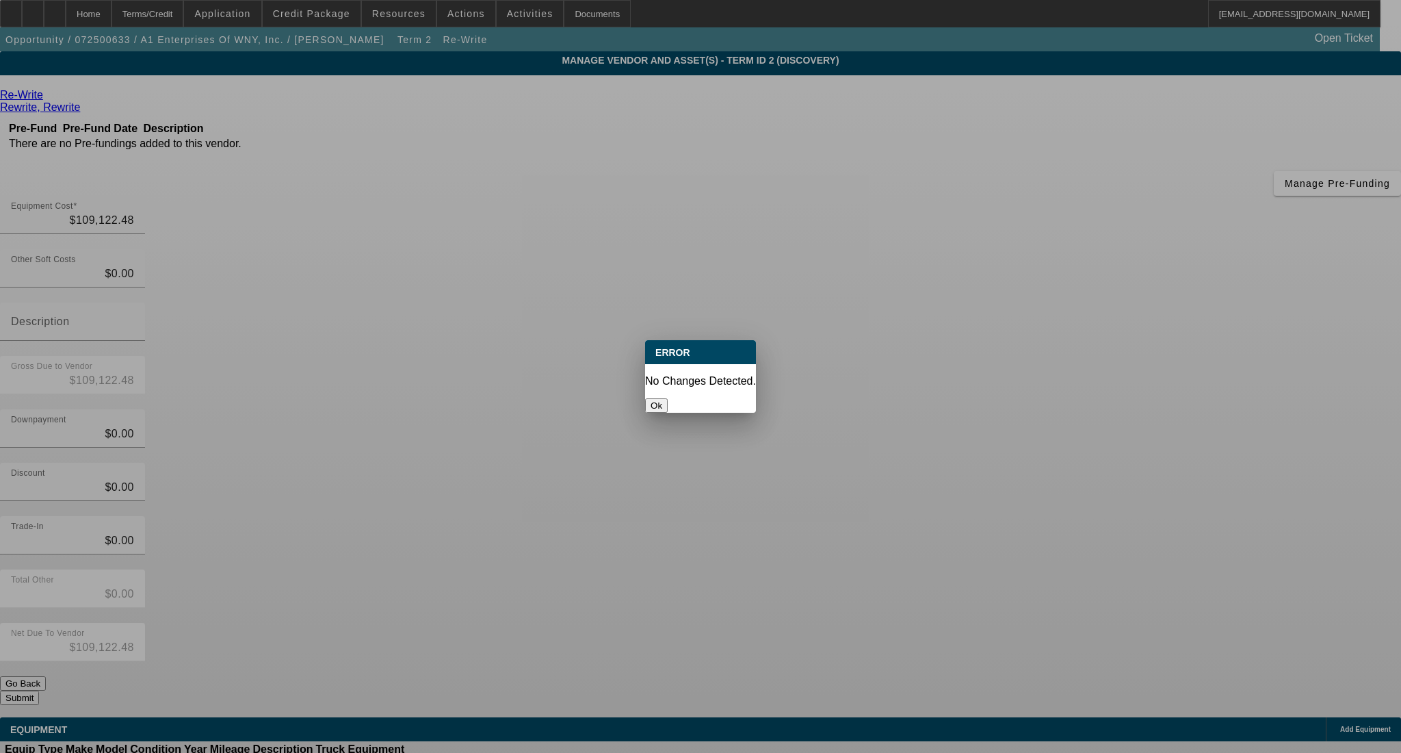
click at [668, 398] on button "Ok" at bounding box center [656, 405] width 23 height 14
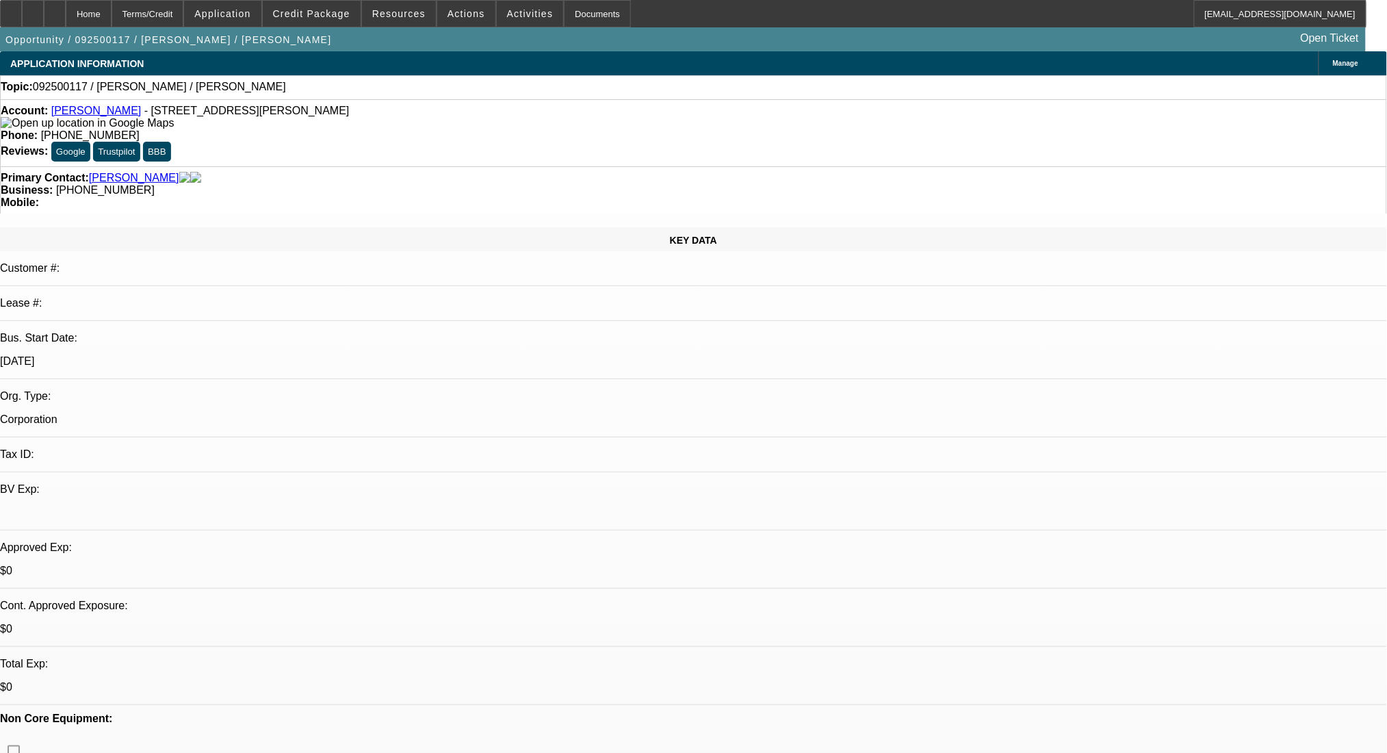
select select "0"
select select "2"
select select "0.1"
select select "4"
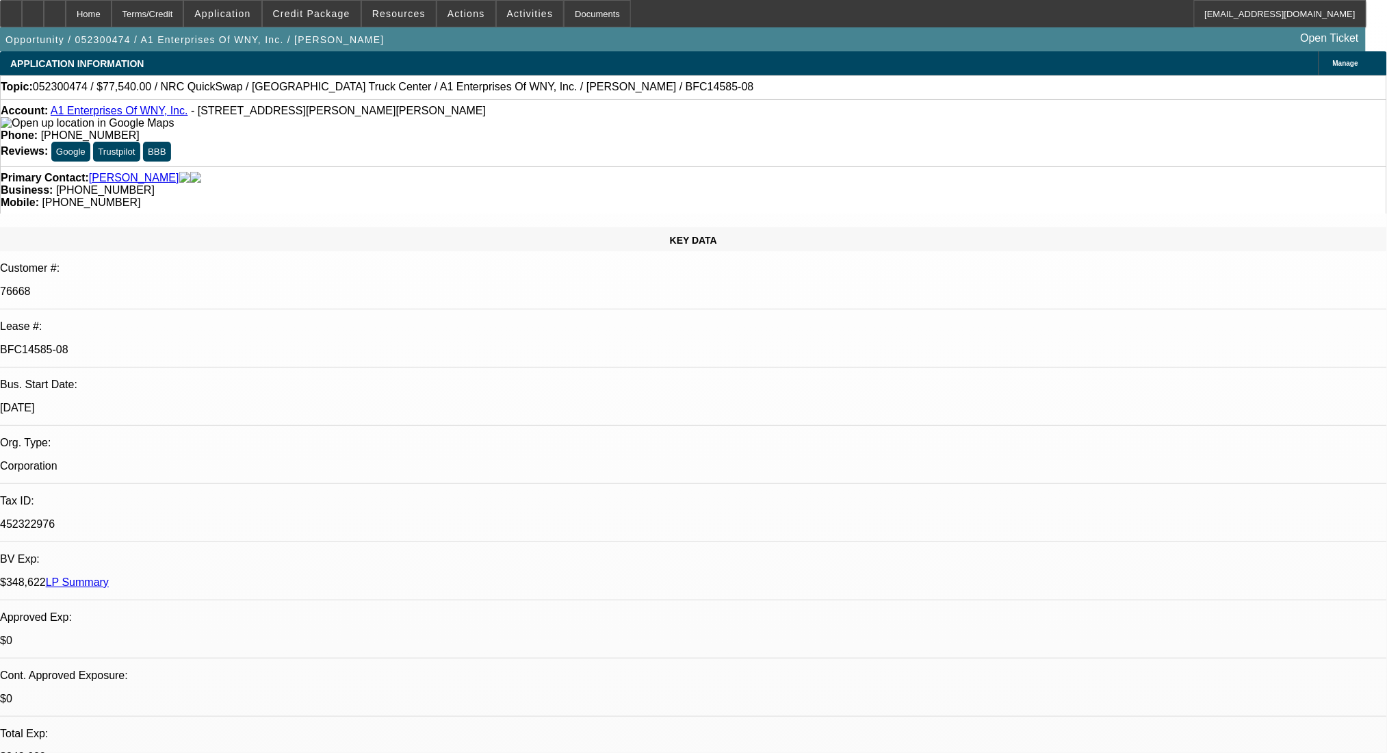
select select "0"
select select "0.1"
select select "4"
select select "0"
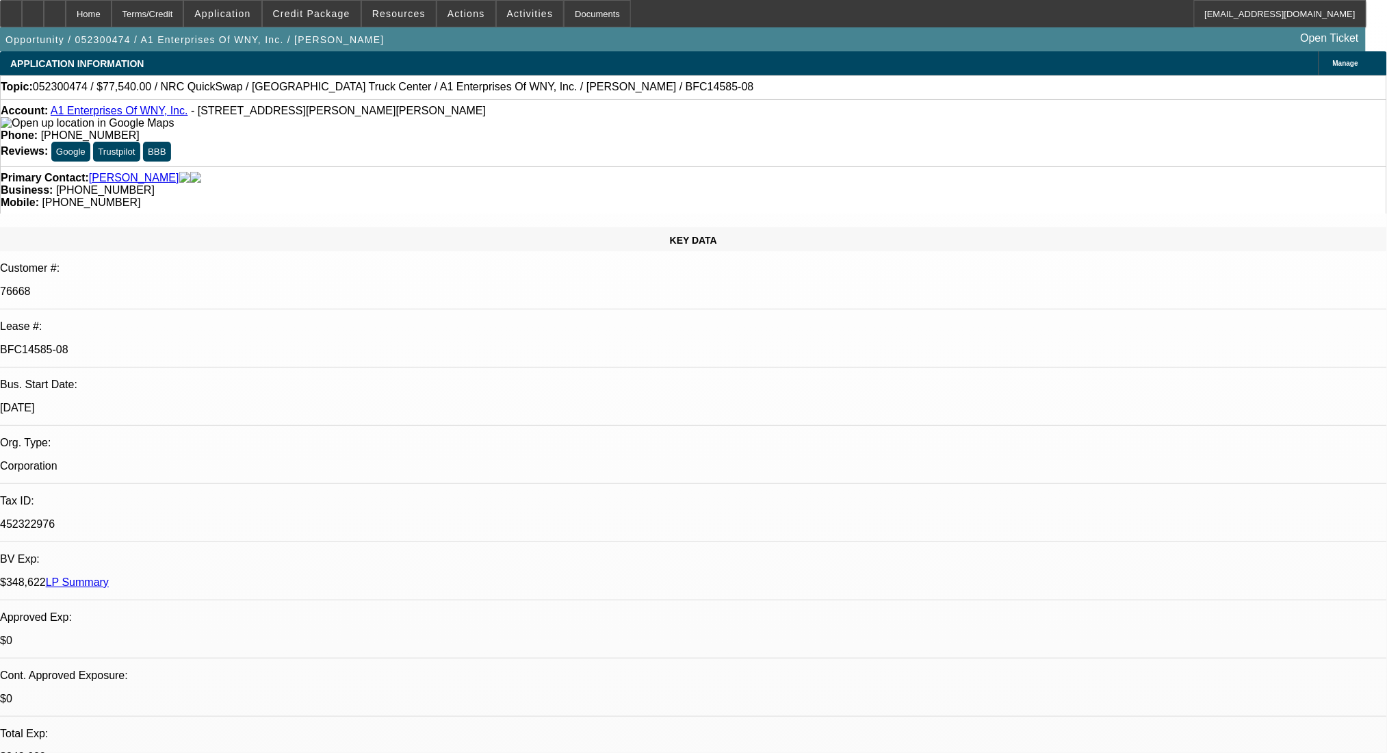
select select "0"
select select "0.1"
select select "4"
select select "0"
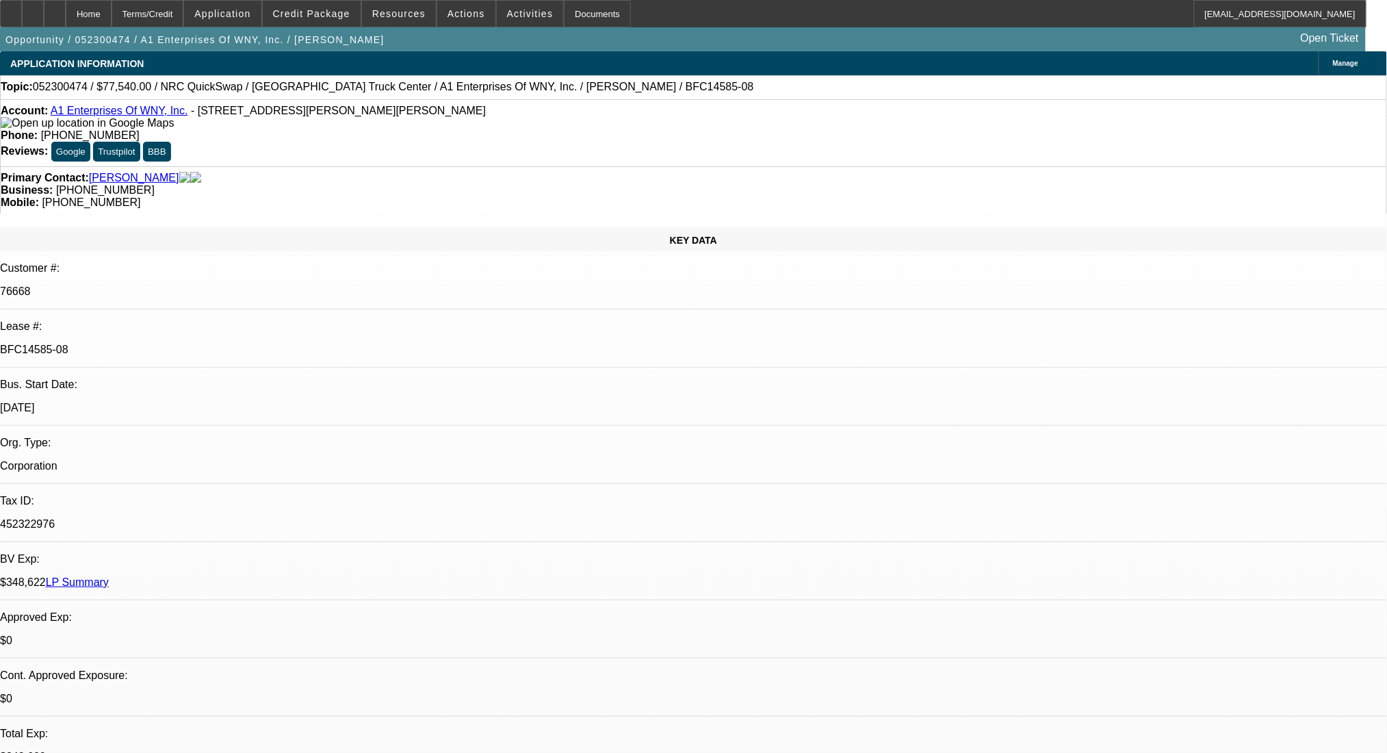
select select "0.1"
select select "4"
select select "0"
select select "0.1"
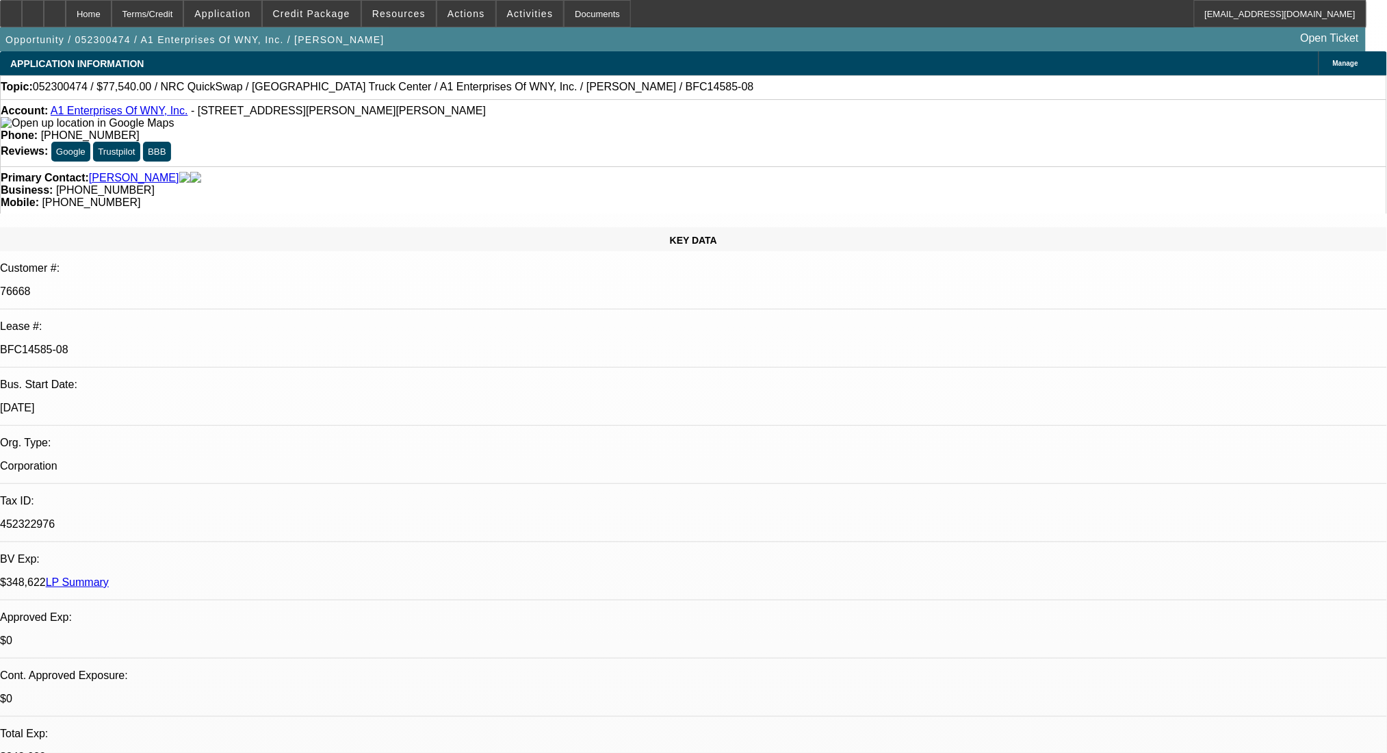
select select "4"
click at [109, 576] on link "LP Summary" at bounding box center [77, 582] width 63 height 12
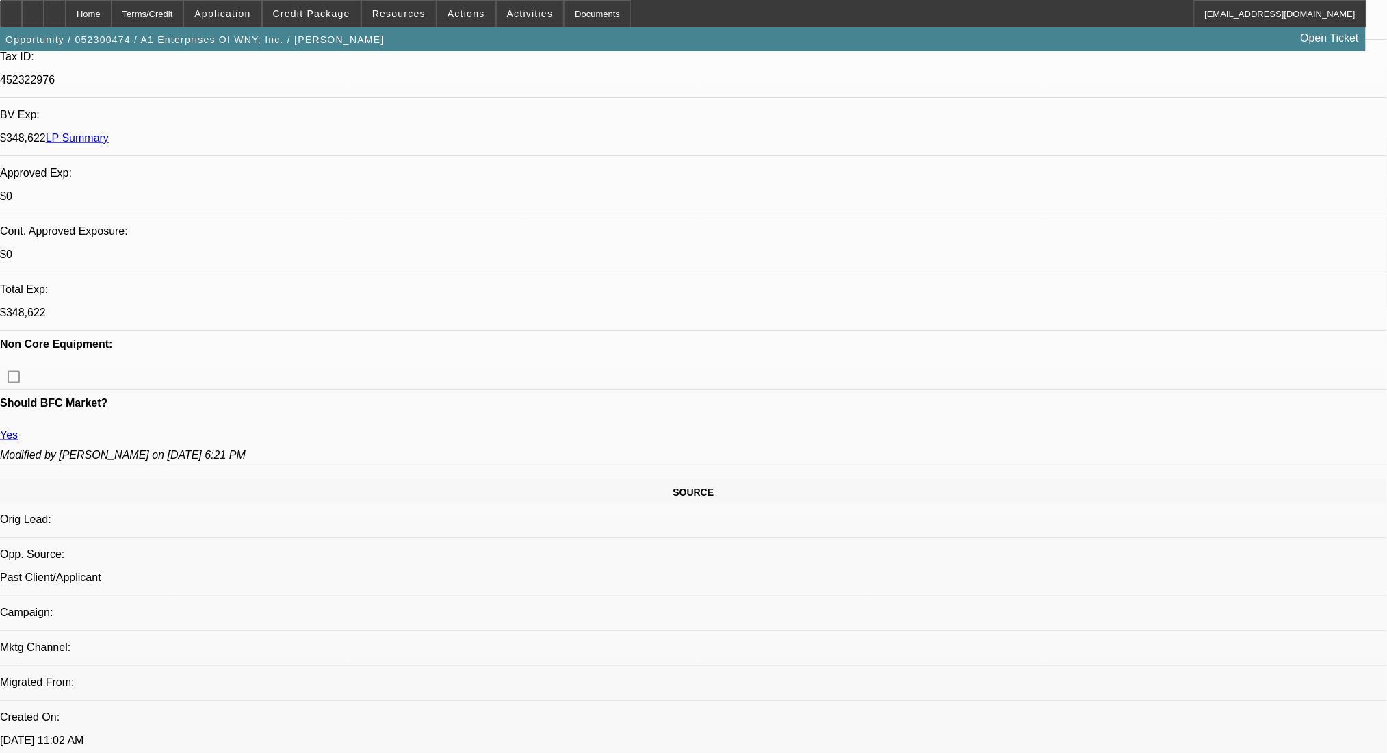
scroll to position [456, 0]
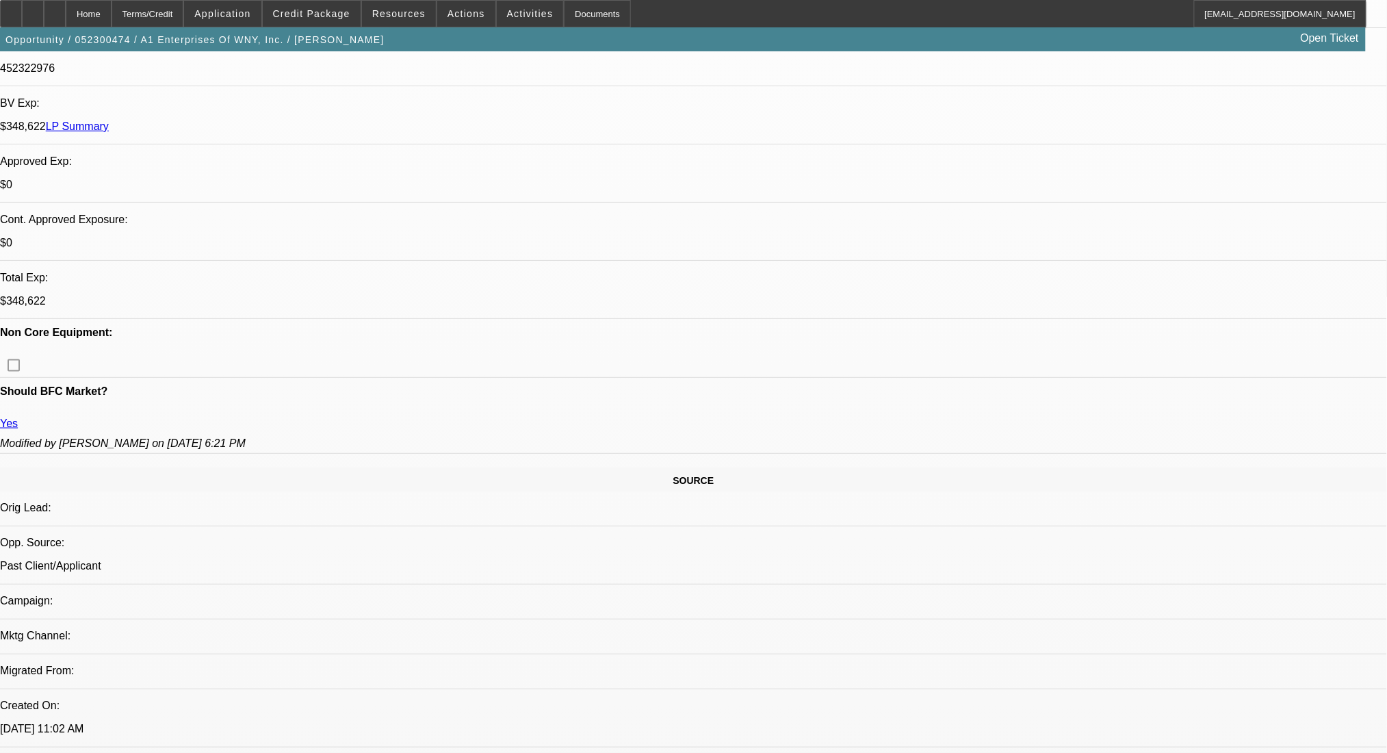
click at [159, 4] on div "Terms/Credit" at bounding box center [148, 13] width 73 height 27
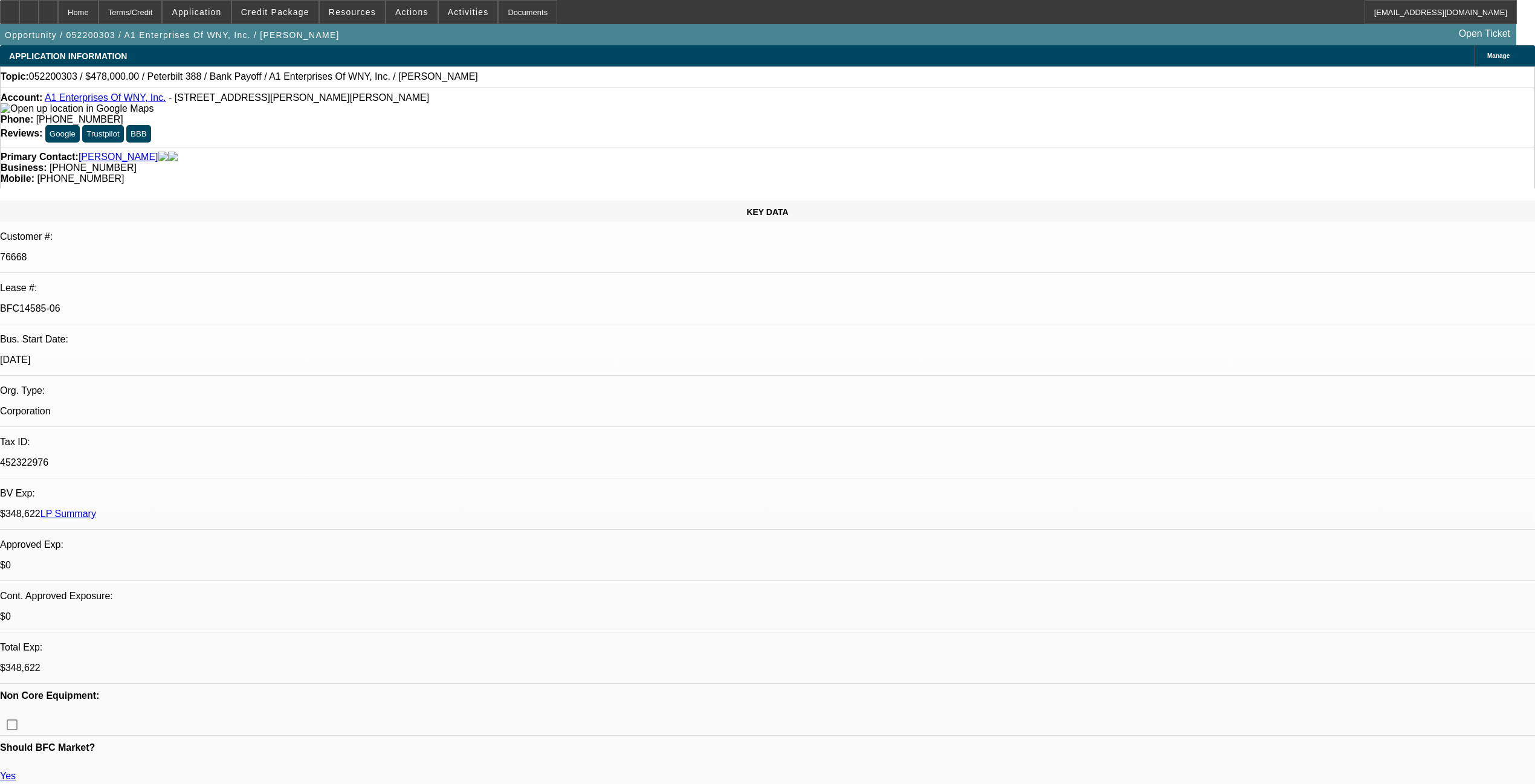
select select "0"
select select "2"
select select "0.1"
select select "4"
select select "0"
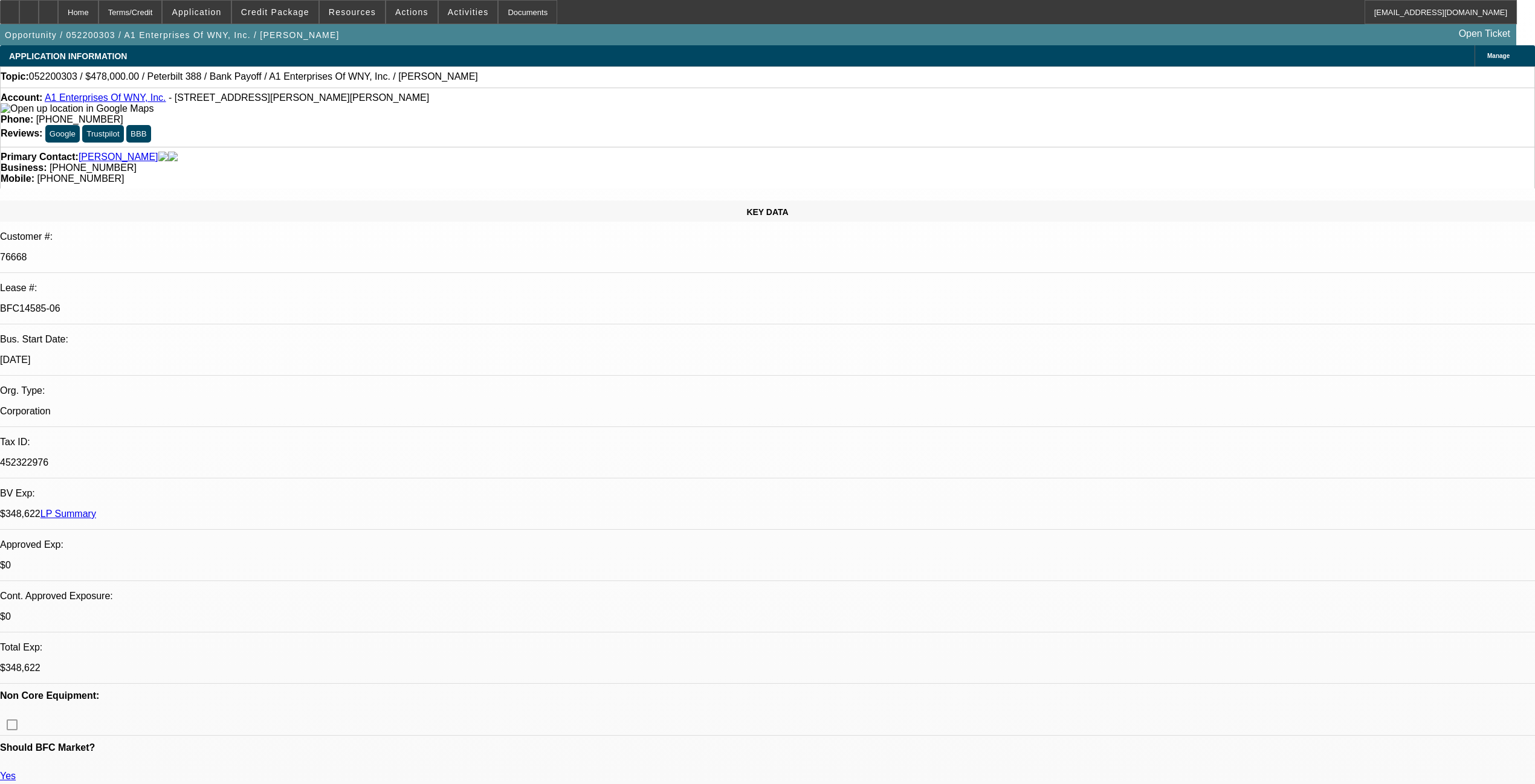
select select "2"
select select "0.1"
select select "4"
select select "0"
select select "2"
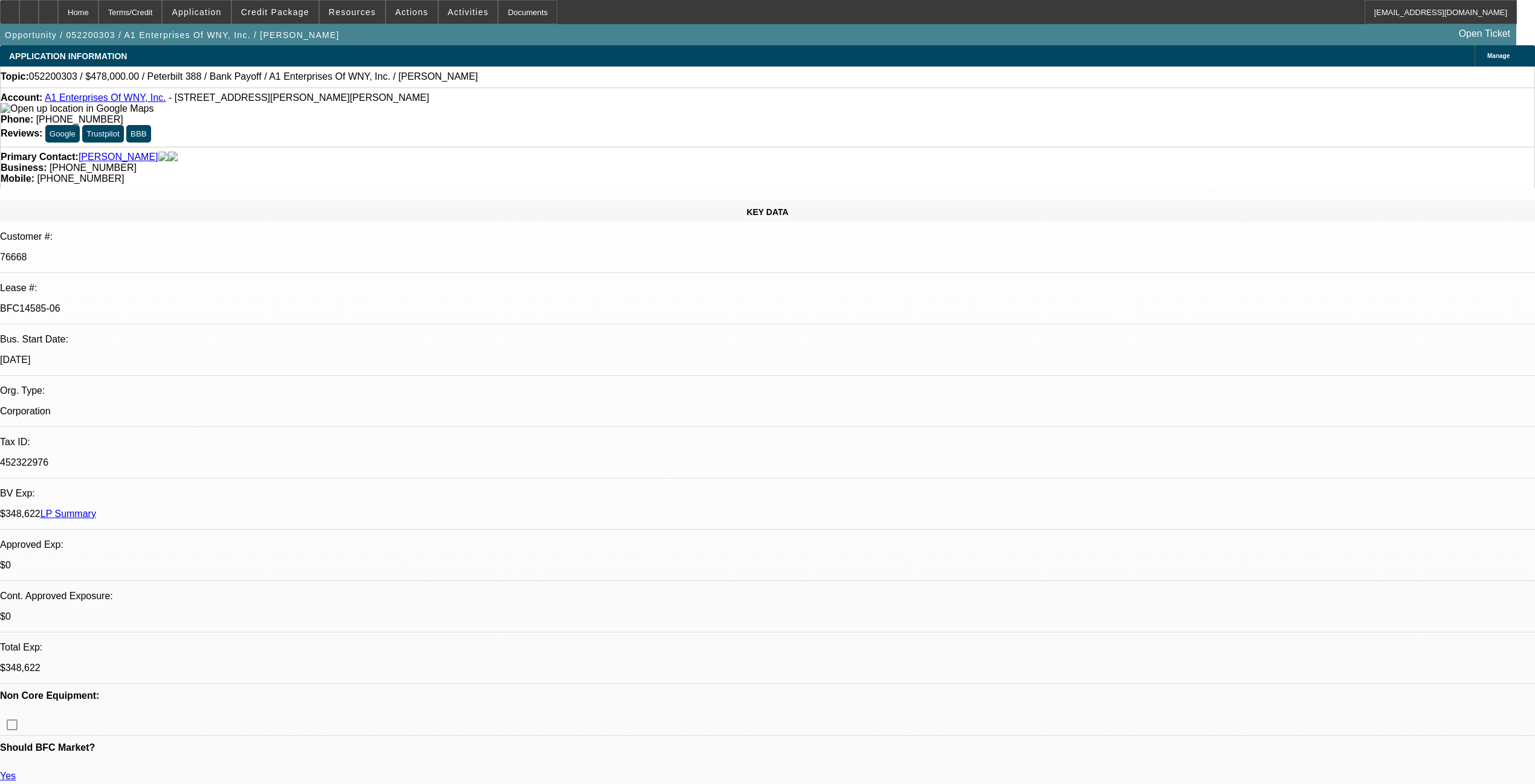
select select "0.1"
select select "4"
select select "0"
select select "2"
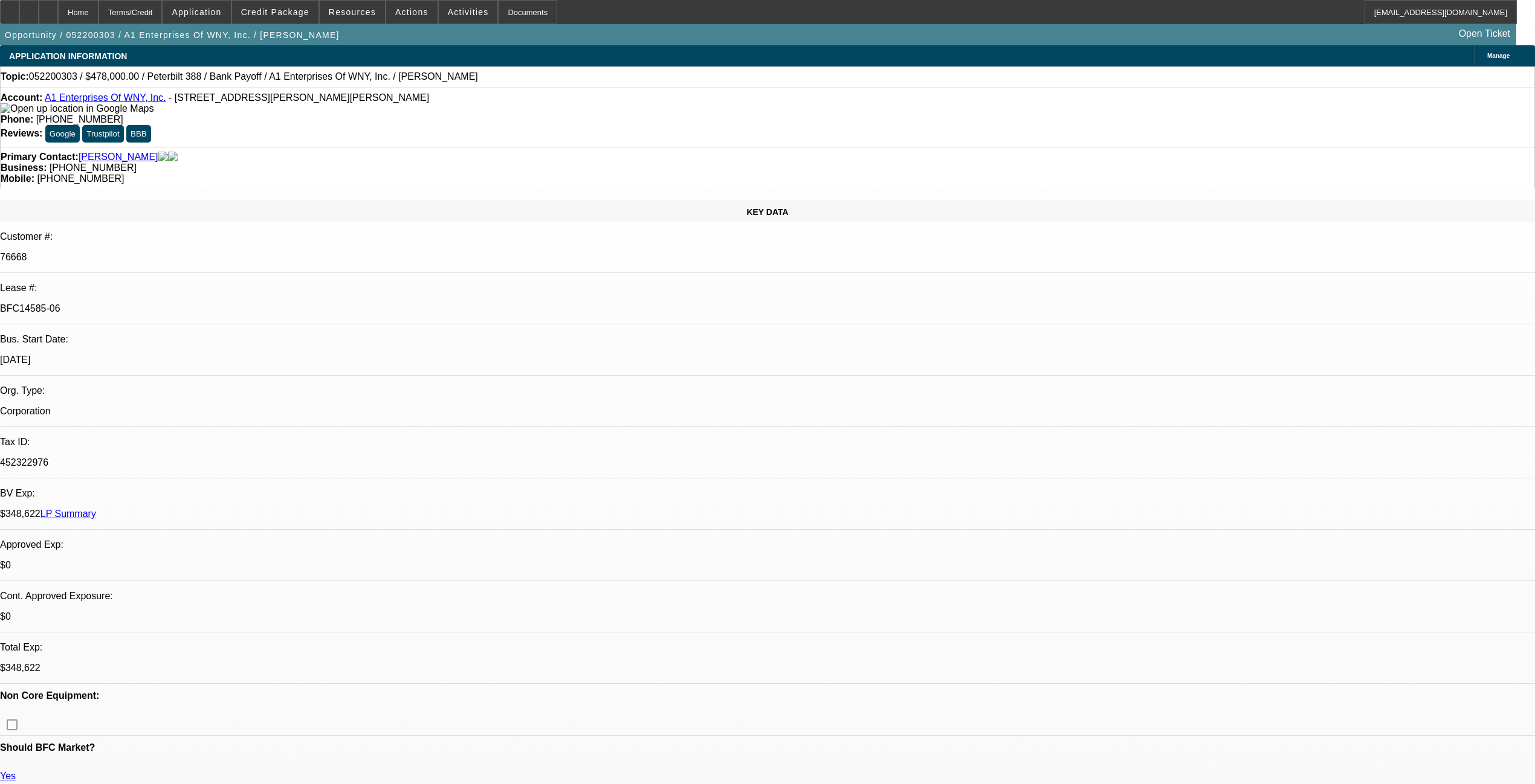
select select "0.1"
select select "4"
click at [147, 4] on div "Terms/Credit" at bounding box center [131, 11] width 64 height 24
click at [96, 509] on link "LP Summary" at bounding box center [68, 514] width 56 height 11
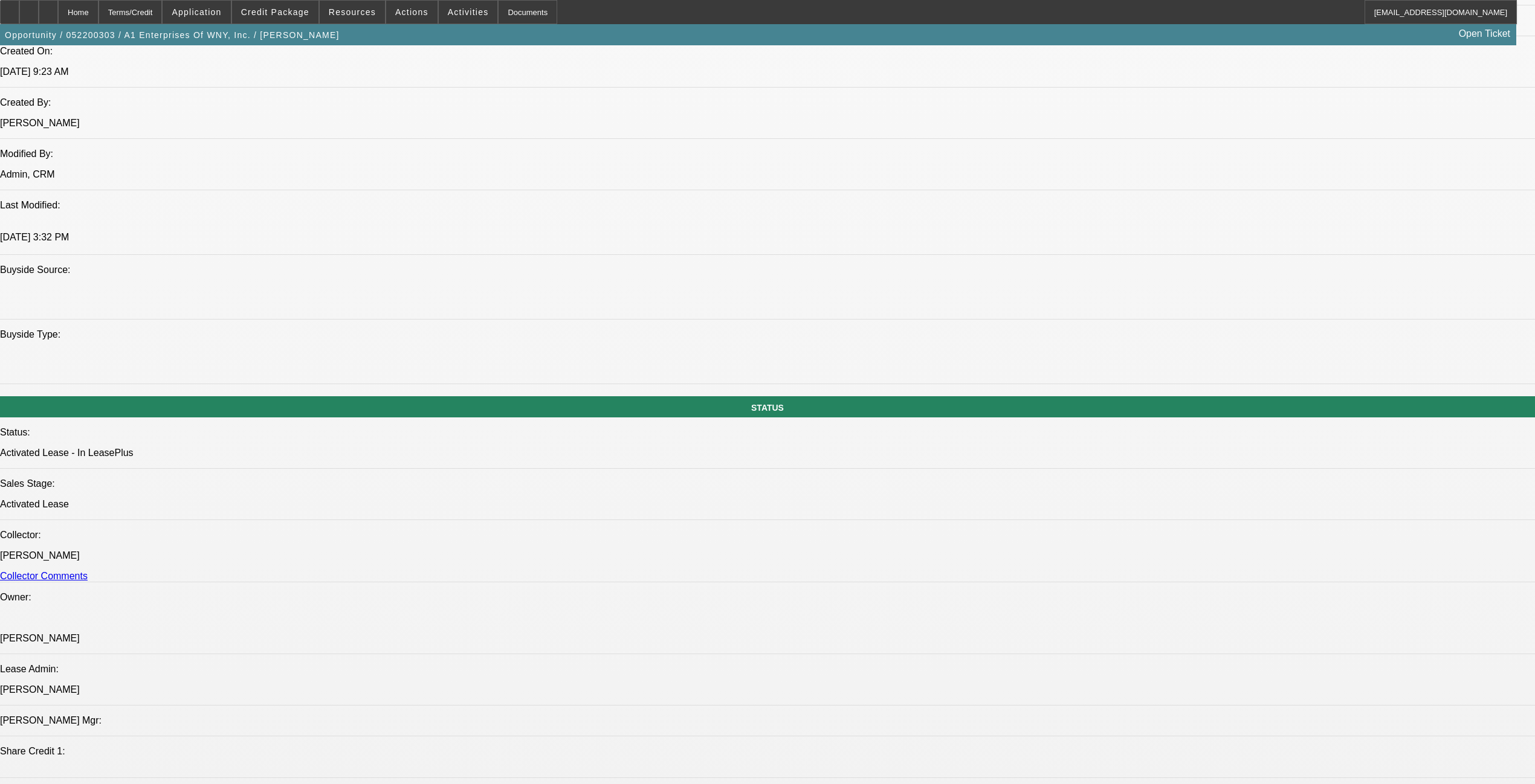
scroll to position [644, 0]
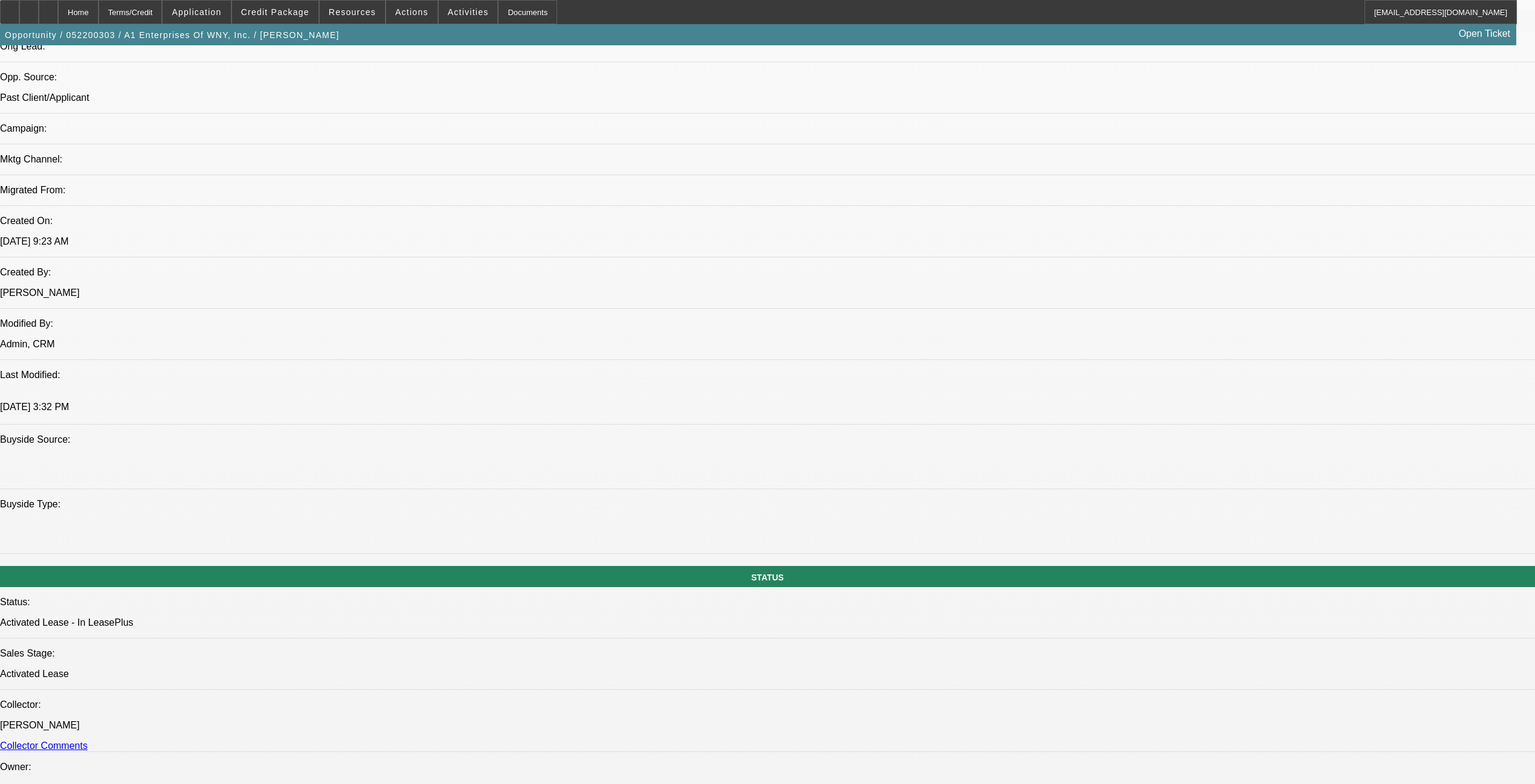
scroll to position [805, 0]
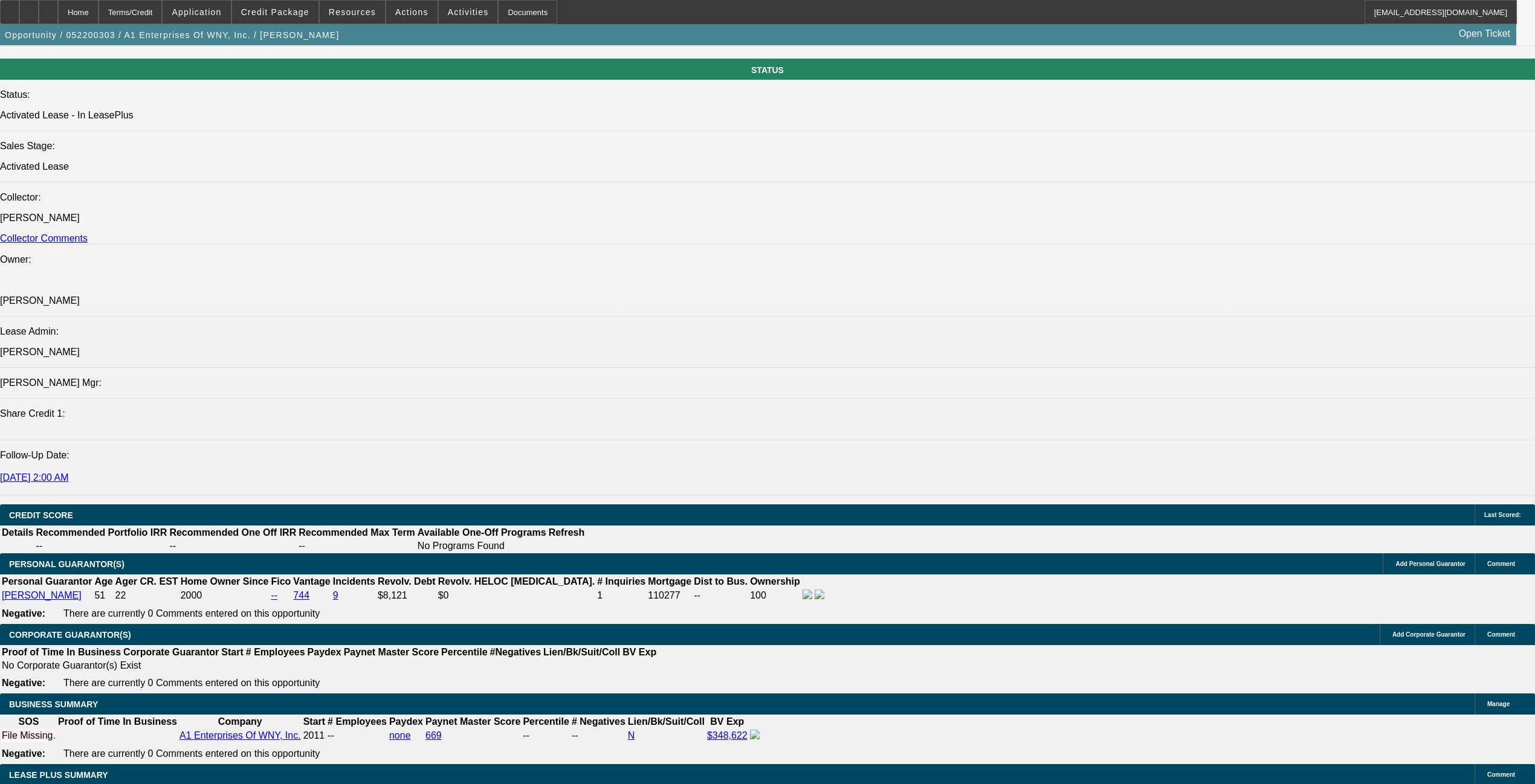
scroll to position [1771, 0]
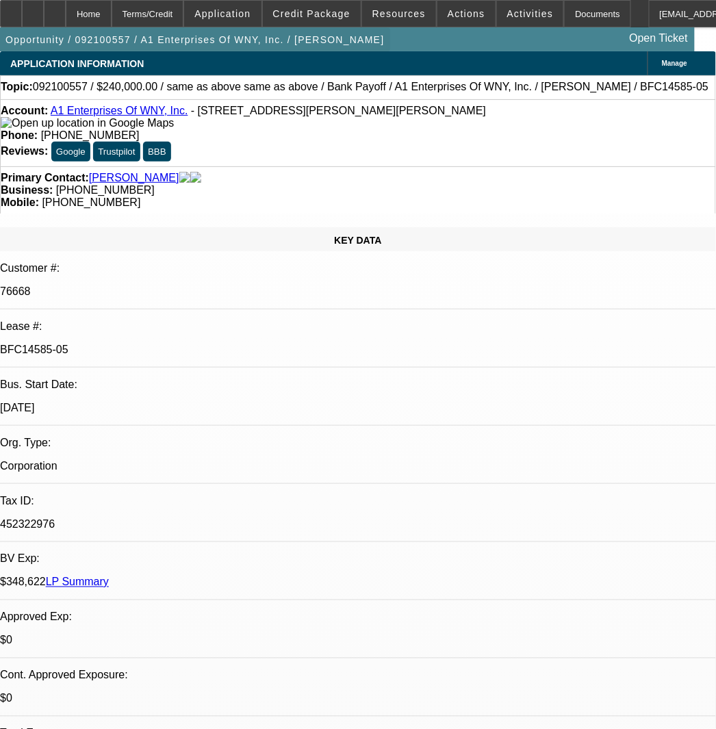
select select "0"
select select "6"
select select "0"
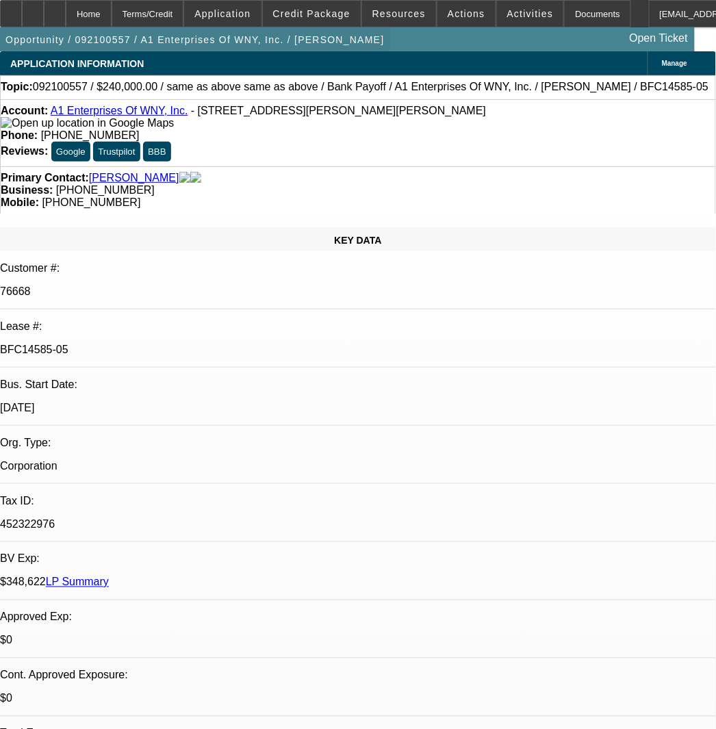
select select "0"
select select "6"
select select "0"
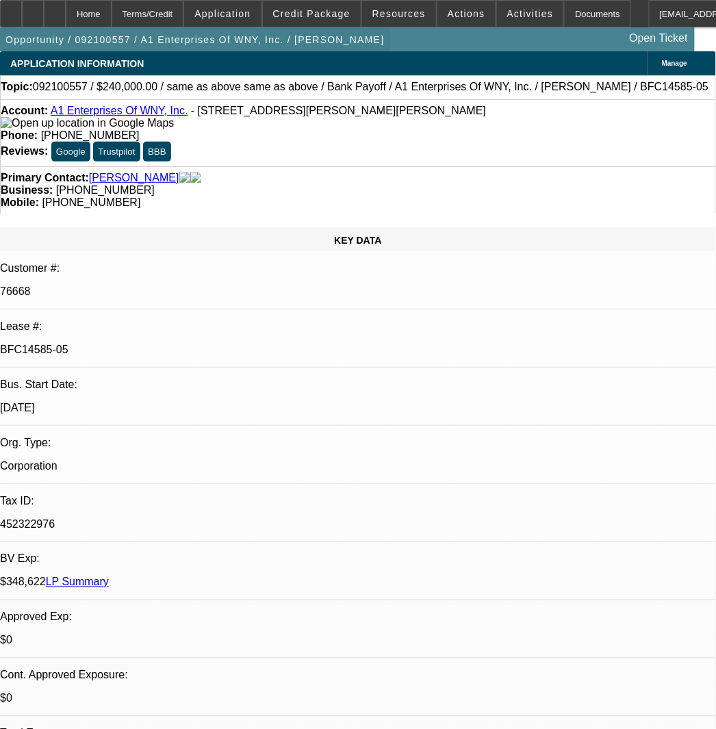
select select "0"
select select "6"
select select "0"
select select "0.1"
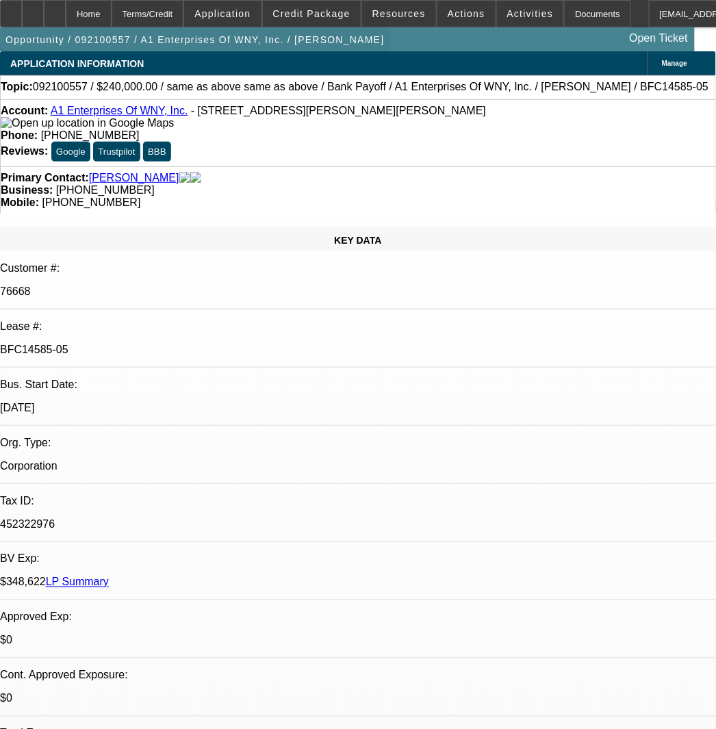
select select "4"
click at [184, 8] on div "Terms/Credit" at bounding box center [148, 13] width 73 height 27
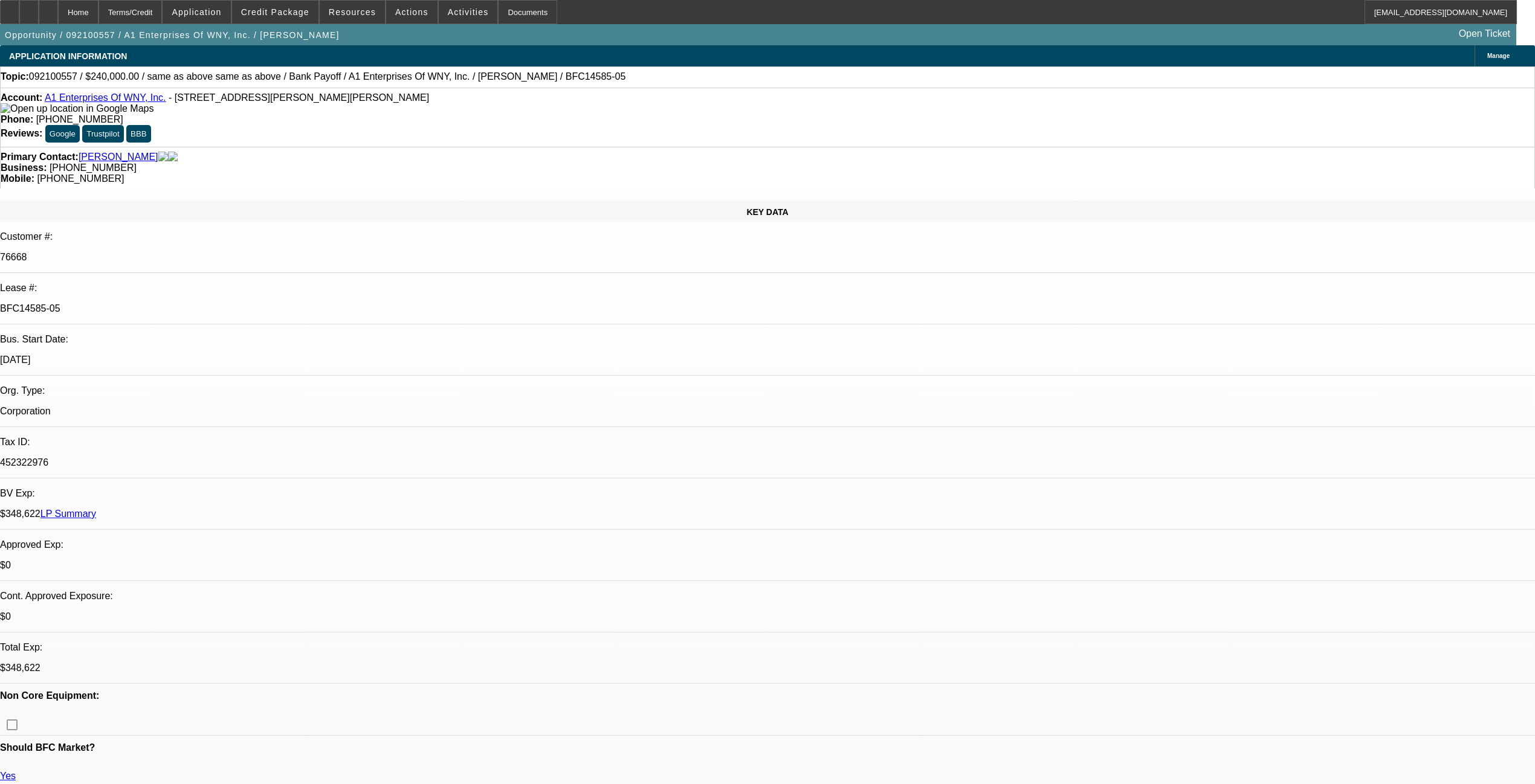
drag, startPoint x: 269, startPoint y: 207, endPoint x: 177, endPoint y: 207, distance: 92.0
click at [177, 303] on div "BFC14585-05" at bounding box center [768, 308] width 1535 height 11
copy p "BFC14585-05"
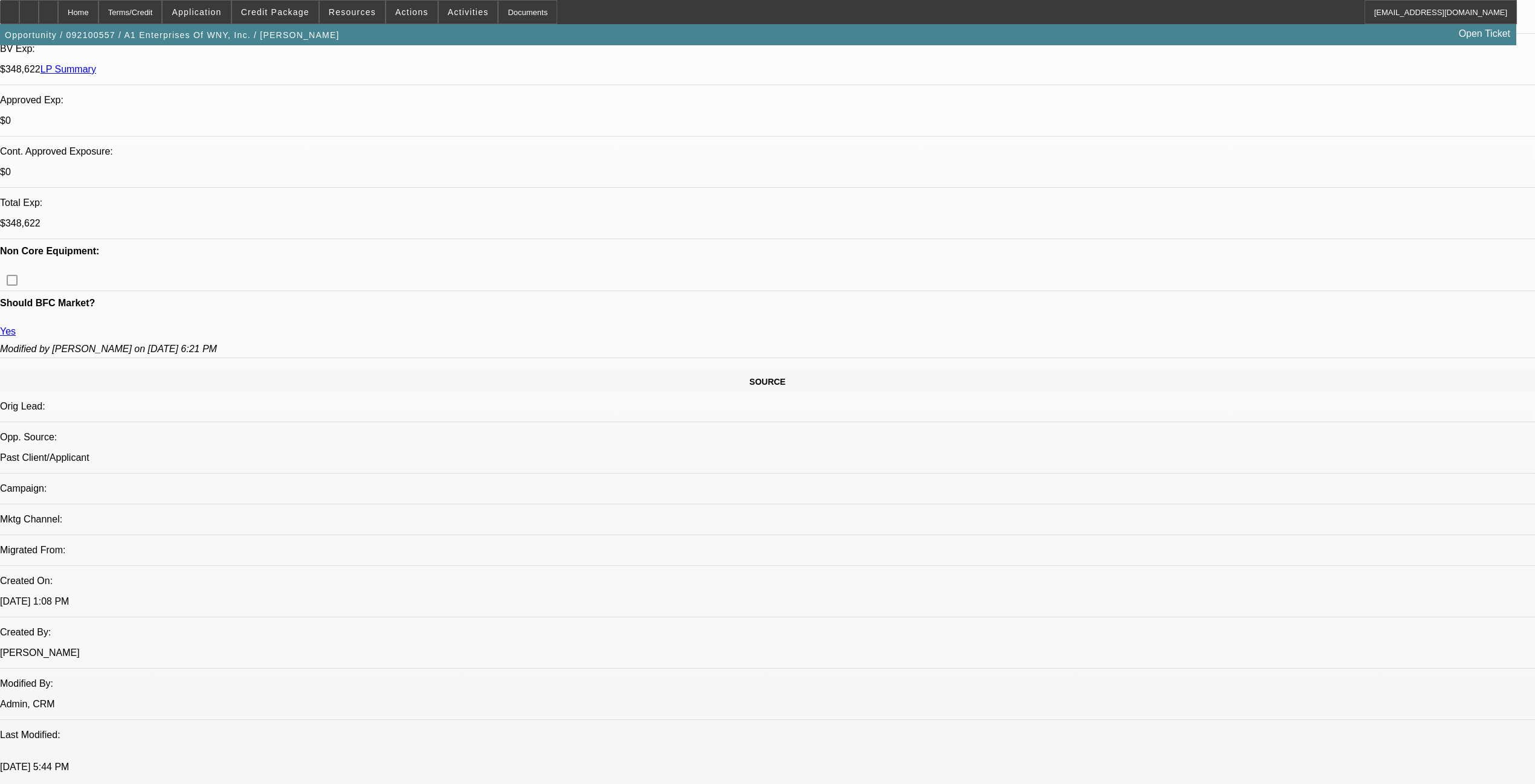
scroll to position [483, 0]
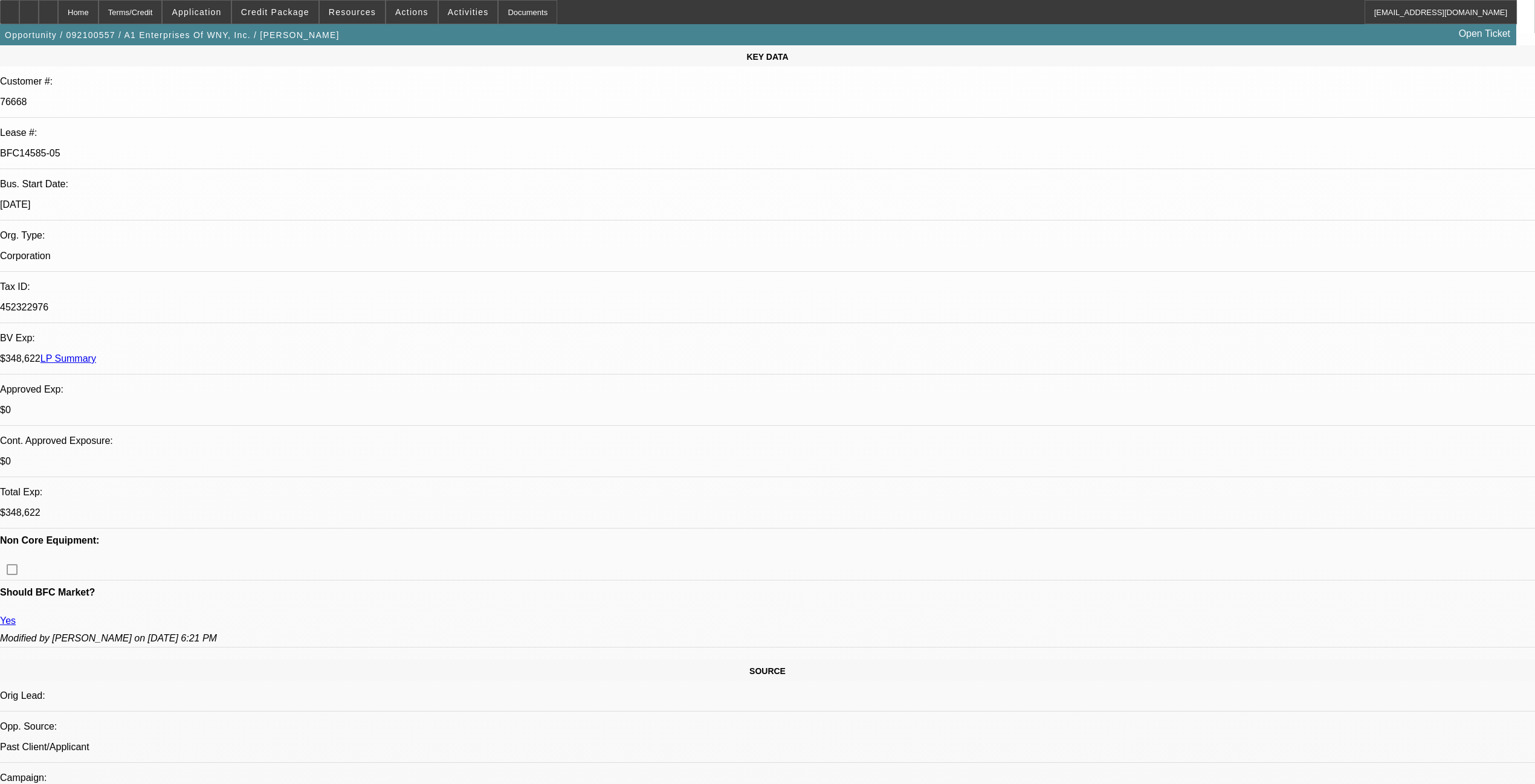
scroll to position [0, 0]
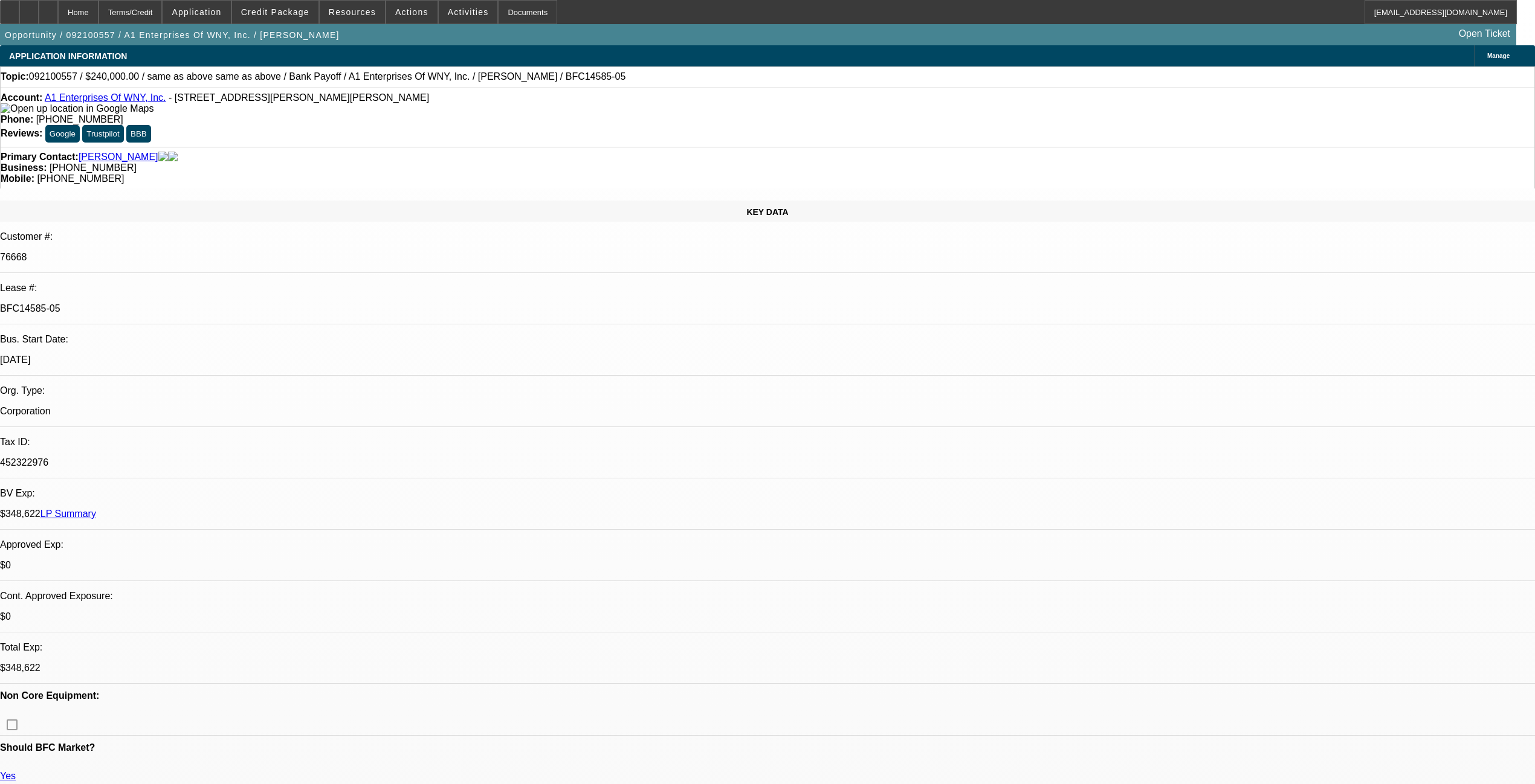
click at [96, 509] on link "LP Summary" at bounding box center [68, 514] width 56 height 11
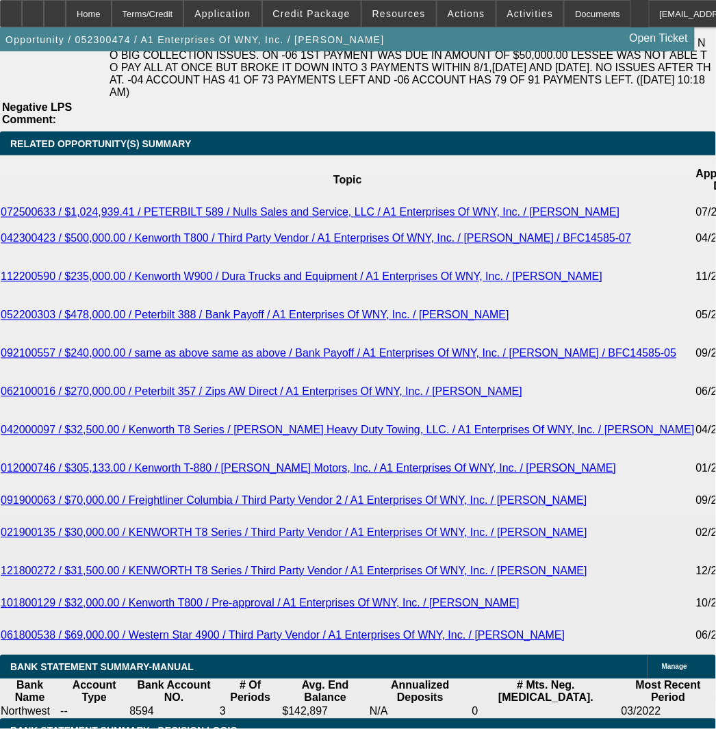
select select "0"
select select "0.1"
select select "4"
select select "0"
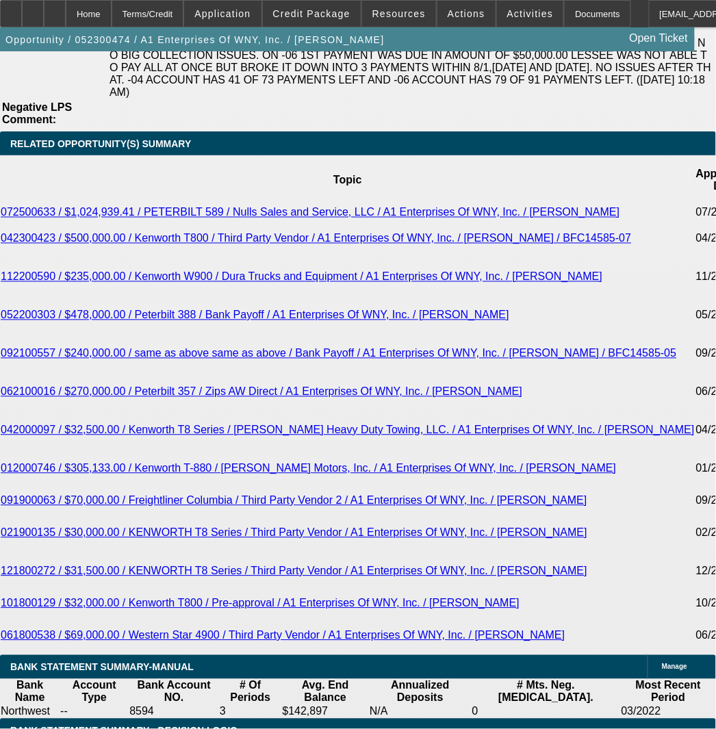
select select "0"
select select "0.1"
select select "4"
select select "0"
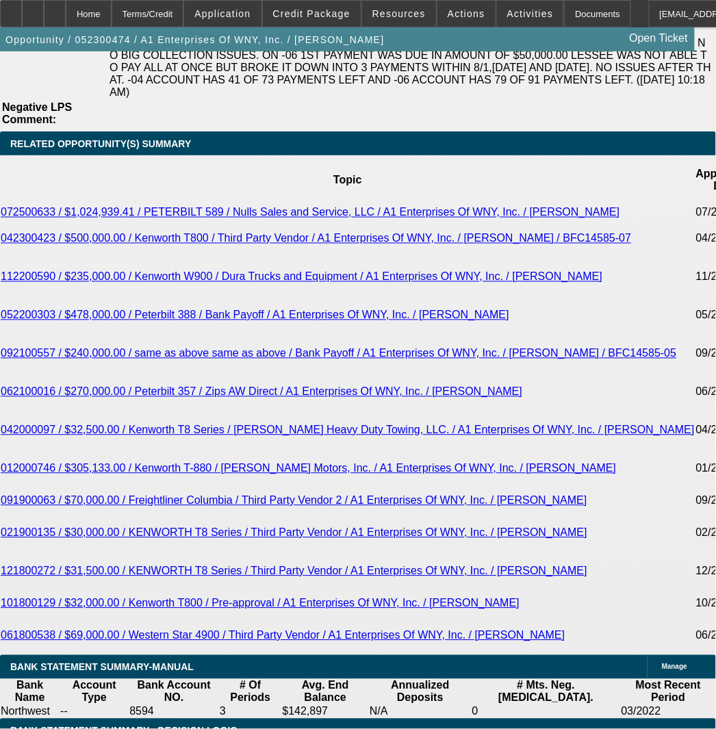
select select "0.1"
select select "4"
select select "0"
select select "0.1"
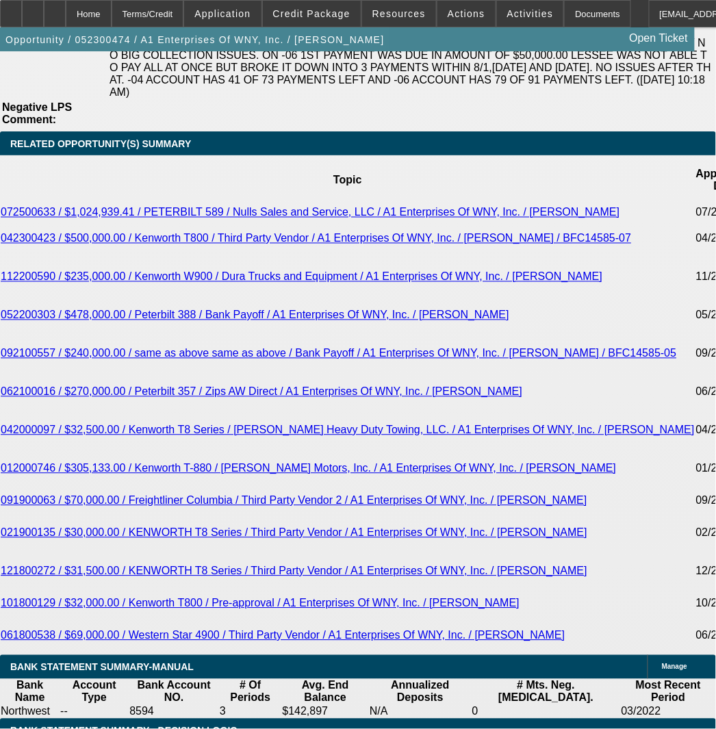
select select "4"
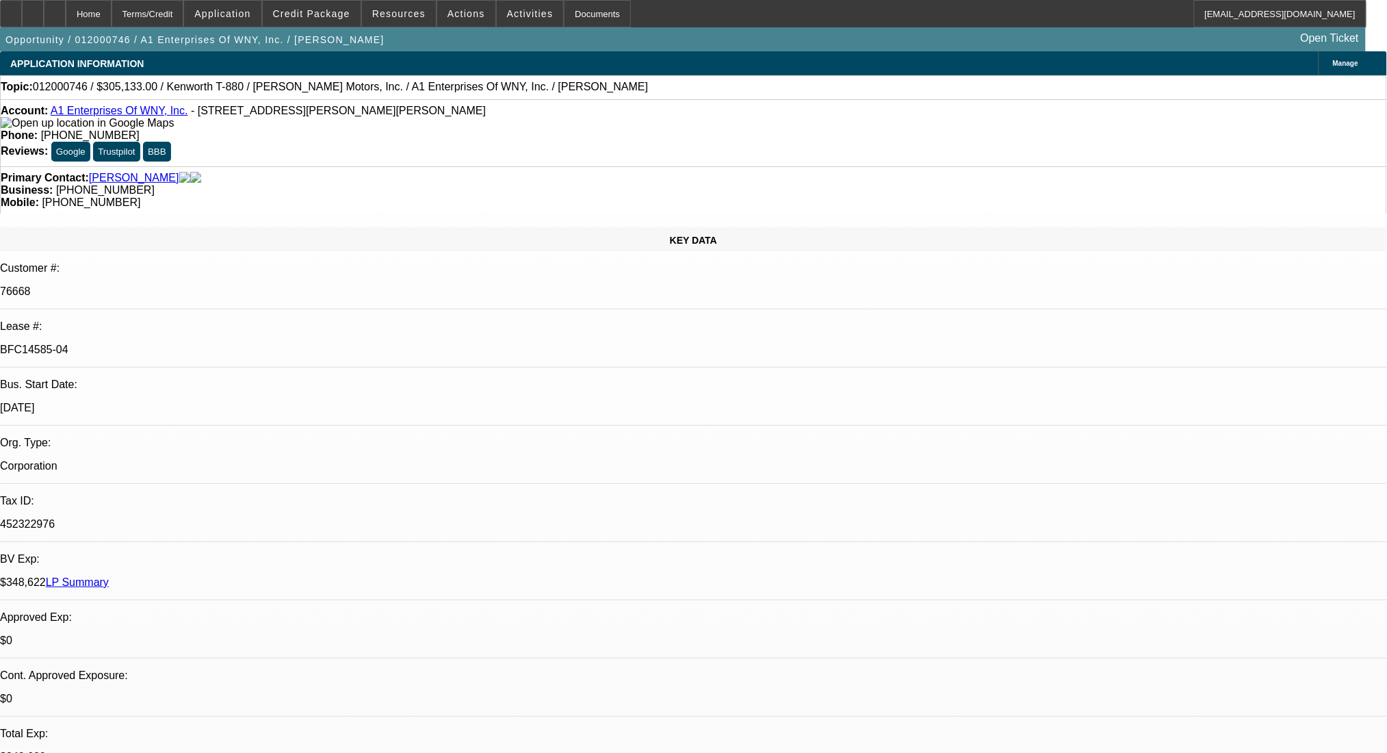
select select "0"
select select "2"
select select "0.1"
select select "4"
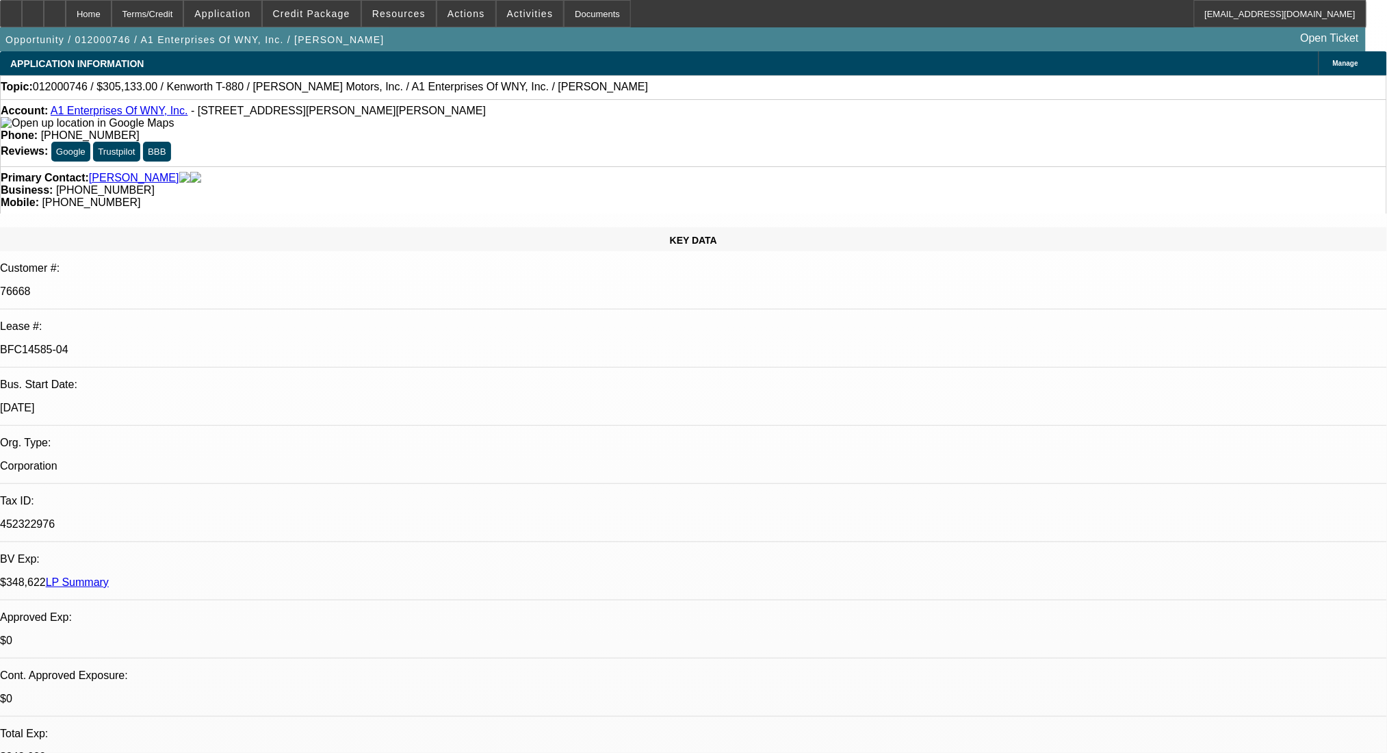
select select "0"
select select "2"
select select "0.1"
select select "4"
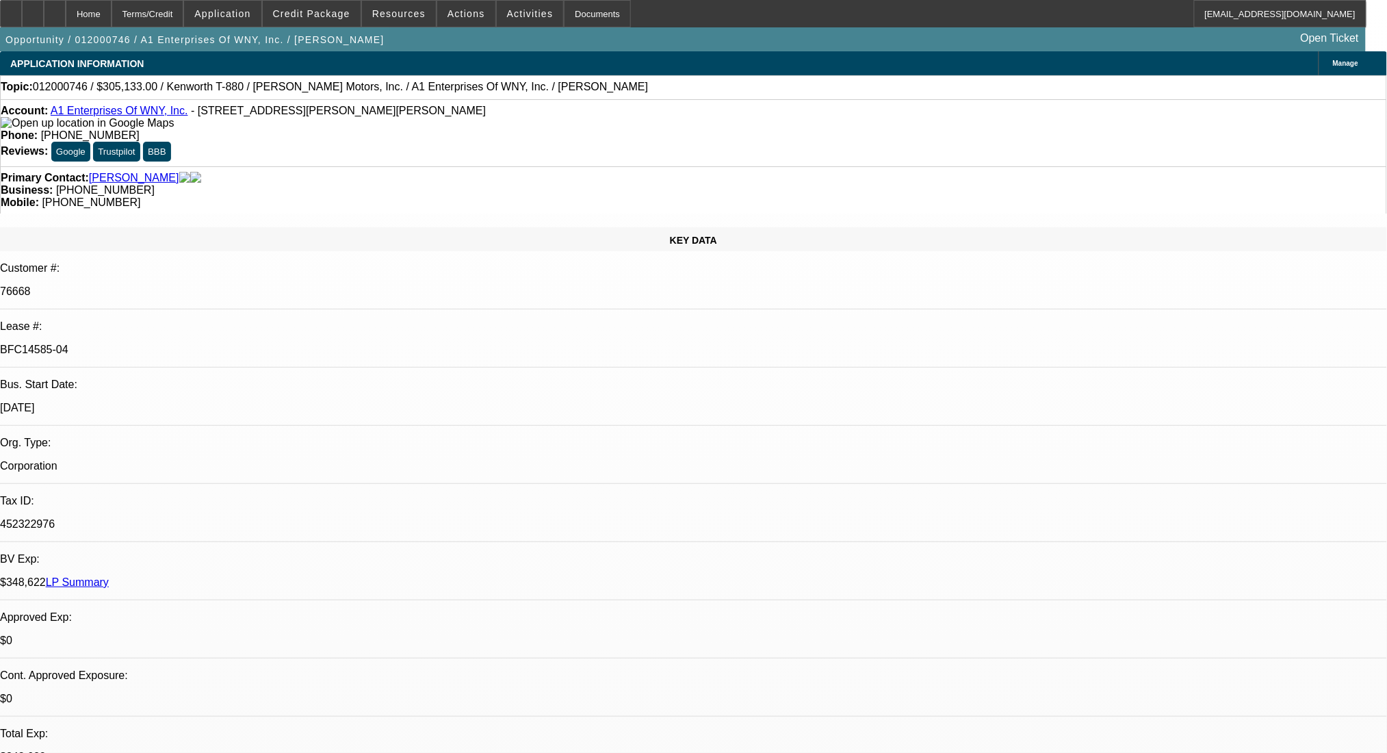
select select "0"
select select "2"
select select "0.1"
select select "4"
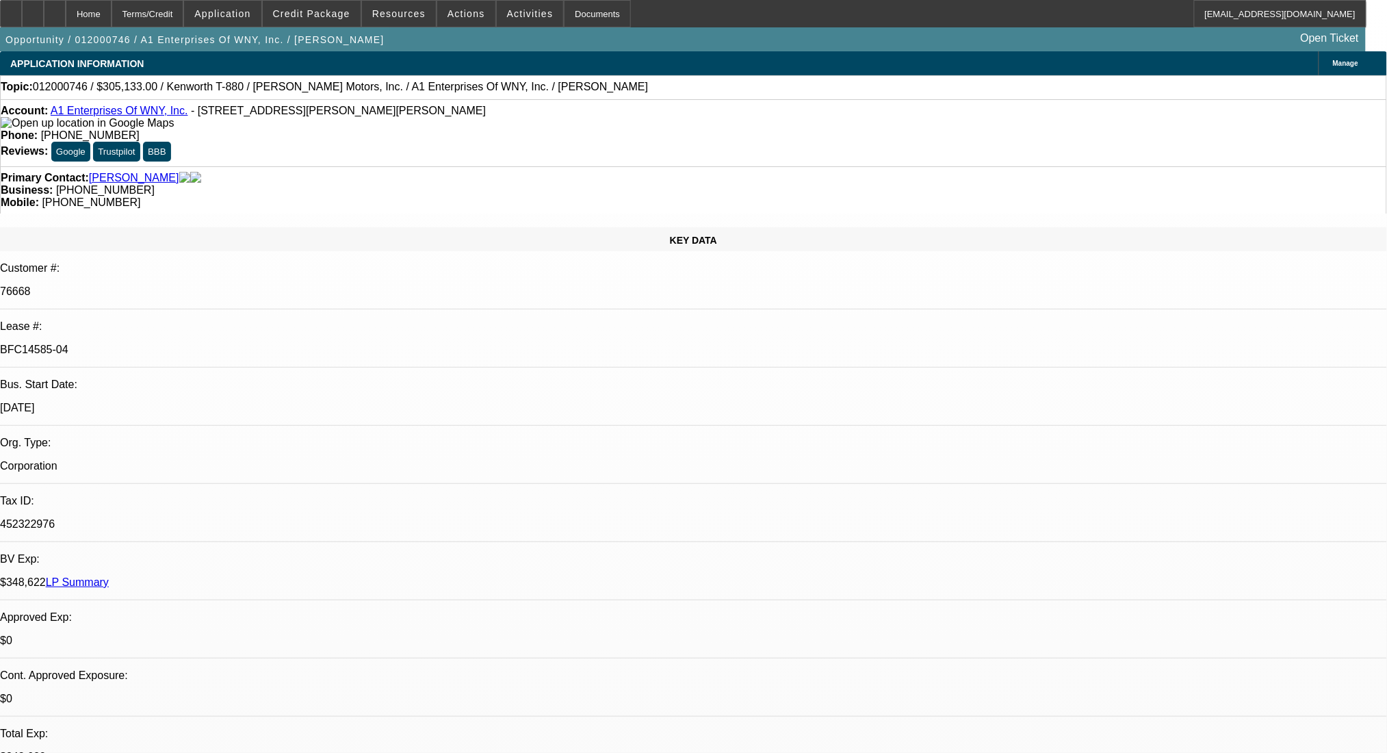
select select "0"
select select "2"
select select "0.1"
select select "4"
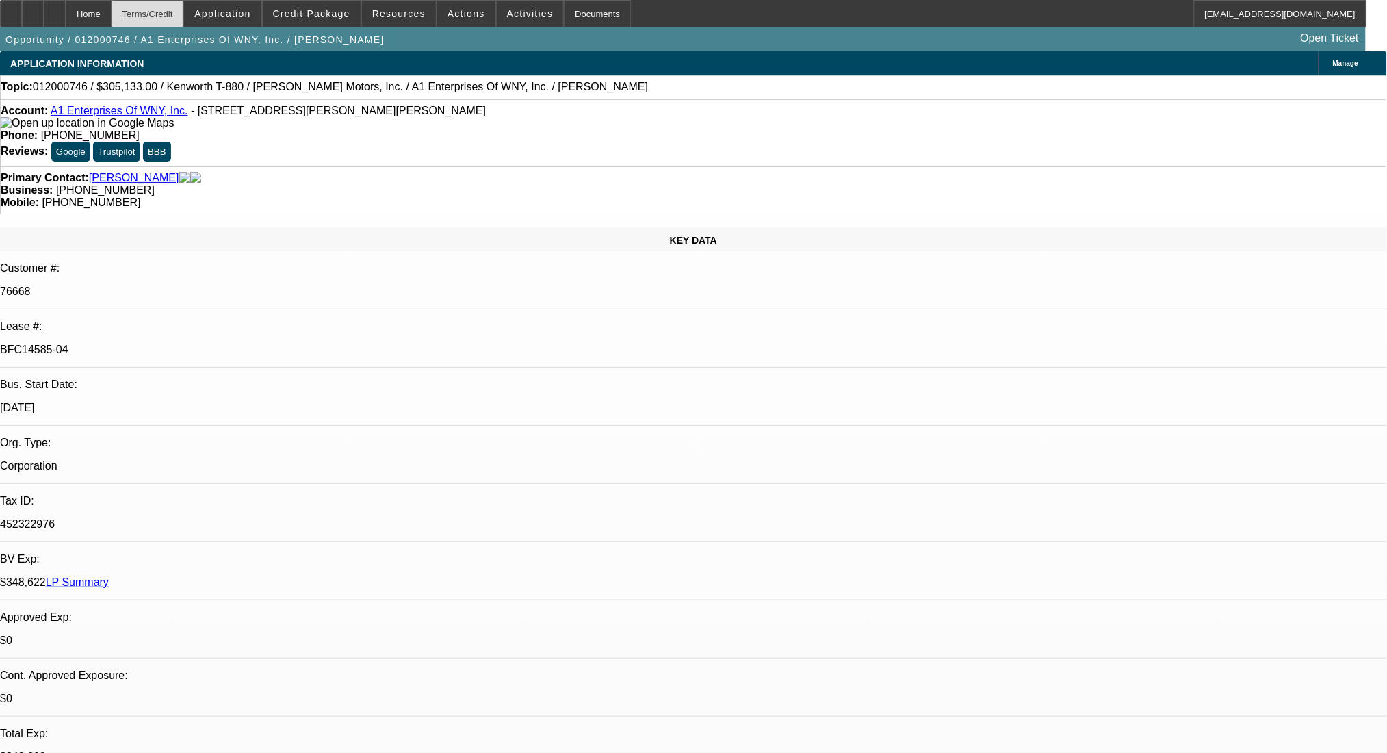
click at [174, 12] on div "Terms/Credit" at bounding box center [148, 13] width 73 height 27
drag, startPoint x: 246, startPoint y: 231, endPoint x: 159, endPoint y: 238, distance: 87.9
click at [159, 320] on div "Lease #: BFC14585-04" at bounding box center [693, 343] width 1387 height 47
copy div "BFC14585-04"
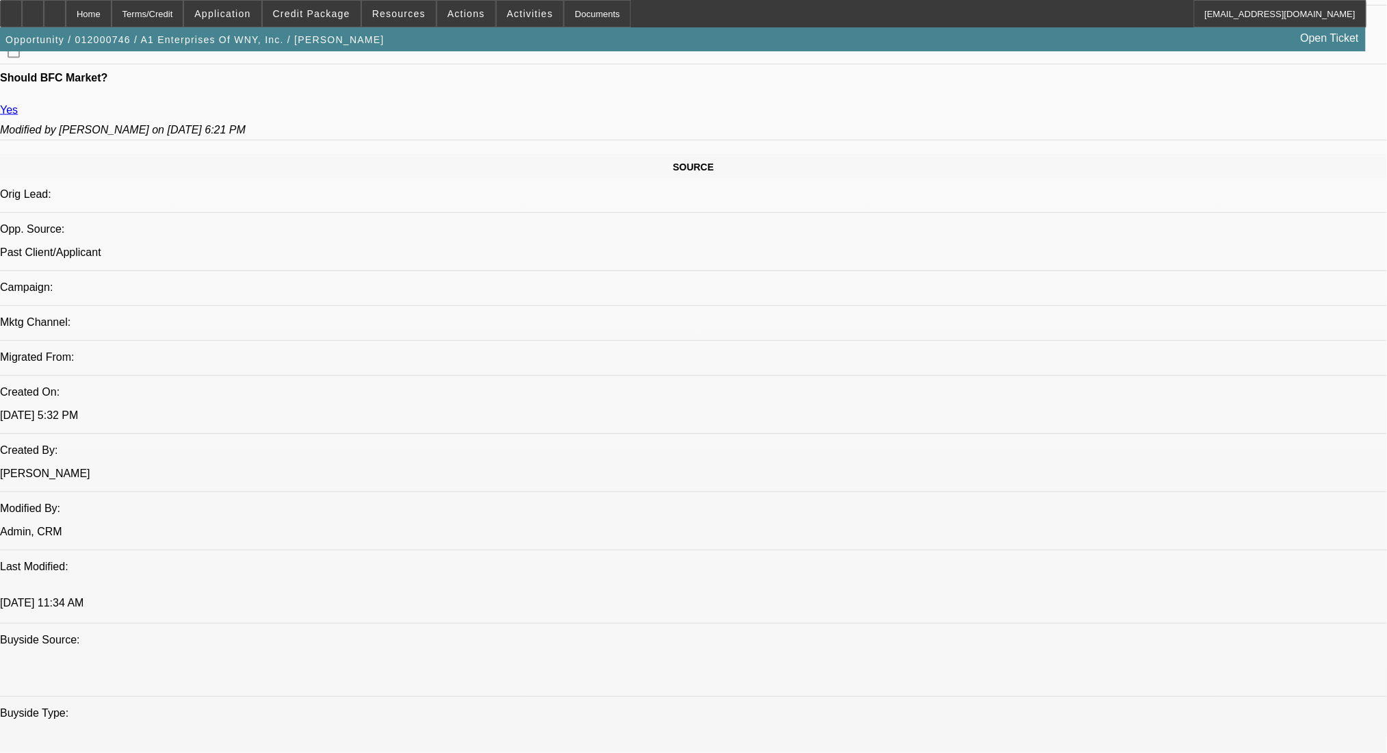
scroll to position [729, 0]
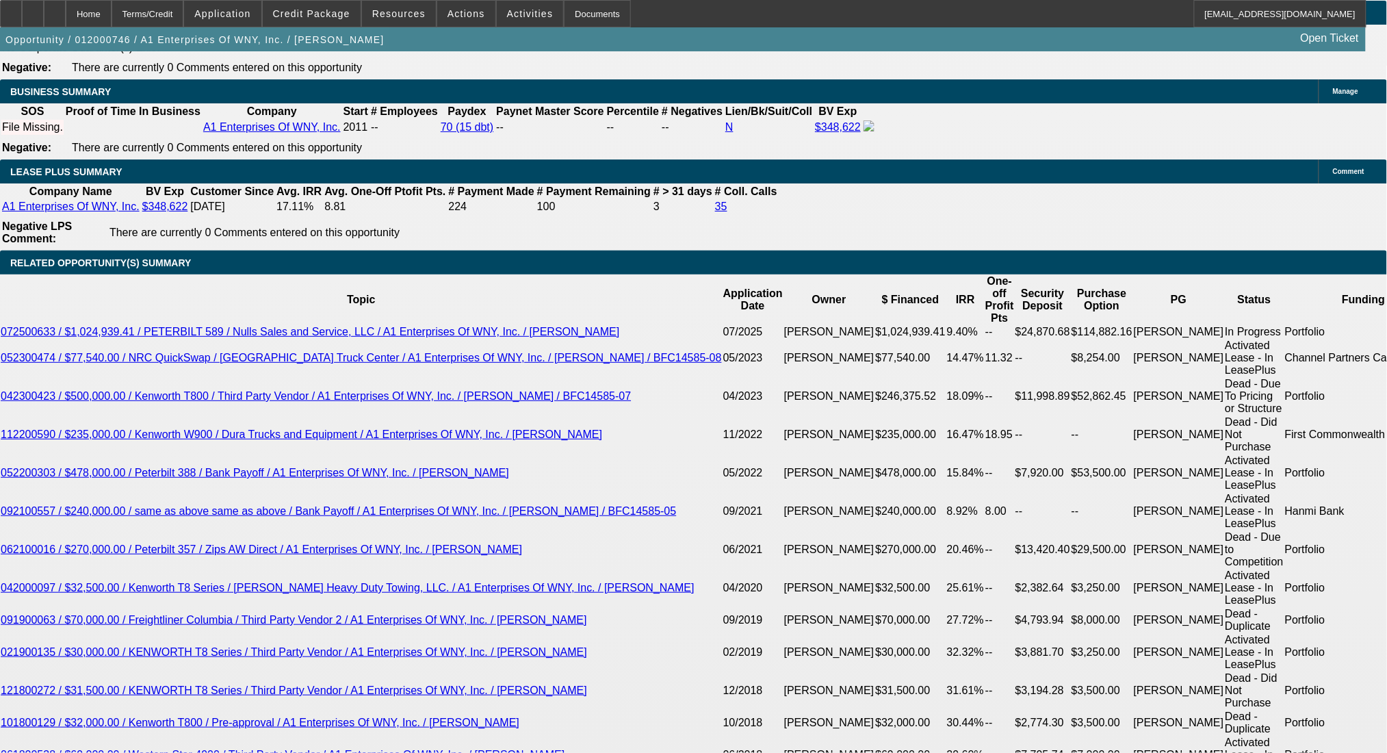
scroll to position [2189, 0]
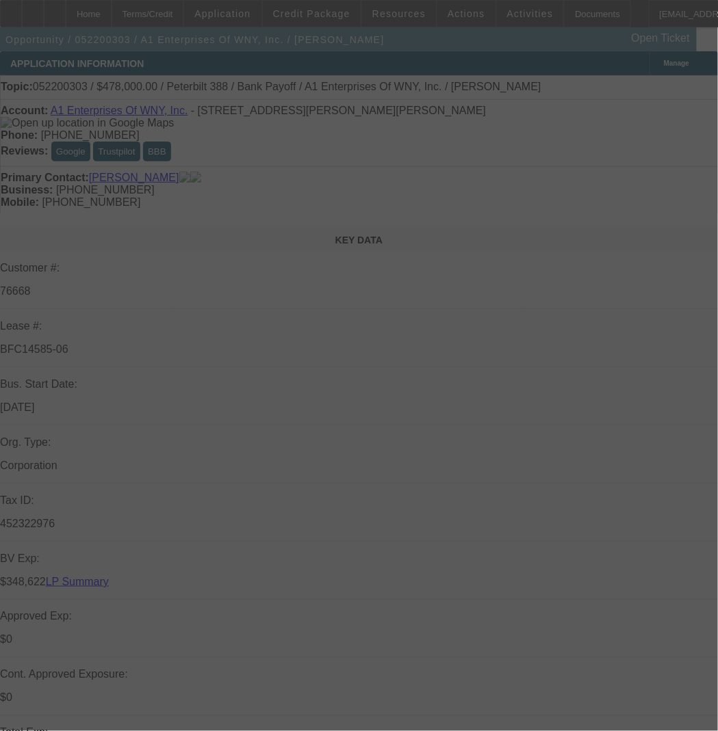
click at [179, 8] on div at bounding box center [359, 365] width 718 height 731
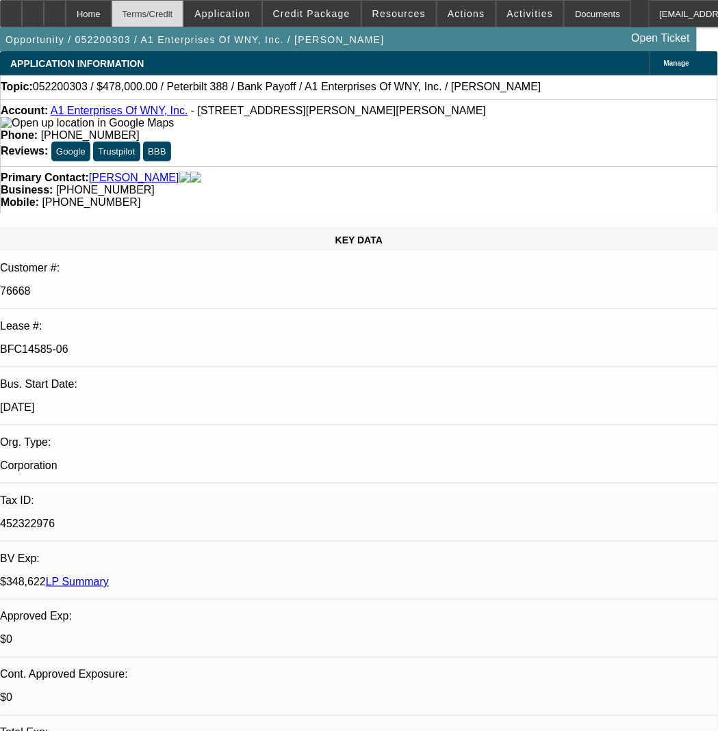
select select "0"
select select "2"
select select "0.1"
select select "4"
select select "0"
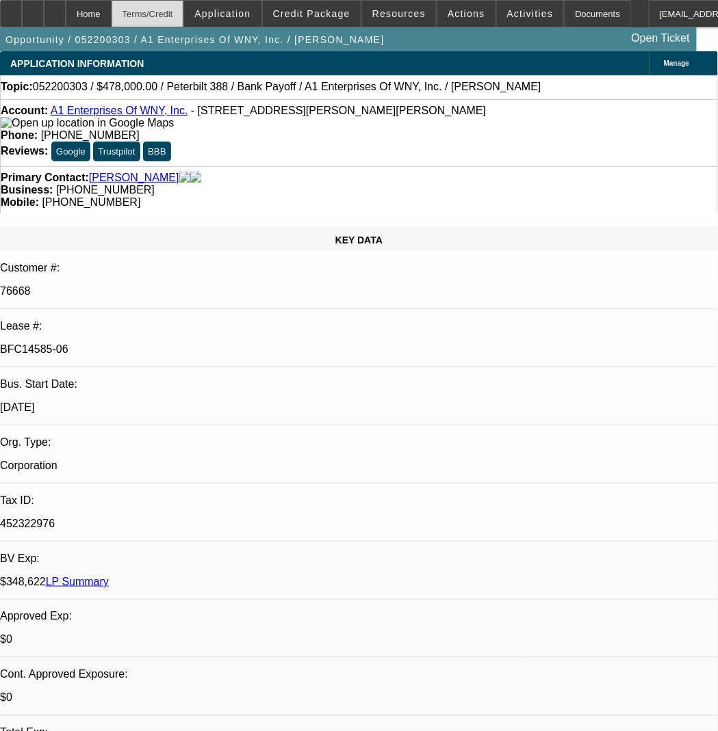
select select "2"
select select "0.1"
select select "4"
select select "0"
select select "2"
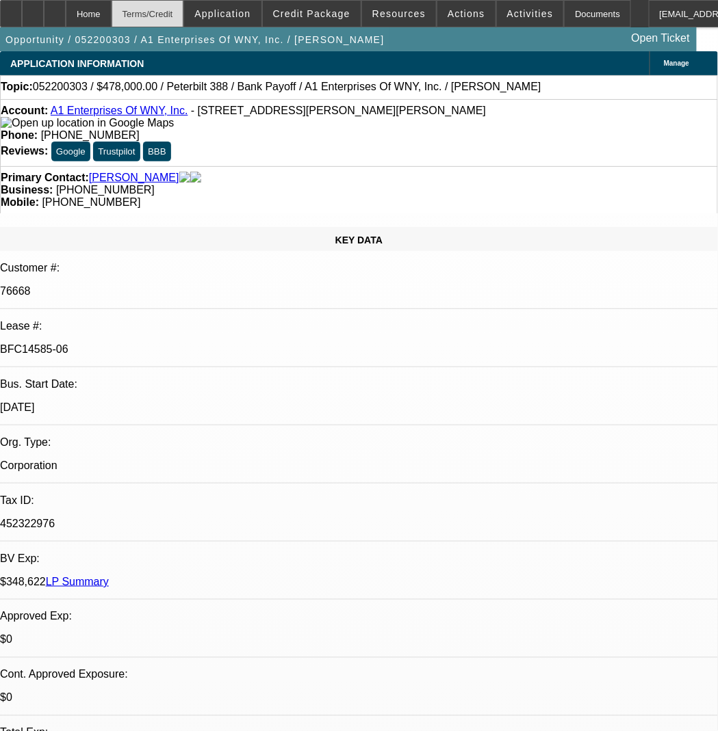
select select "0.1"
select select "4"
select select "0"
select select "2"
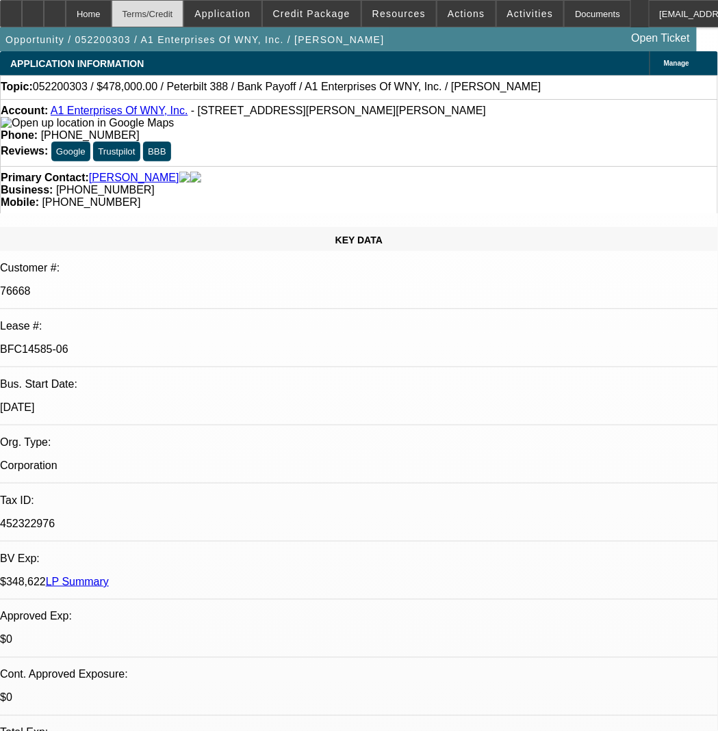
select select "0.1"
select select "4"
click at [179, 15] on div "Terms/Credit" at bounding box center [148, 13] width 73 height 27
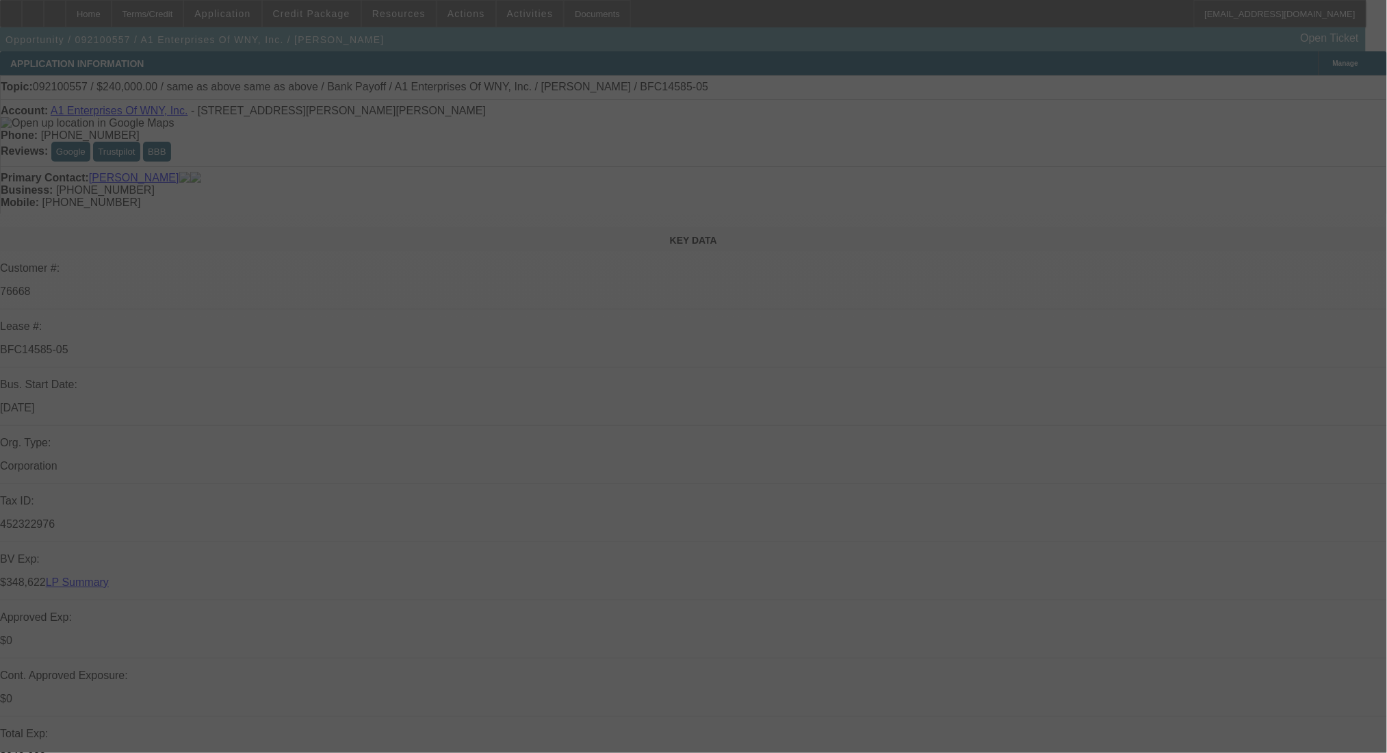
select select "0"
select select "6"
select select "0"
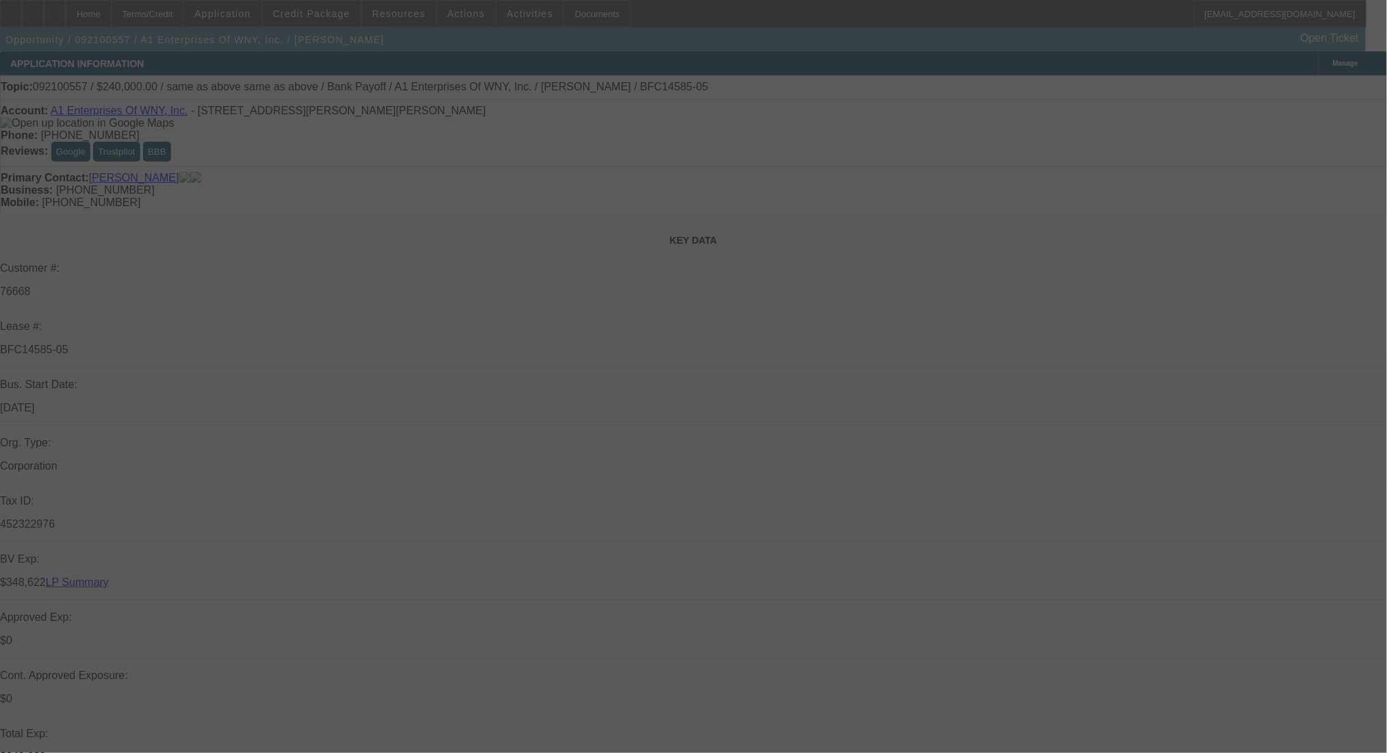
select select "0"
select select "6"
select select "0"
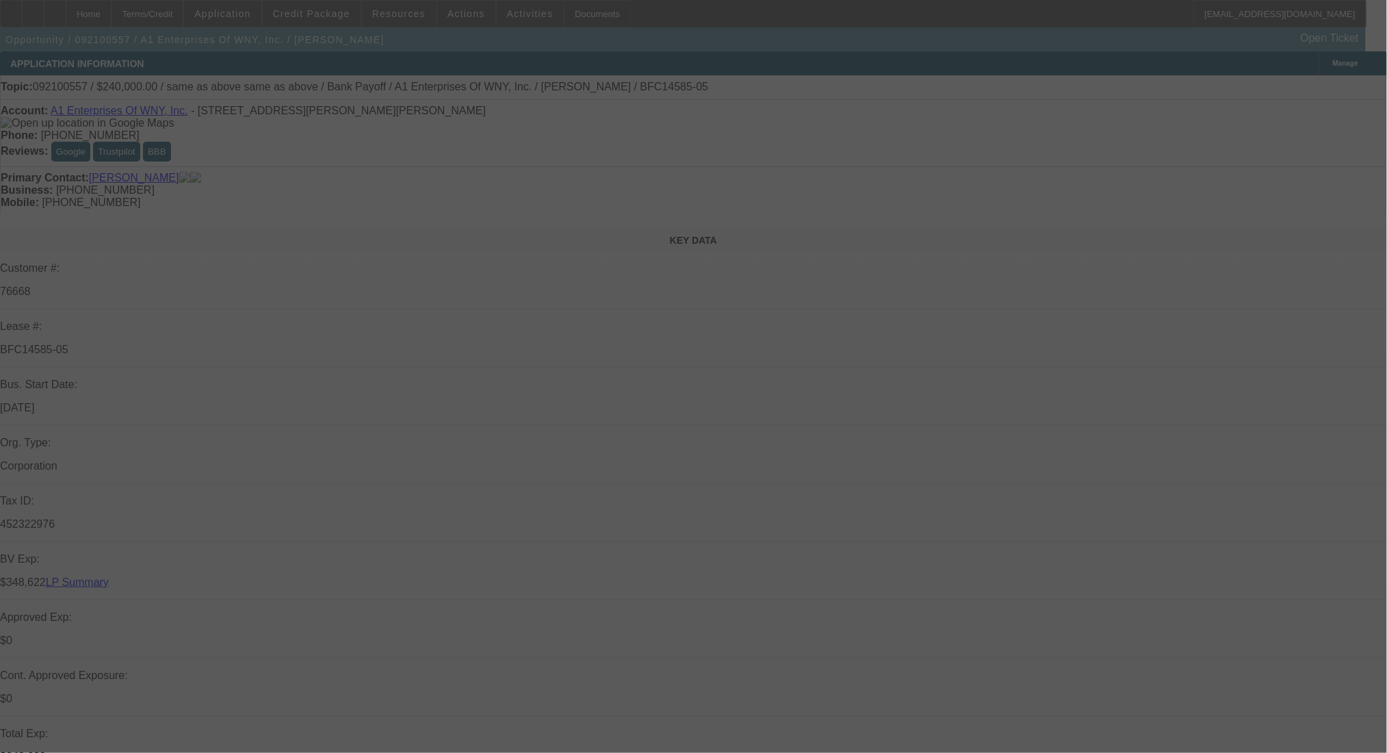
select select "0"
select select "6"
select select "0"
select select "0.1"
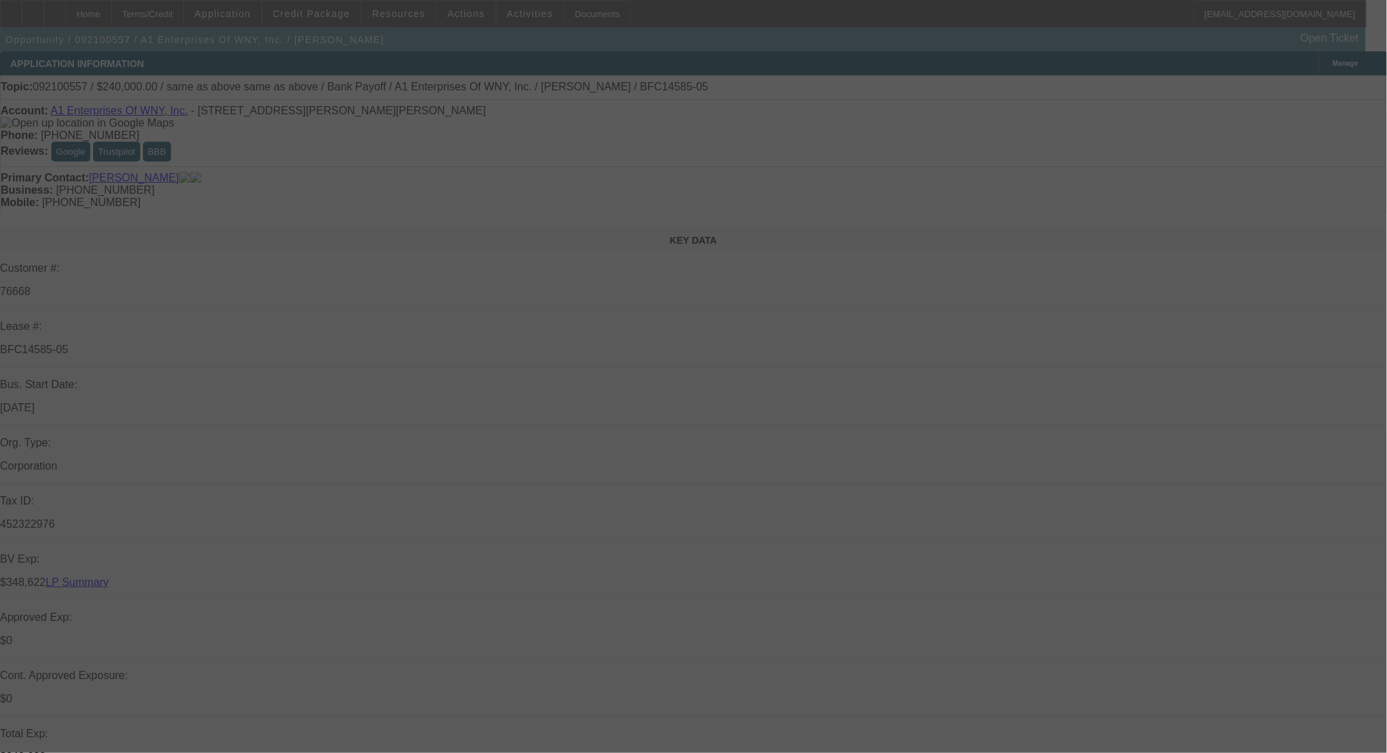
select select "4"
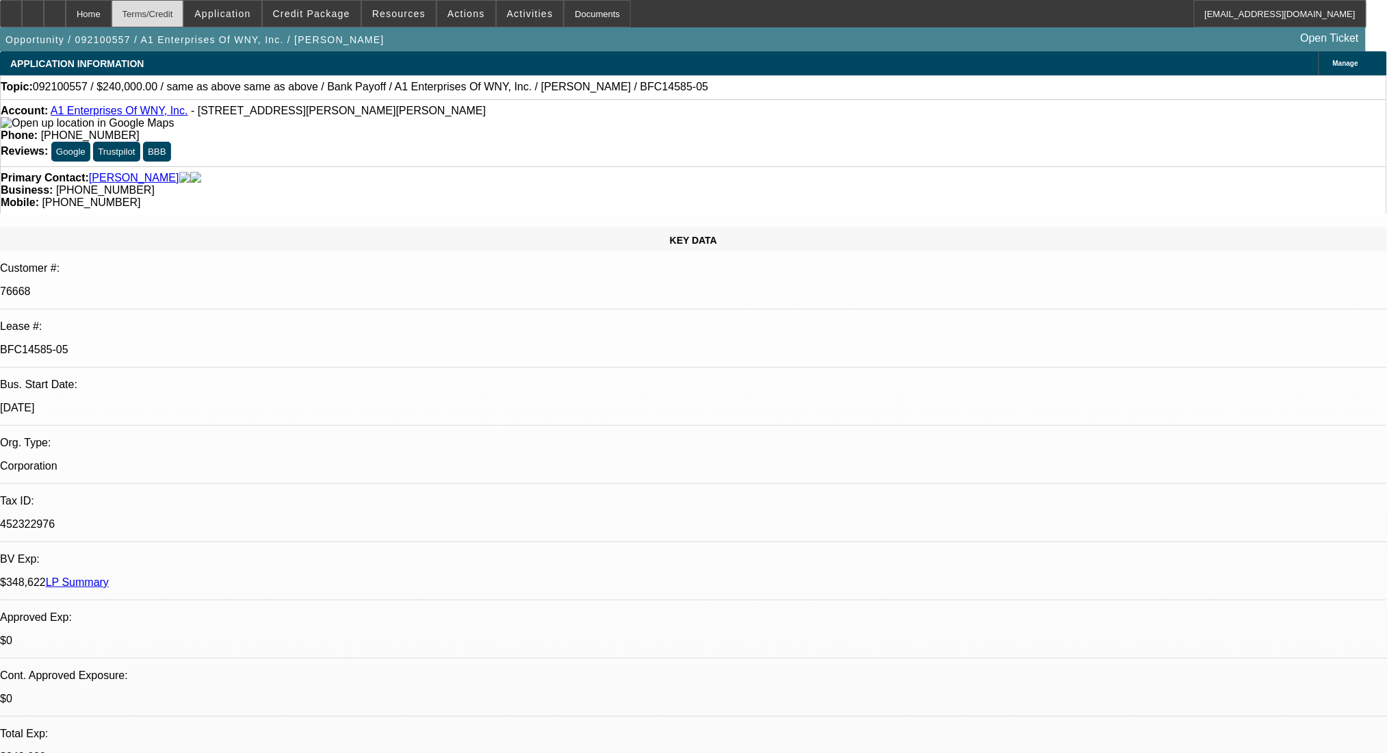
click at [184, 8] on div "Terms/Credit" at bounding box center [148, 13] width 73 height 27
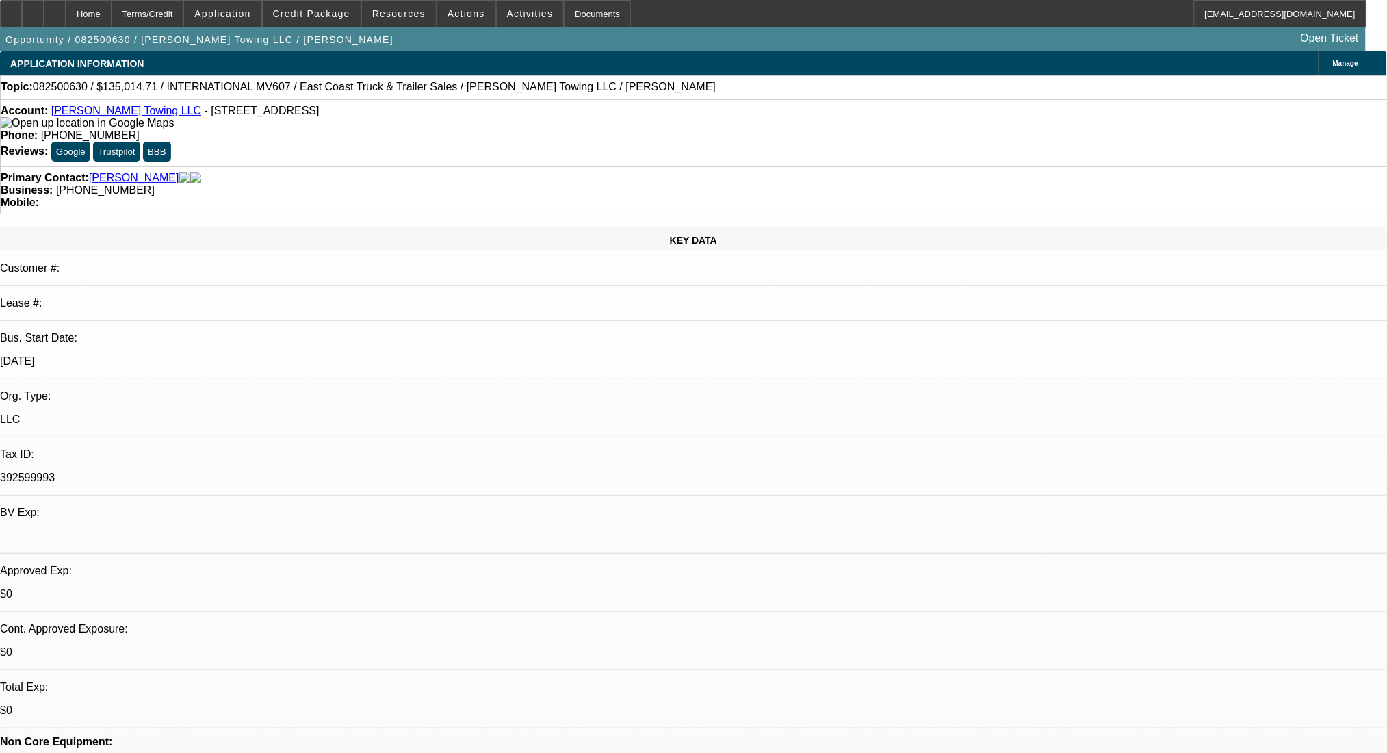
select select "0"
select select "2"
select select "0.1"
select select "4"
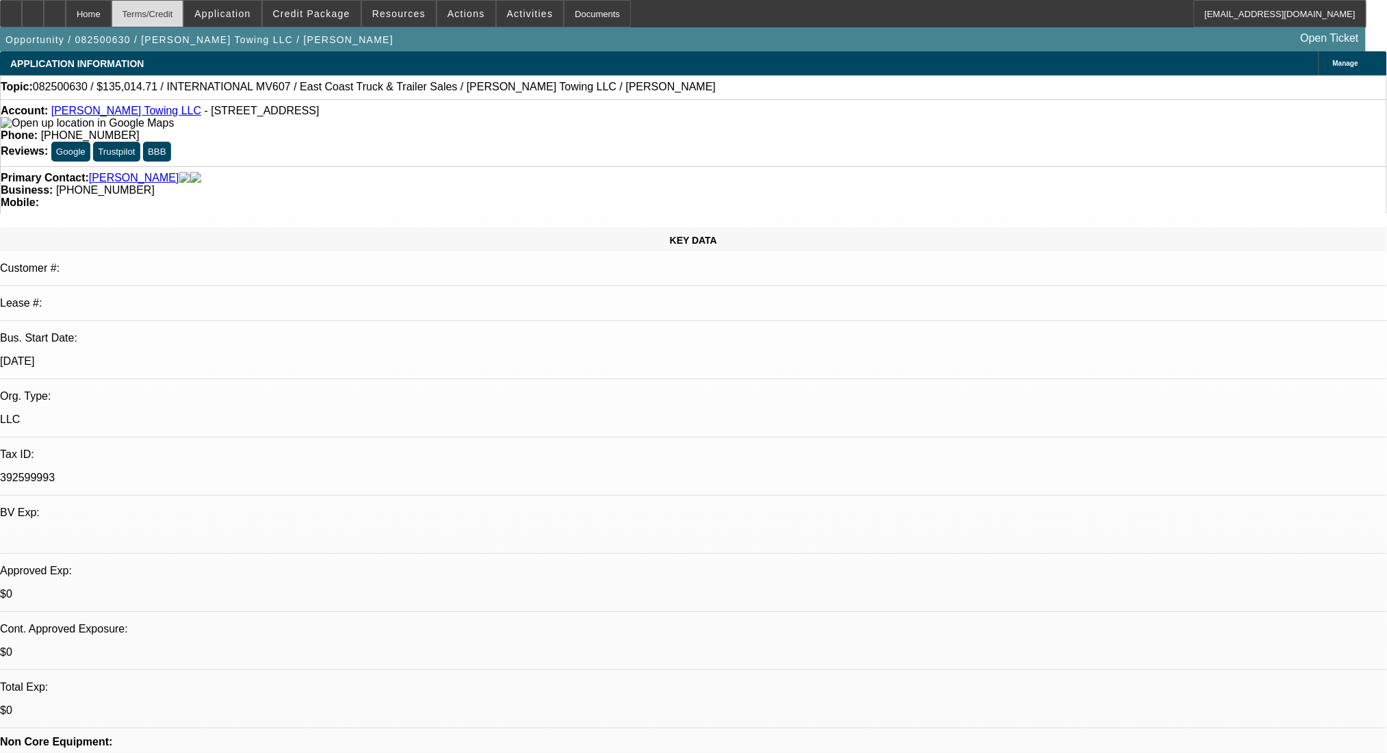
click at [177, 5] on div "Terms/Credit" at bounding box center [148, 13] width 73 height 27
